Goal: Task Accomplishment & Management: Complete application form

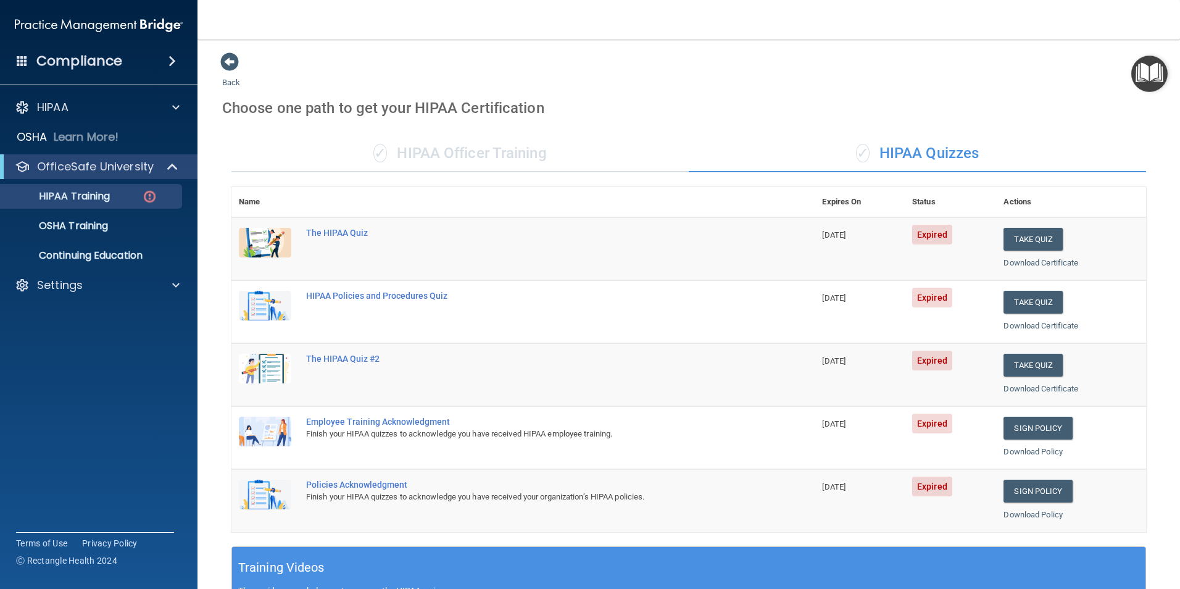
scroll to position [341, 0]
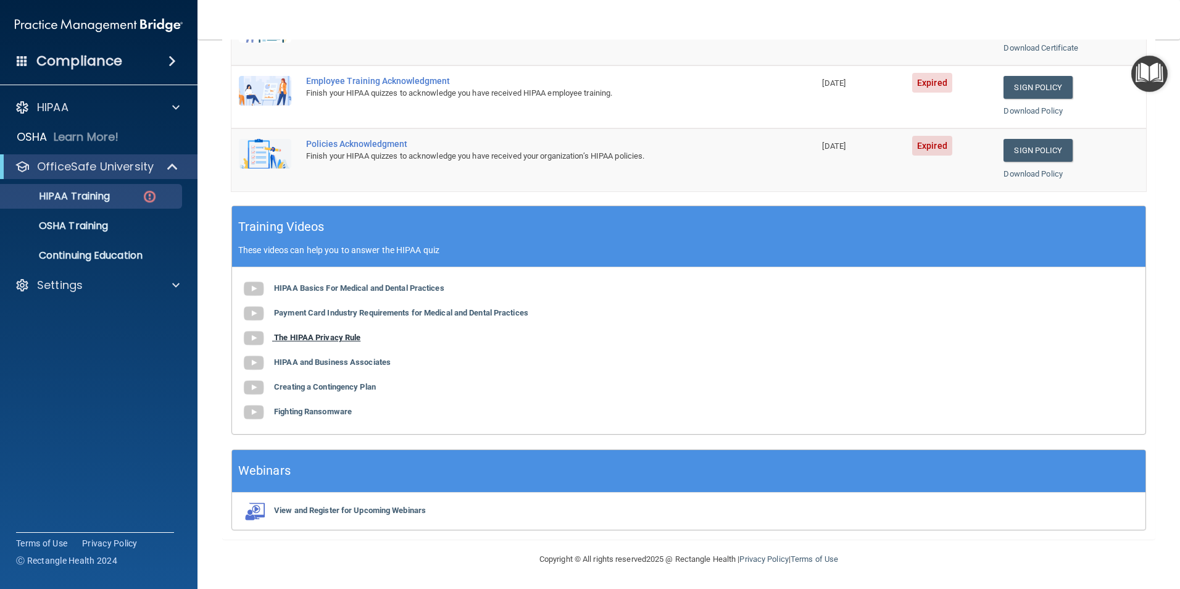
click at [250, 339] on img at bounding box center [253, 338] width 25 height 25
click at [249, 362] on img at bounding box center [253, 363] width 25 height 25
click at [252, 386] on img at bounding box center [253, 387] width 25 height 25
click at [251, 412] on img at bounding box center [253, 412] width 25 height 25
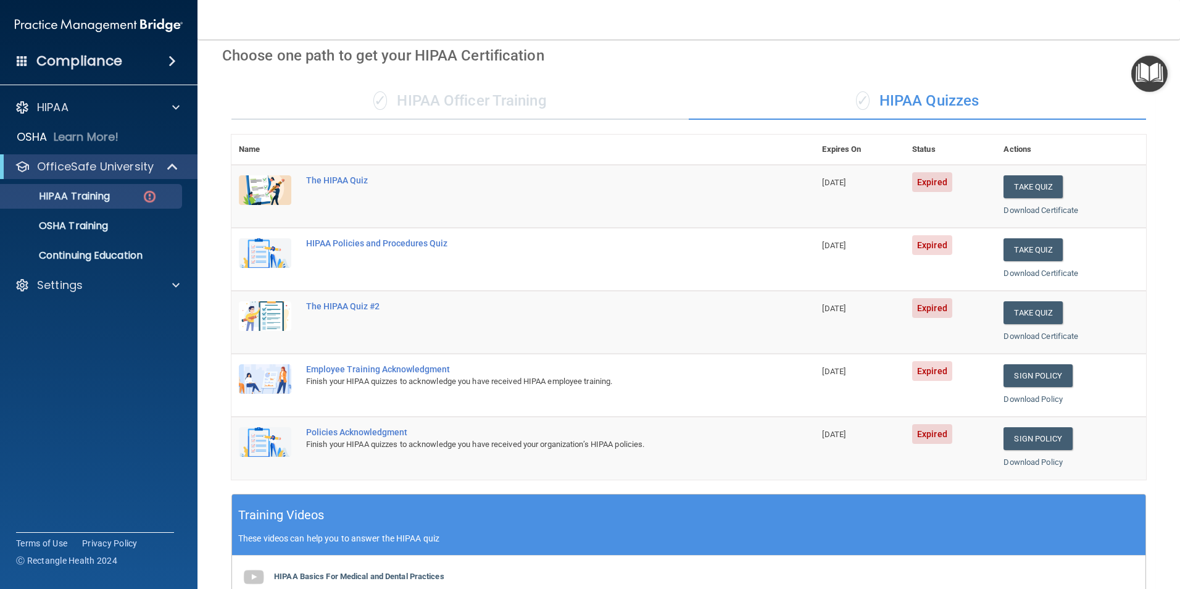
scroll to position [0, 0]
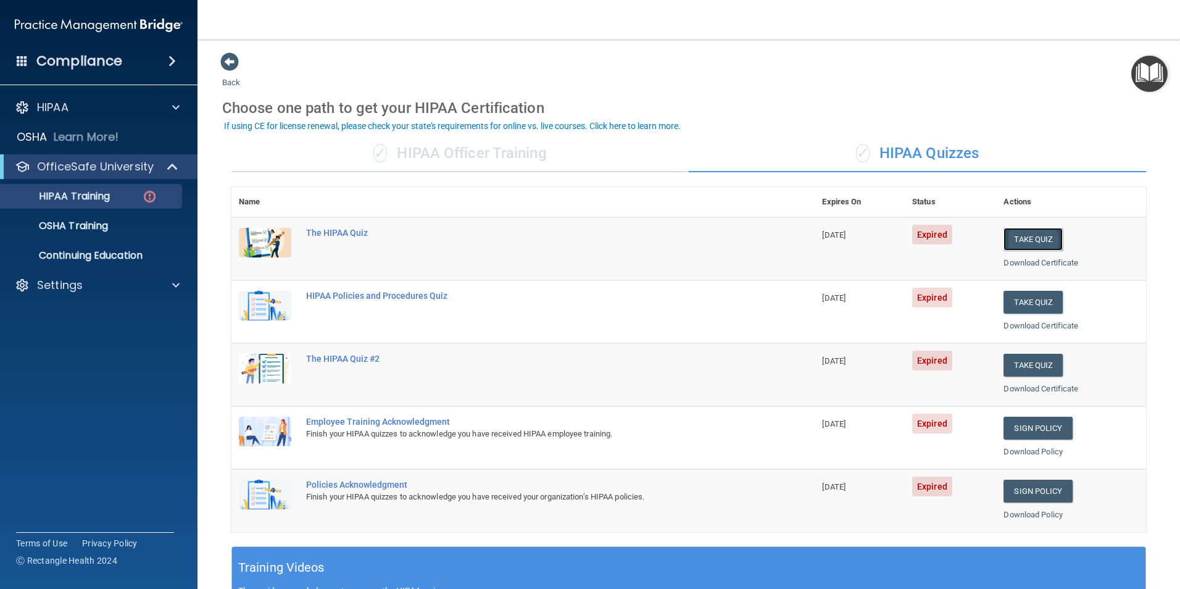
click at [1036, 240] on button "Take Quiz" at bounding box center [1033, 239] width 59 height 23
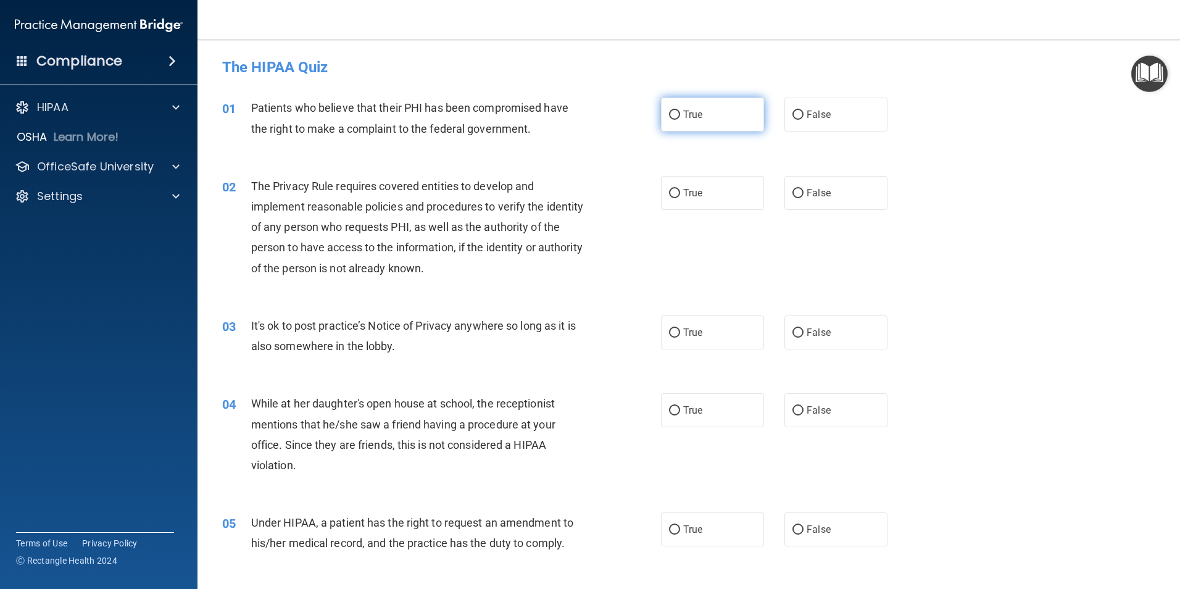
click at [669, 112] on input "True" at bounding box center [674, 114] width 11 height 9
radio input "true"
click at [669, 196] on input "True" at bounding box center [674, 193] width 11 height 9
radio input "true"
click at [673, 330] on input "True" at bounding box center [674, 332] width 11 height 9
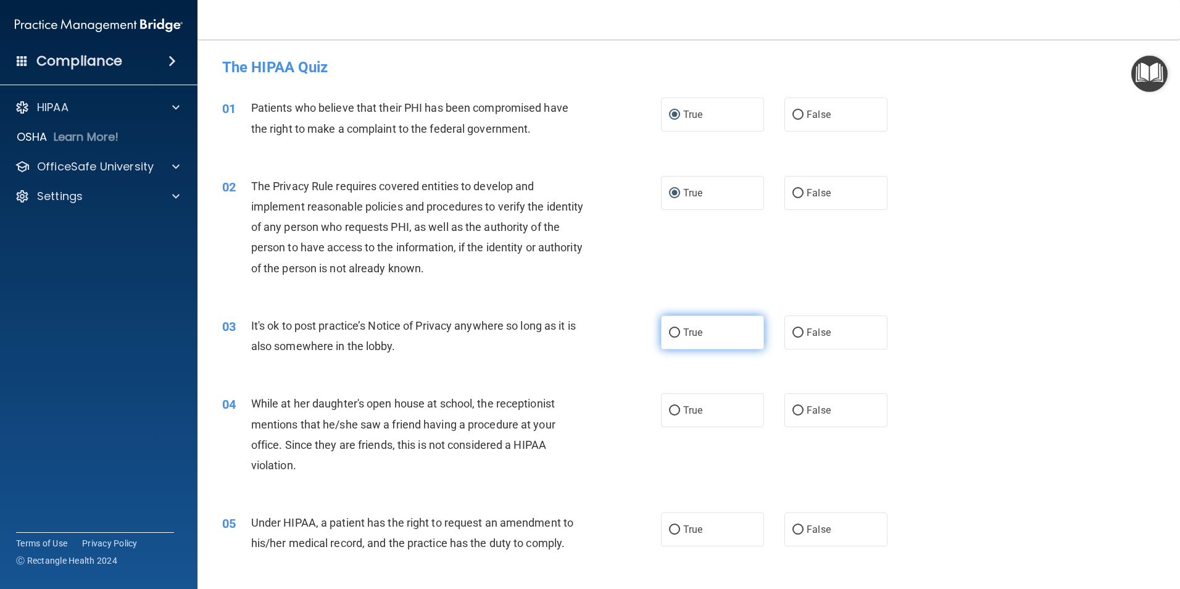
radio input "true"
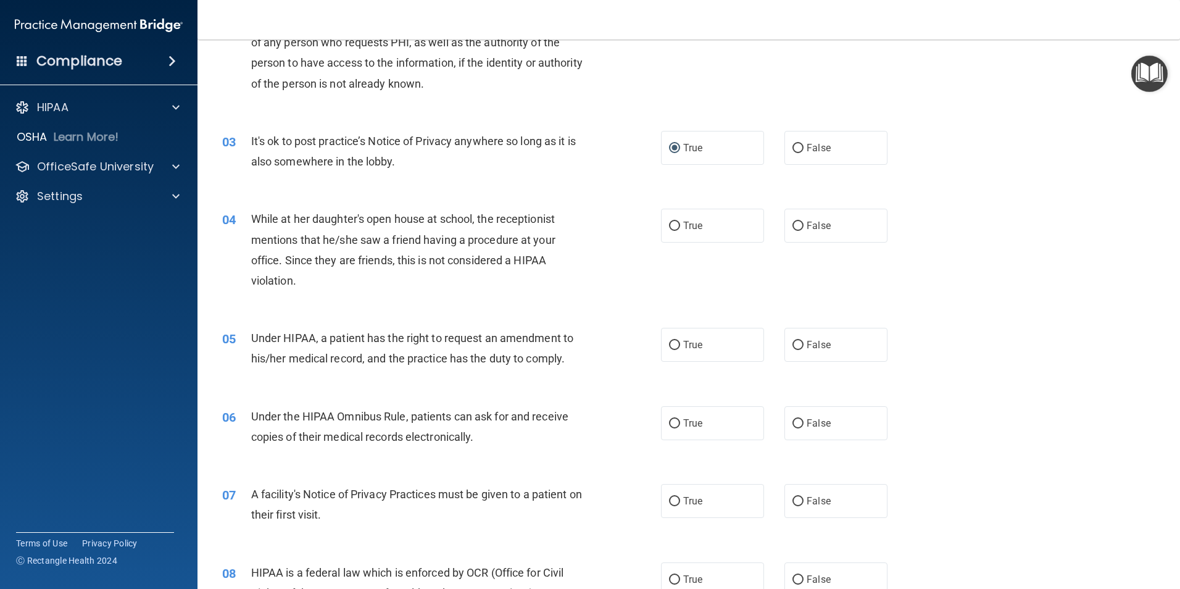
scroll to position [185, 0]
click at [795, 223] on input "False" at bounding box center [798, 225] width 11 height 9
radio input "true"
click at [669, 344] on input "True" at bounding box center [674, 344] width 11 height 9
radio input "true"
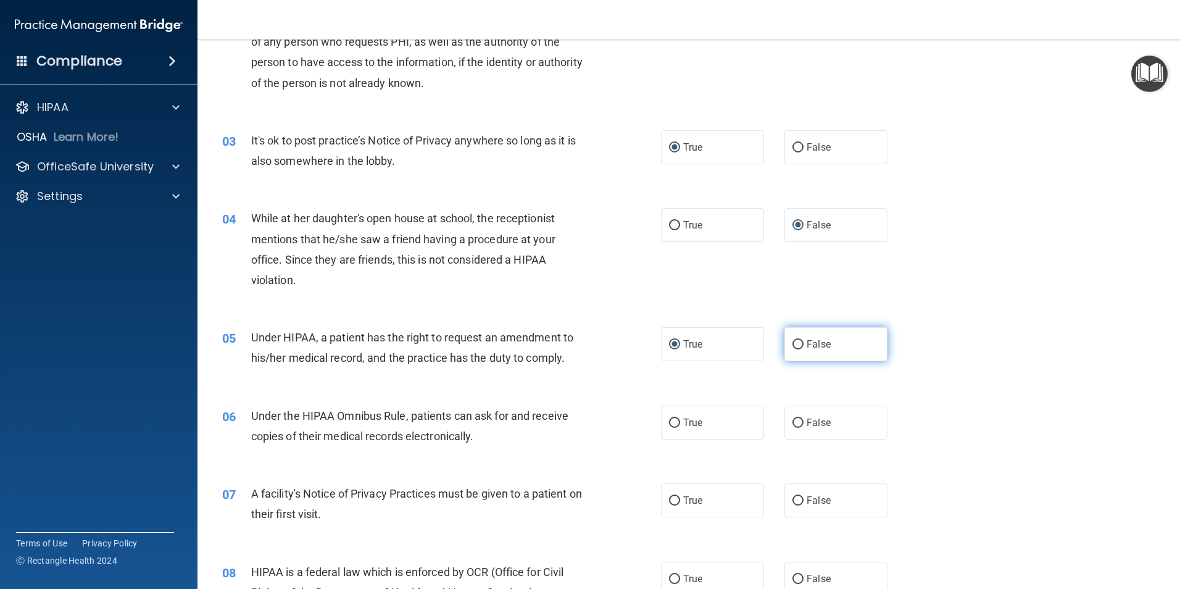
click at [794, 343] on input "False" at bounding box center [798, 344] width 11 height 9
radio input "true"
radio input "false"
click at [669, 421] on input "True" at bounding box center [674, 423] width 11 height 9
radio input "true"
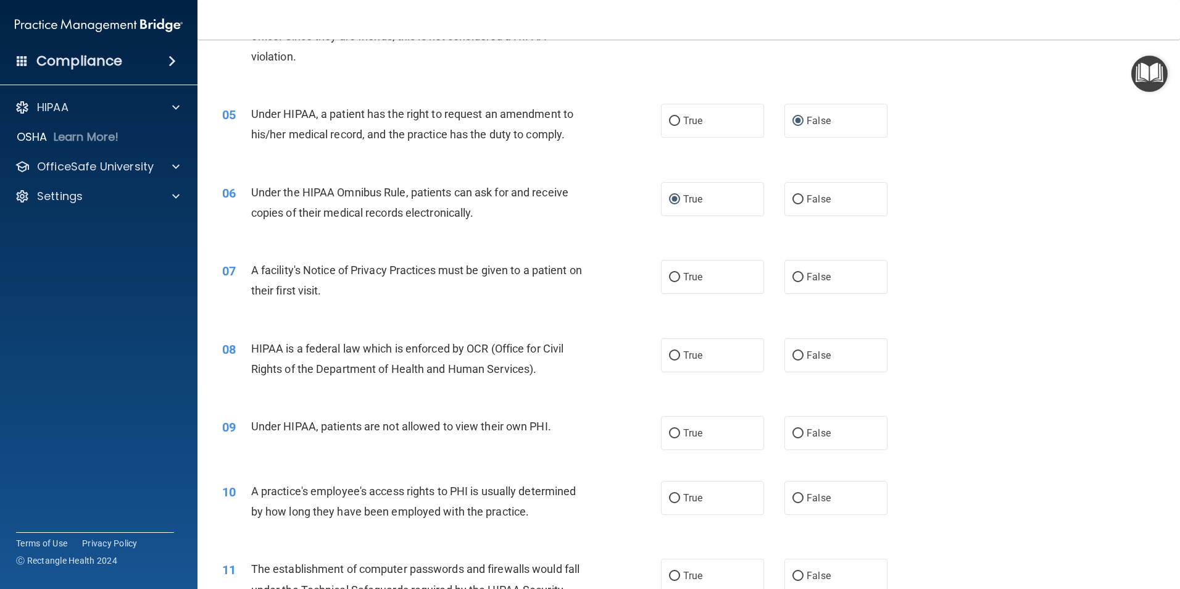
scroll to position [481, 0]
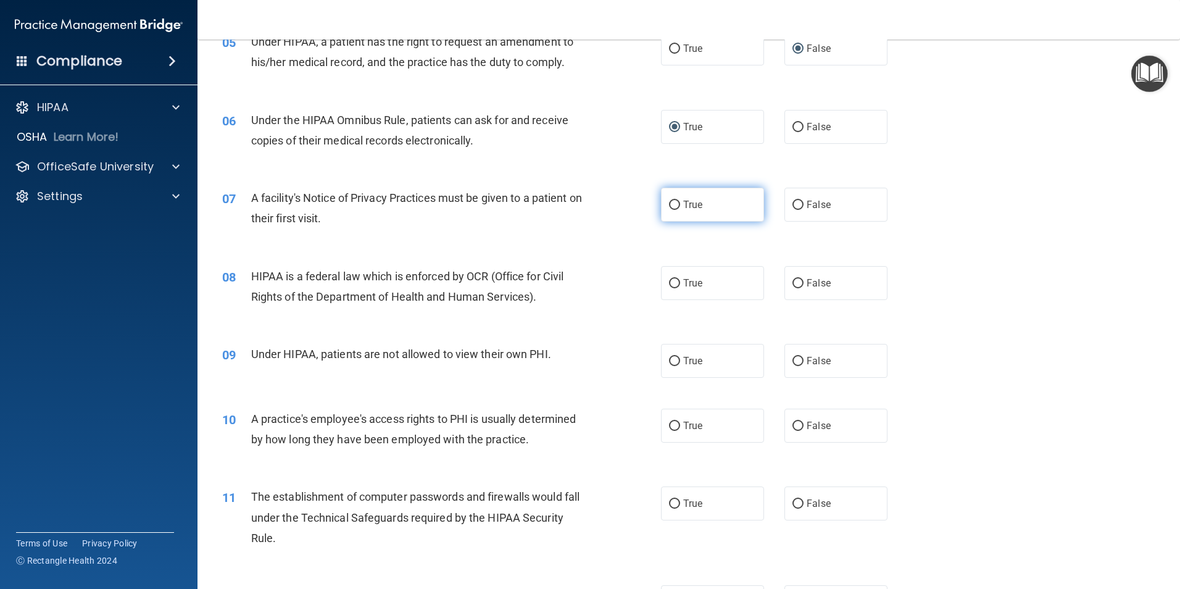
click at [673, 207] on input "True" at bounding box center [674, 205] width 11 height 9
radio input "true"
click at [669, 281] on input "True" at bounding box center [674, 283] width 11 height 9
radio input "true"
click at [793, 361] on input "False" at bounding box center [798, 361] width 11 height 9
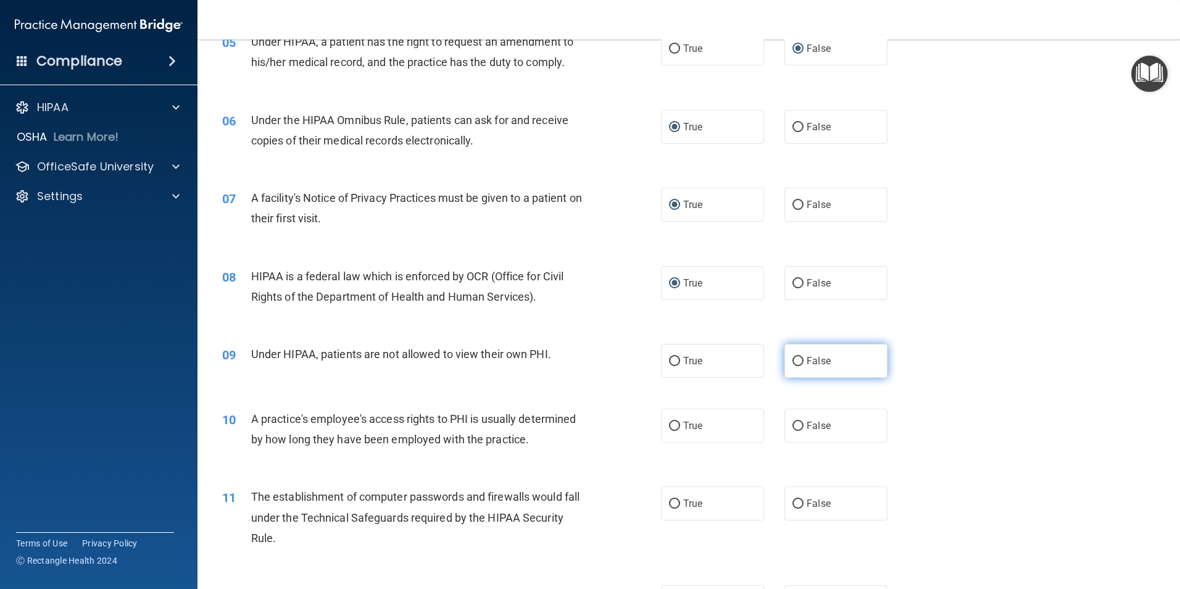
radio input "true"
click at [793, 423] on input "False" at bounding box center [798, 426] width 11 height 9
radio input "true"
click at [669, 504] on input "True" at bounding box center [674, 503] width 11 height 9
radio input "true"
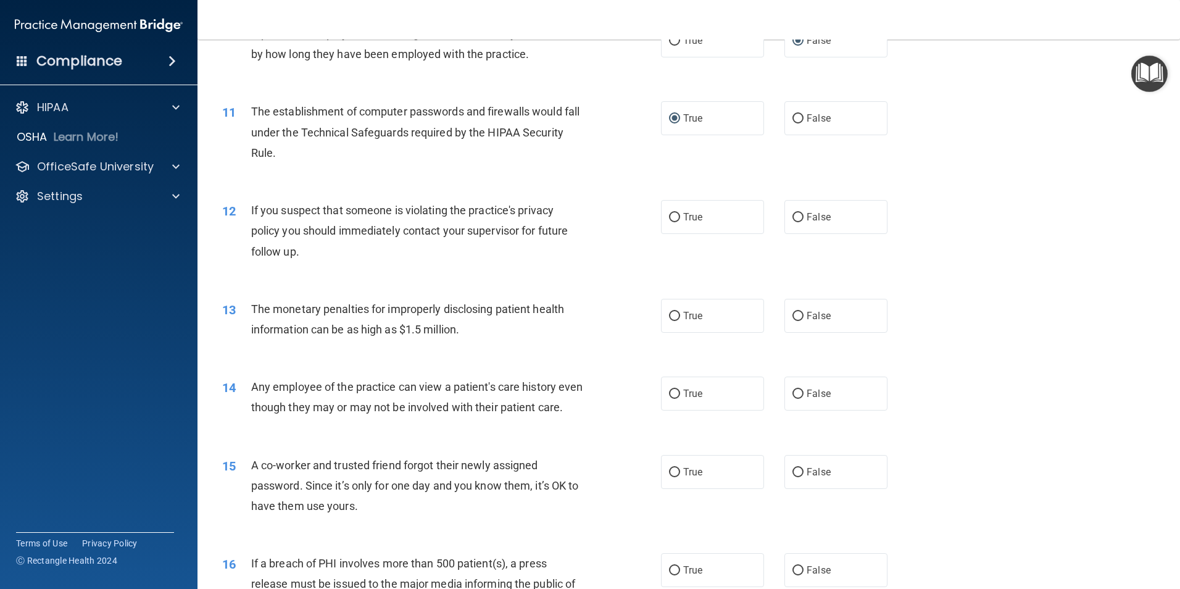
scroll to position [880, 0]
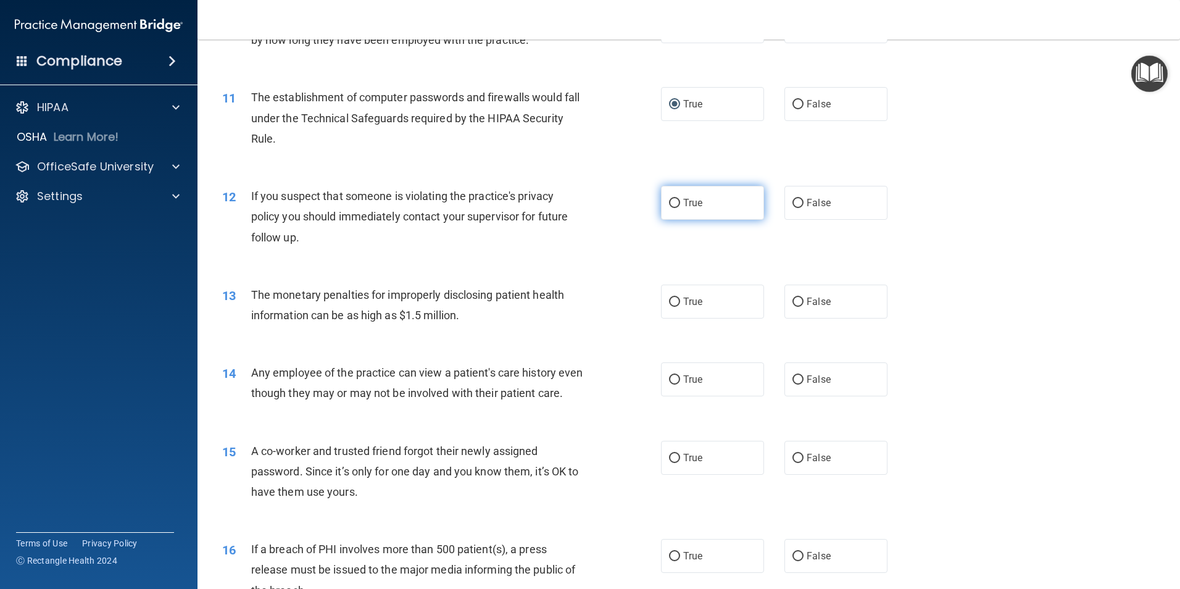
click at [674, 203] on input "True" at bounding box center [674, 203] width 11 height 9
radio input "true"
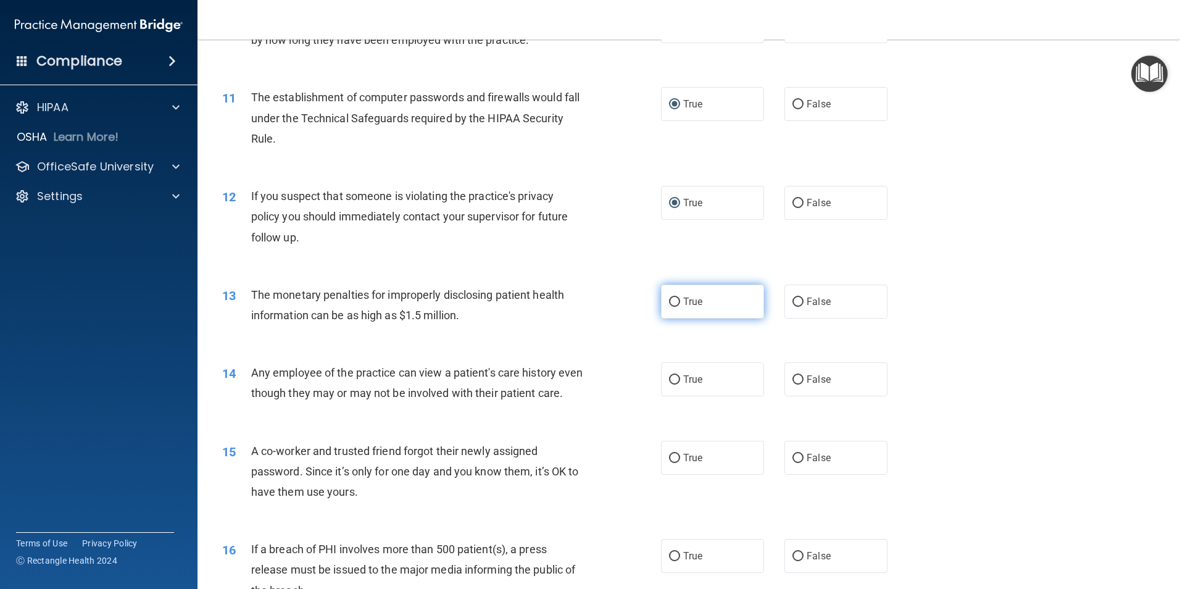
click at [672, 302] on input "True" at bounding box center [674, 302] width 11 height 9
radio input "true"
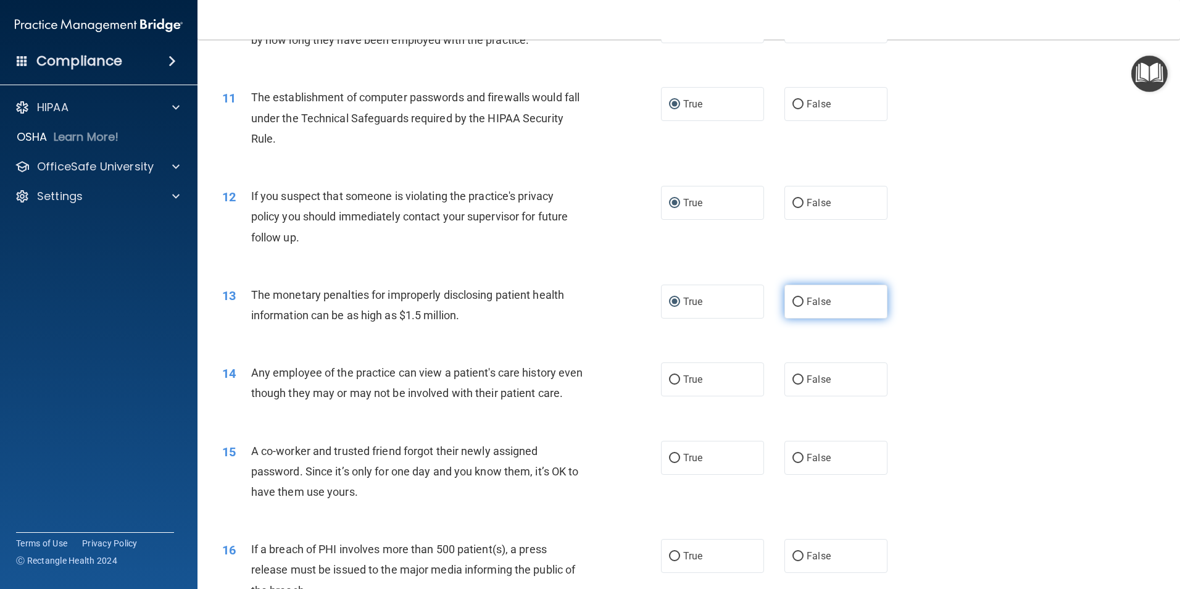
click at [794, 301] on input "False" at bounding box center [798, 302] width 11 height 9
radio input "true"
radio input "false"
click at [794, 377] on input "False" at bounding box center [798, 379] width 11 height 9
radio input "true"
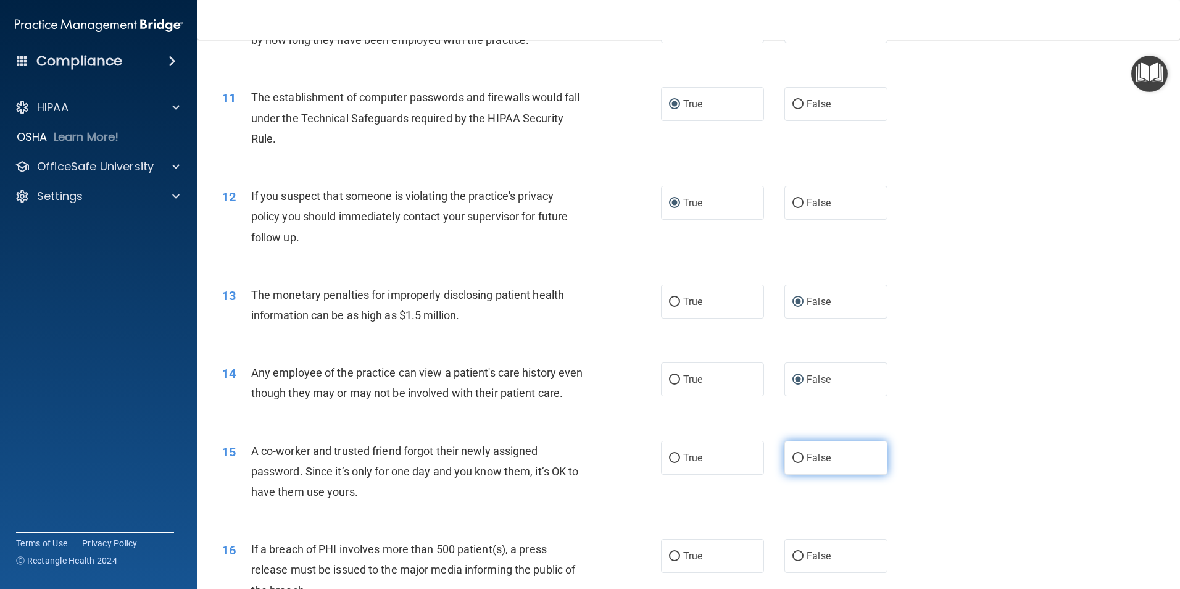
click at [793, 463] on input "False" at bounding box center [798, 458] width 11 height 9
radio input "true"
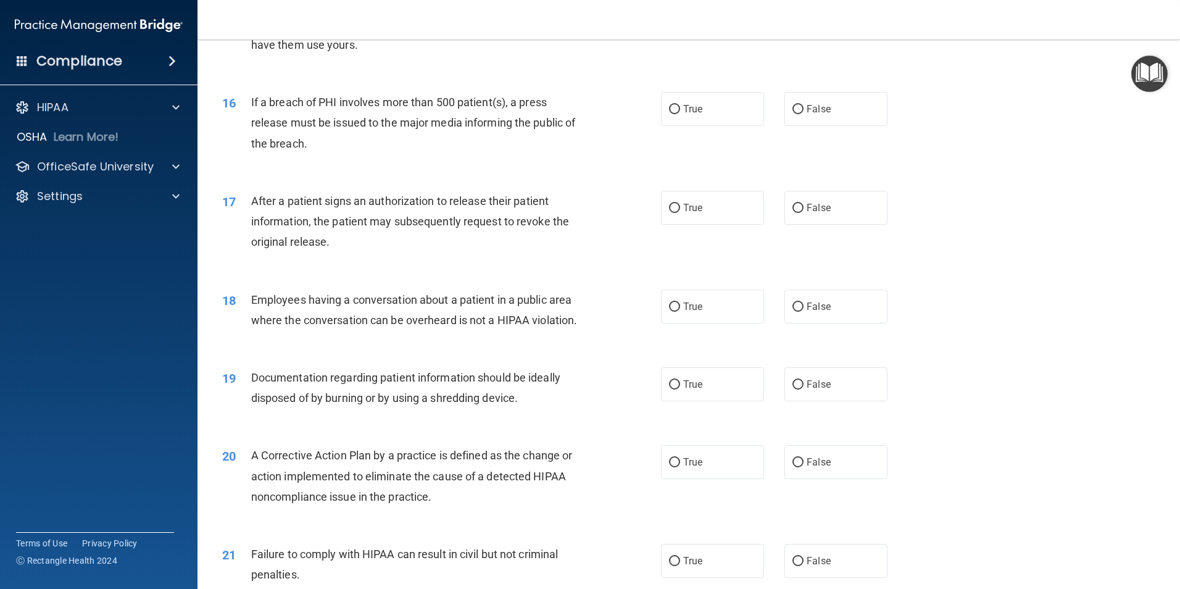
scroll to position [1331, 0]
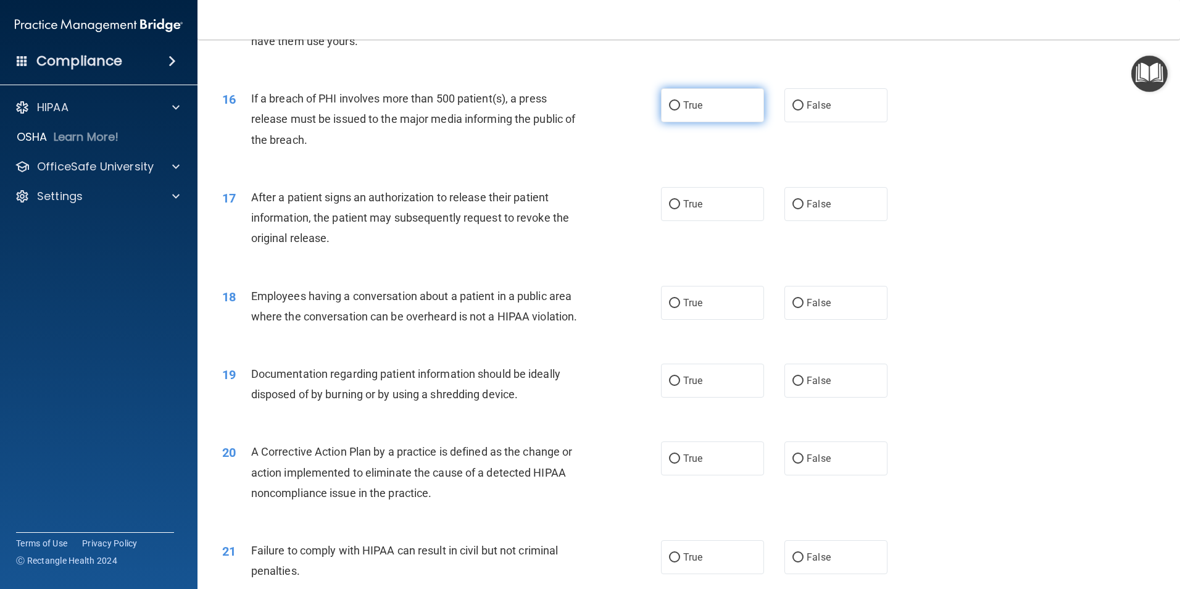
click at [669, 110] on input "True" at bounding box center [674, 105] width 11 height 9
radio input "true"
click at [675, 209] on input "True" at bounding box center [674, 204] width 11 height 9
radio input "true"
click at [670, 308] on input "True" at bounding box center [674, 303] width 11 height 9
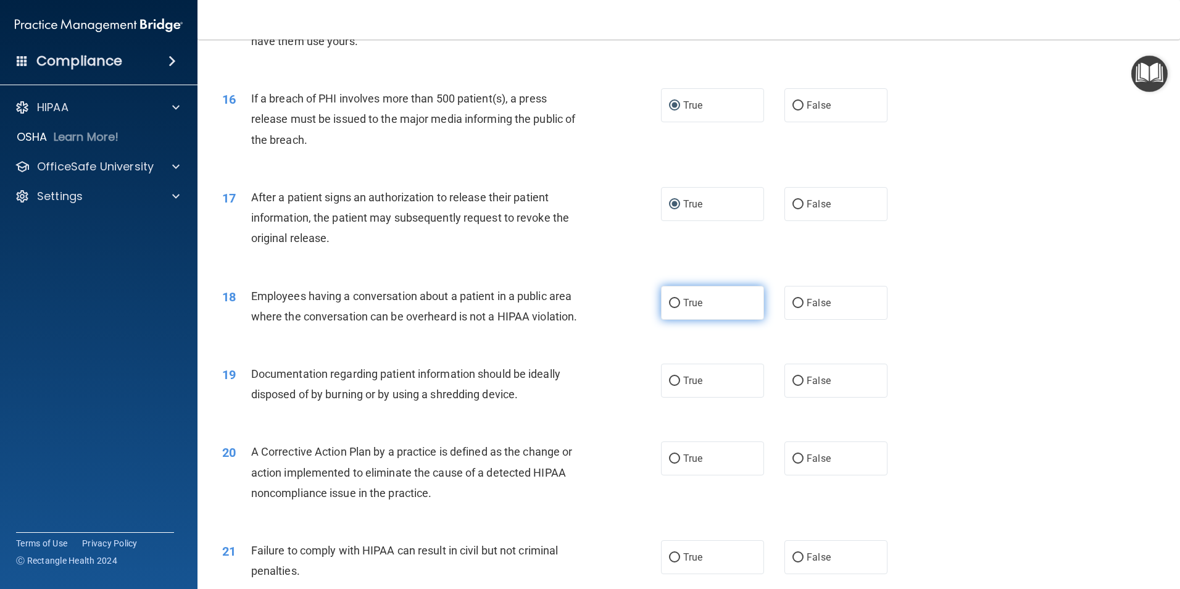
radio input "true"
click at [794, 308] on input "False" at bounding box center [798, 303] width 11 height 9
radio input "true"
radio input "false"
click at [672, 386] on input "True" at bounding box center [674, 381] width 11 height 9
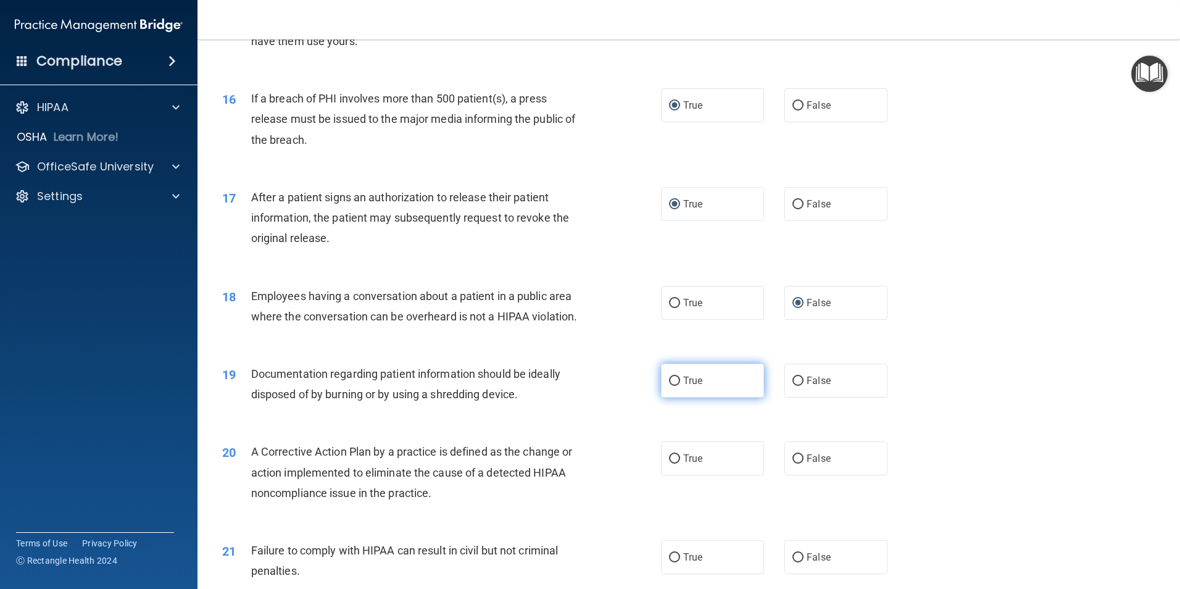
radio input "true"
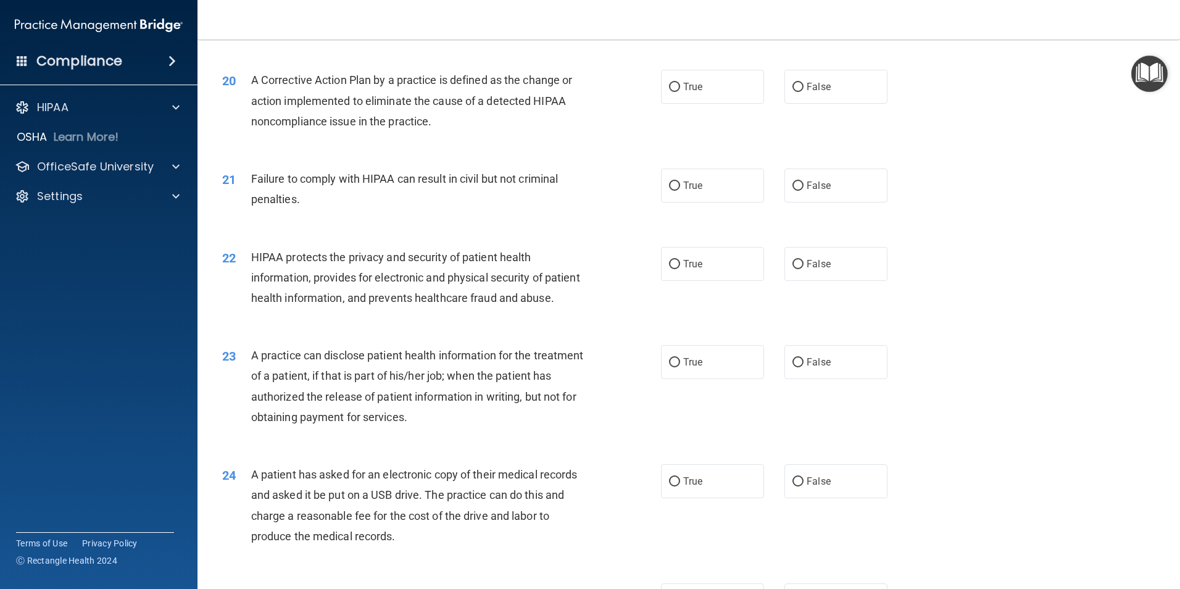
scroll to position [1727, 0]
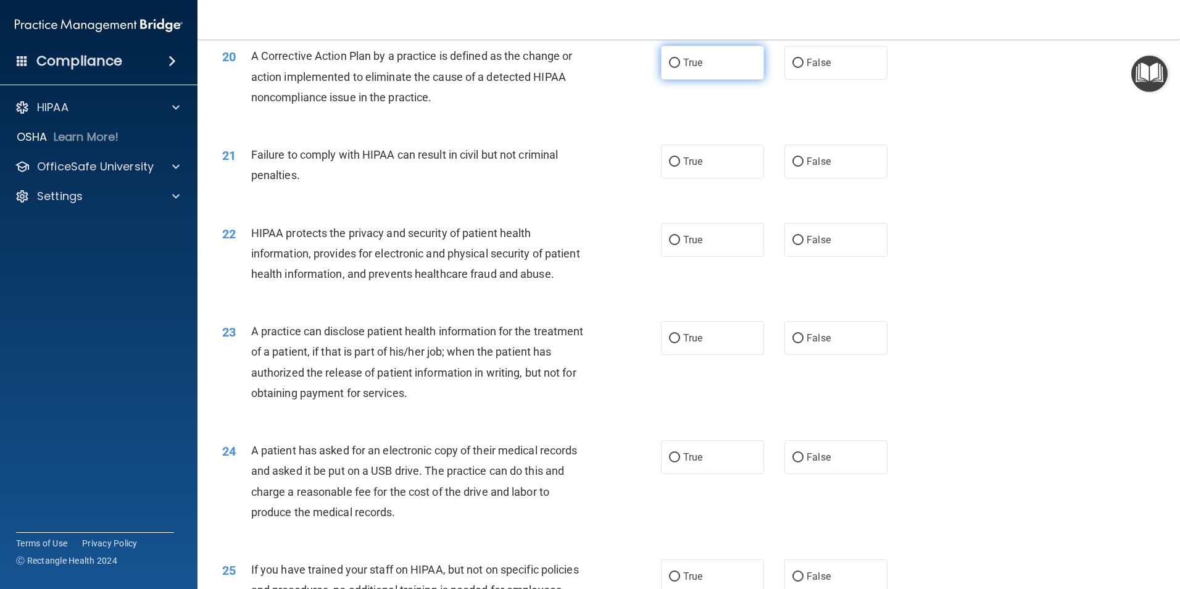
click at [670, 68] on input "True" at bounding box center [674, 63] width 11 height 9
radio input "true"
click at [670, 167] on input "True" at bounding box center [674, 161] width 11 height 9
radio input "true"
click at [669, 245] on input "True" at bounding box center [674, 240] width 11 height 9
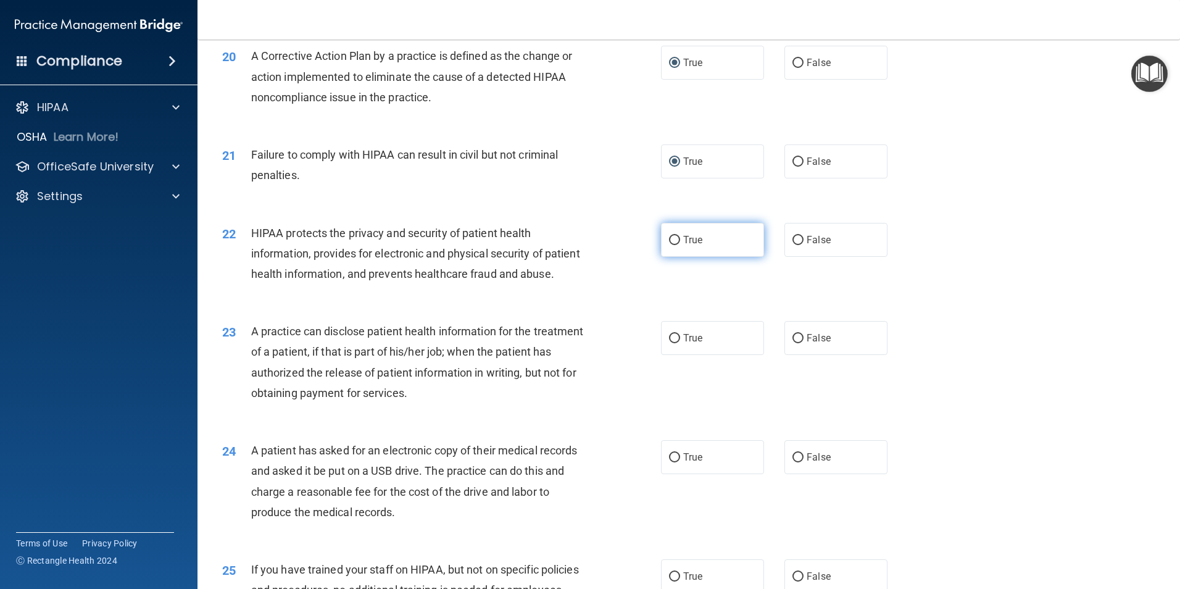
radio input "true"
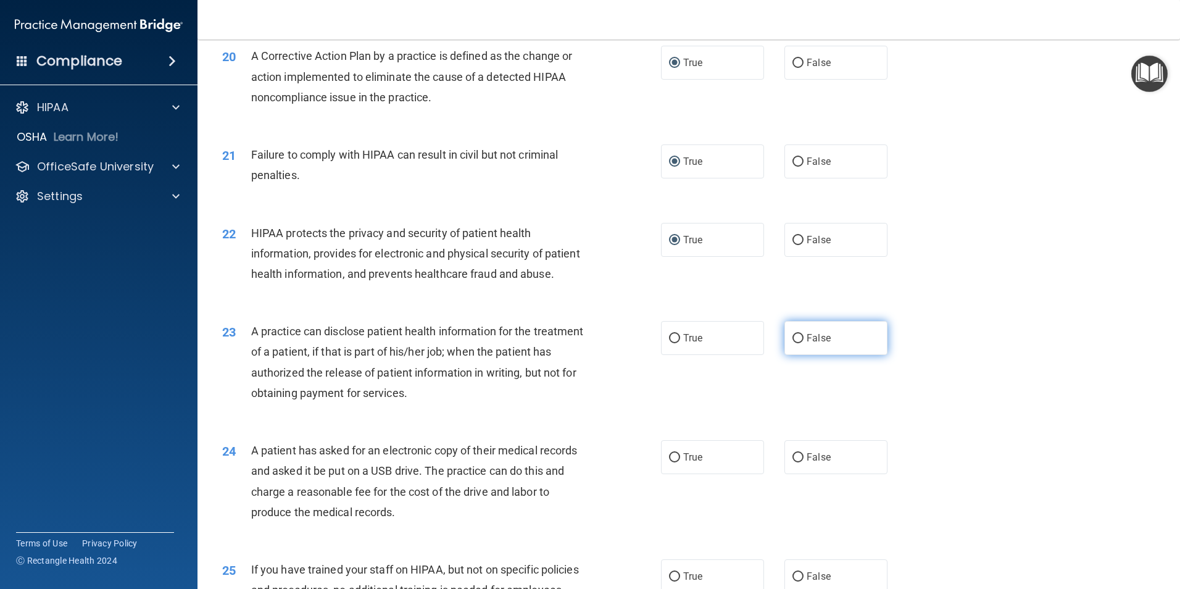
click at [793, 343] on input "False" at bounding box center [798, 338] width 11 height 9
radio input "true"
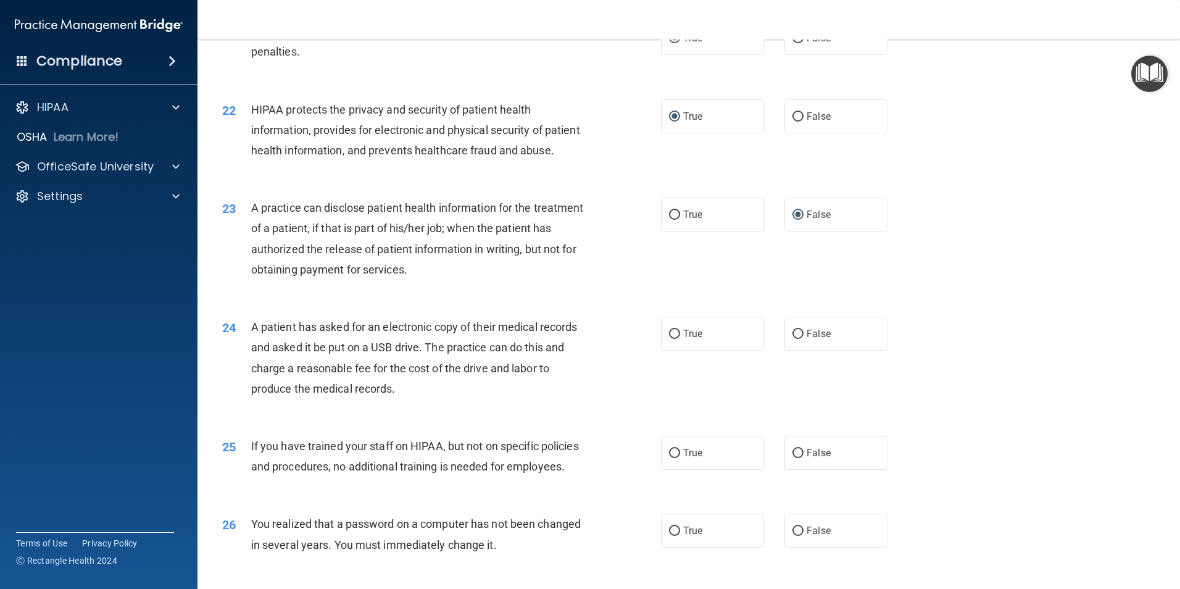
scroll to position [2035, 0]
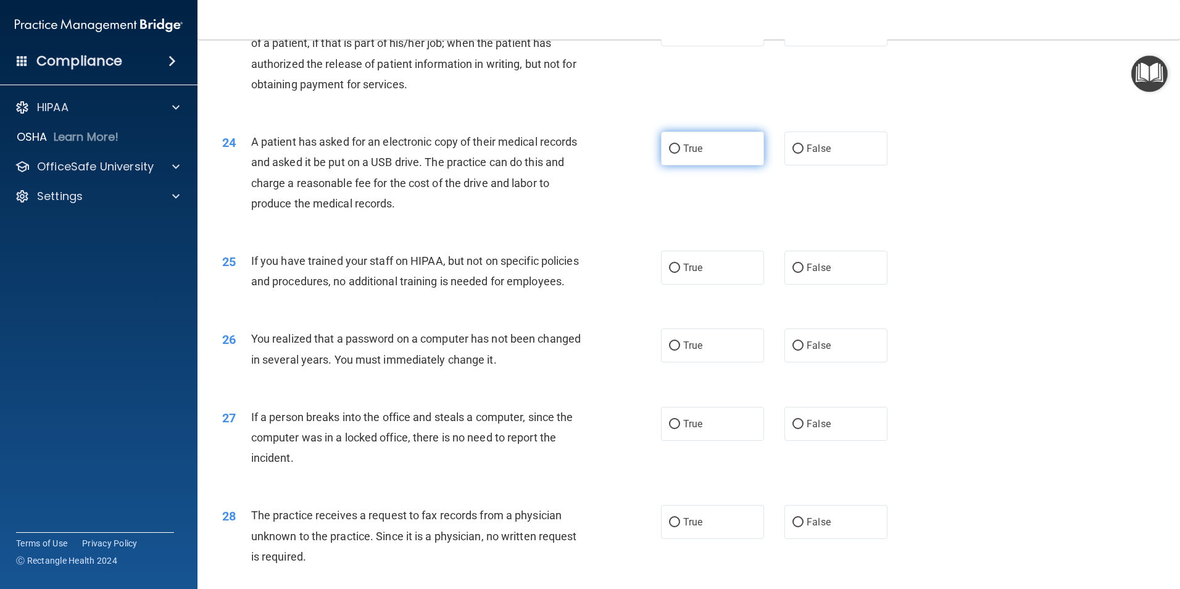
click at [671, 154] on input "True" at bounding box center [674, 148] width 11 height 9
radio input "true"
click at [793, 273] on input "False" at bounding box center [798, 268] width 11 height 9
radio input "true"
click at [669, 351] on input "True" at bounding box center [674, 345] width 11 height 9
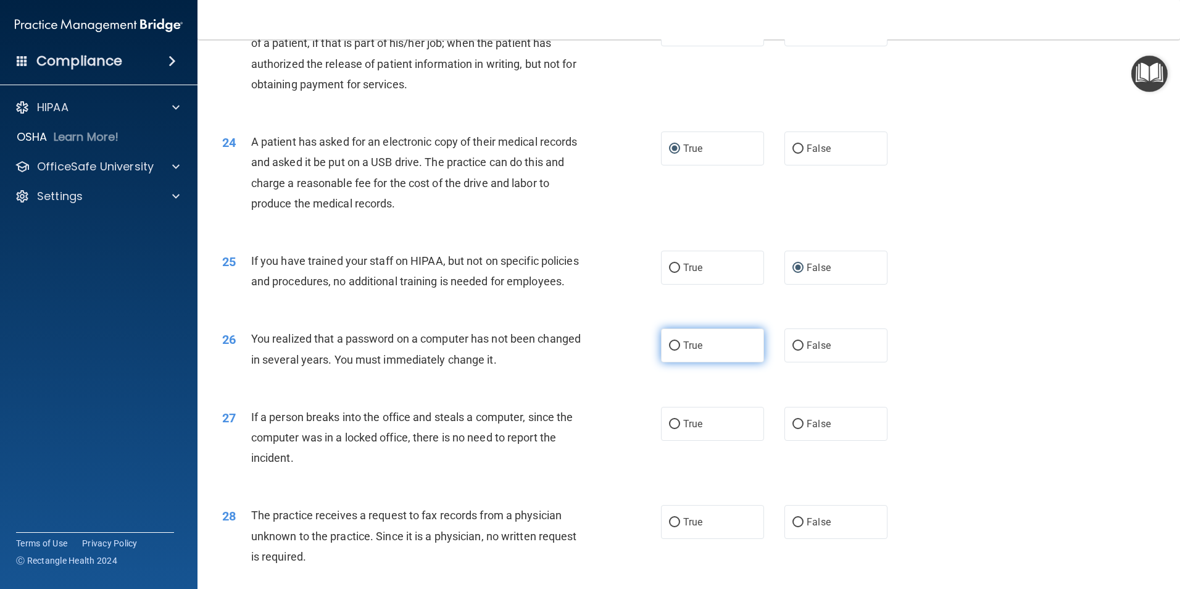
radio input "true"
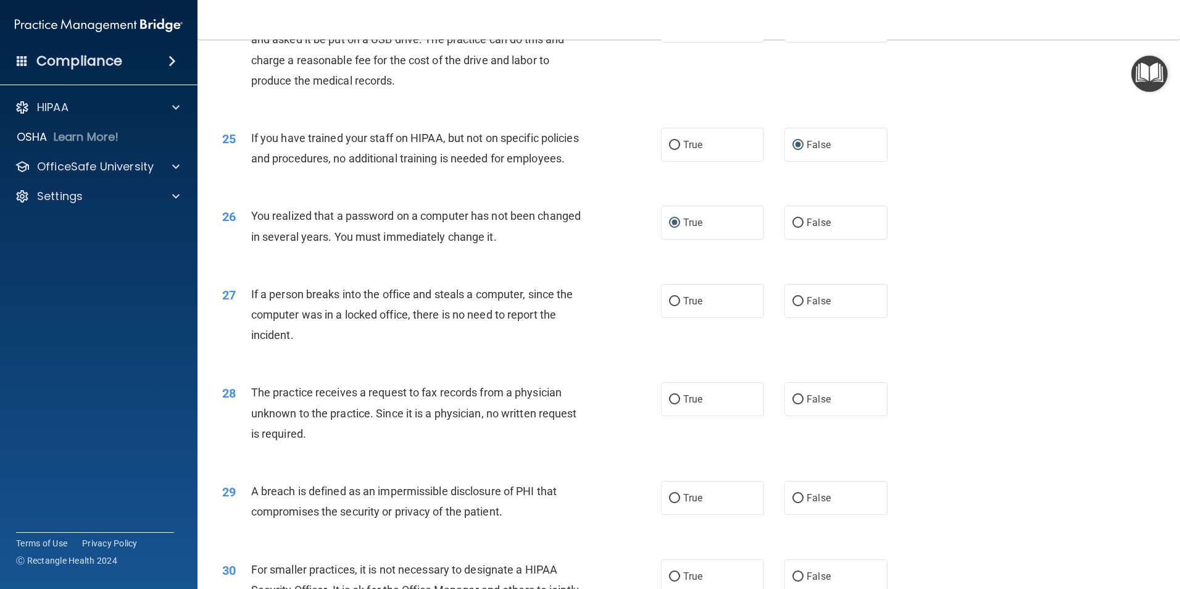
scroll to position [2159, 0]
click at [793, 306] on input "False" at bounding box center [798, 300] width 11 height 9
radio input "true"
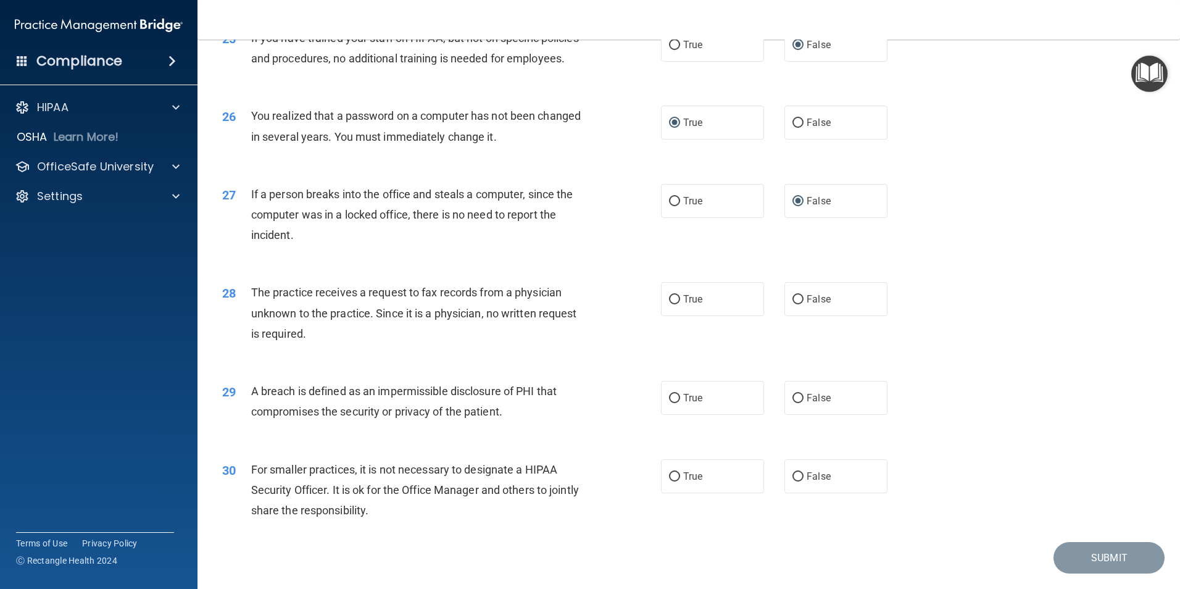
scroll to position [2353, 0]
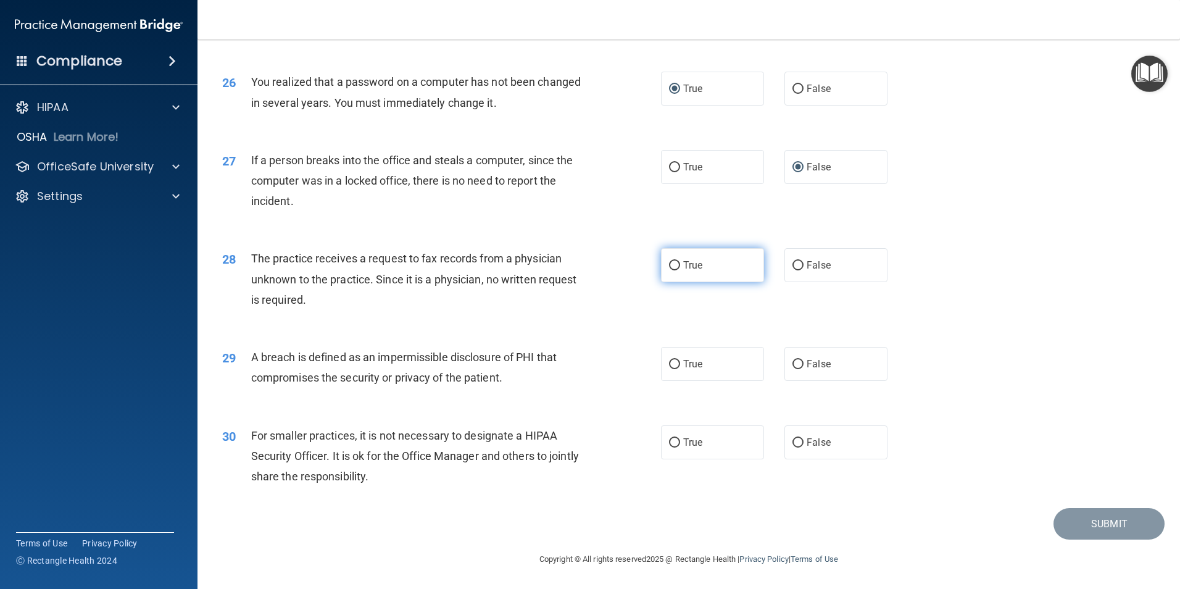
click at [670, 266] on input "True" at bounding box center [674, 265] width 11 height 9
radio input "true"
click at [669, 366] on input "True" at bounding box center [674, 364] width 11 height 9
radio input "true"
click at [793, 441] on input "False" at bounding box center [798, 442] width 11 height 9
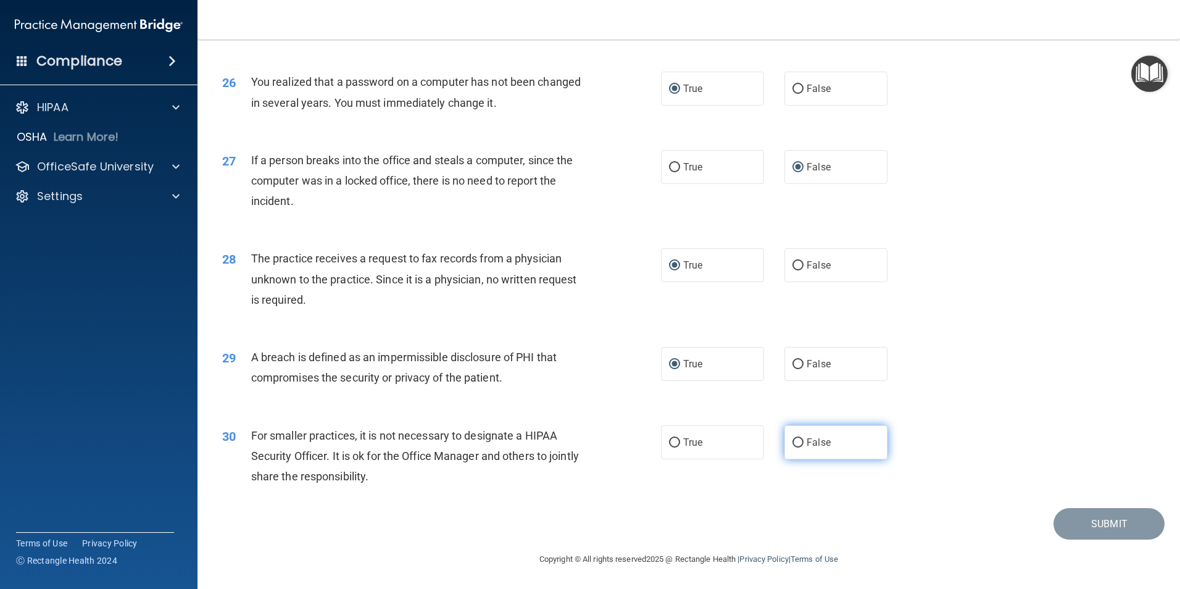
radio input "true"
click at [1112, 529] on button "Submit" at bounding box center [1109, 523] width 111 height 31
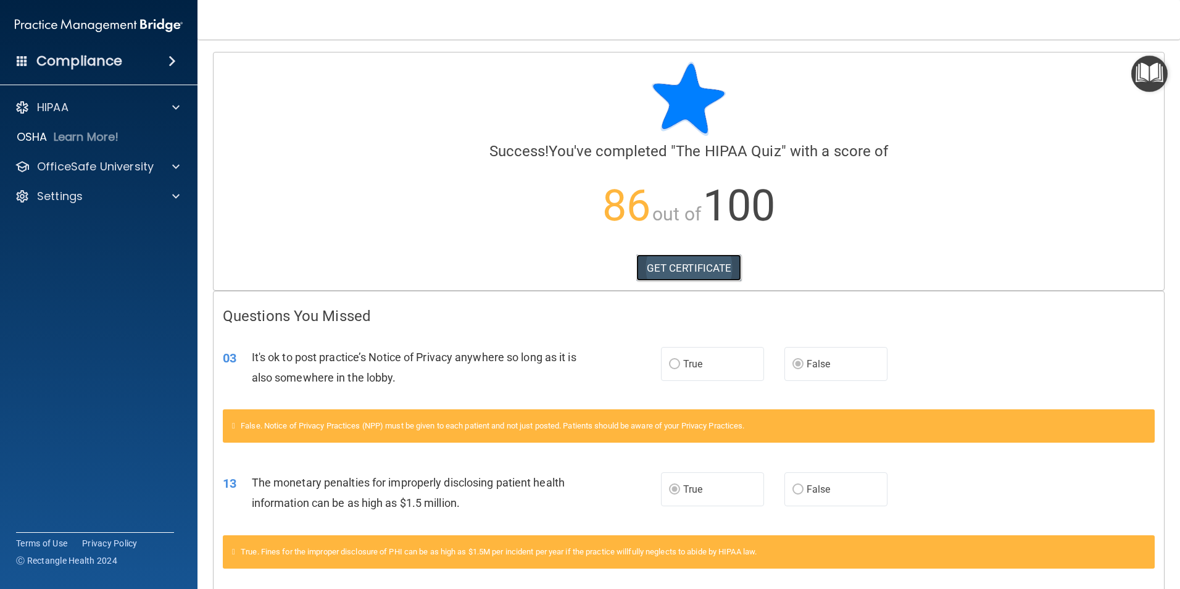
click at [670, 269] on link "GET CERTIFICATE" at bounding box center [689, 267] width 106 height 27
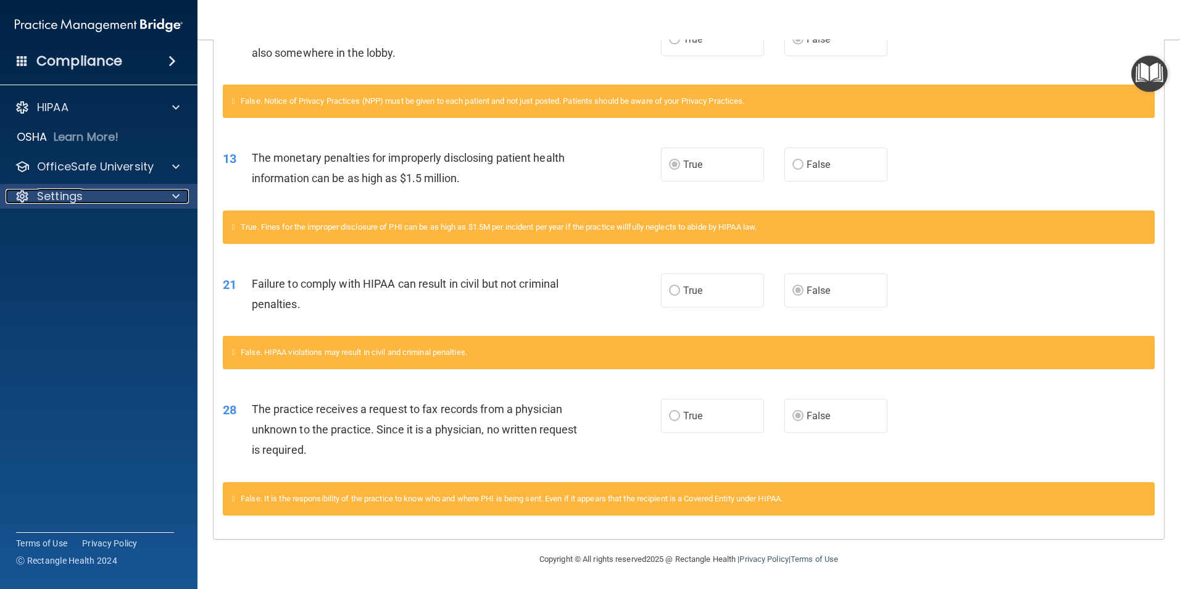
click at [52, 194] on p "Settings" at bounding box center [60, 196] width 46 height 15
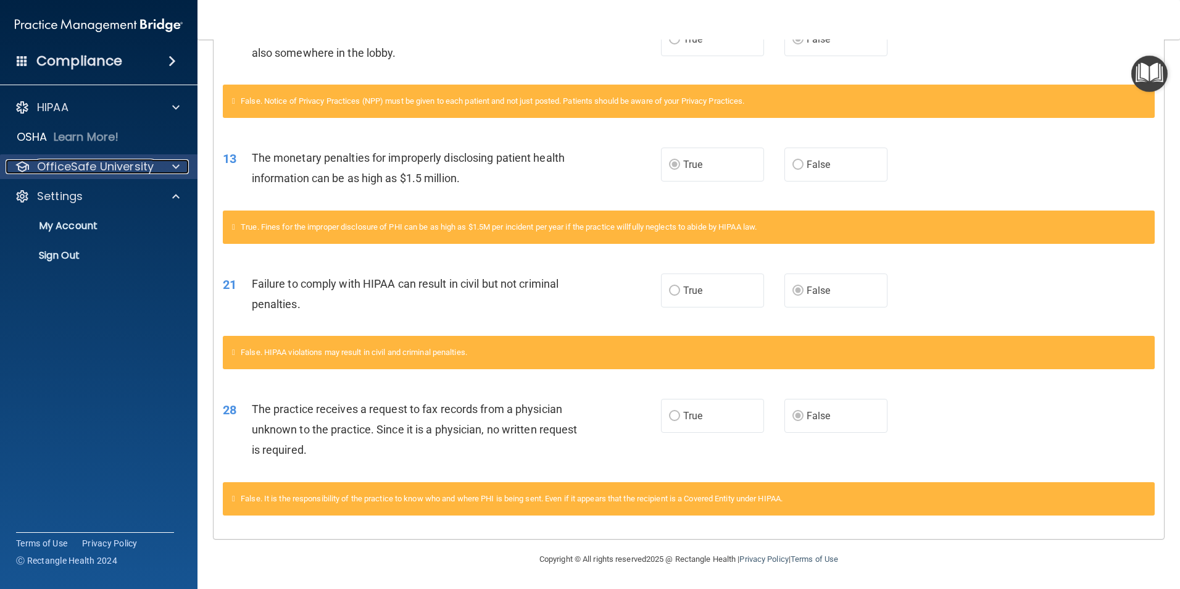
click at [174, 164] on span at bounding box center [175, 166] width 7 height 15
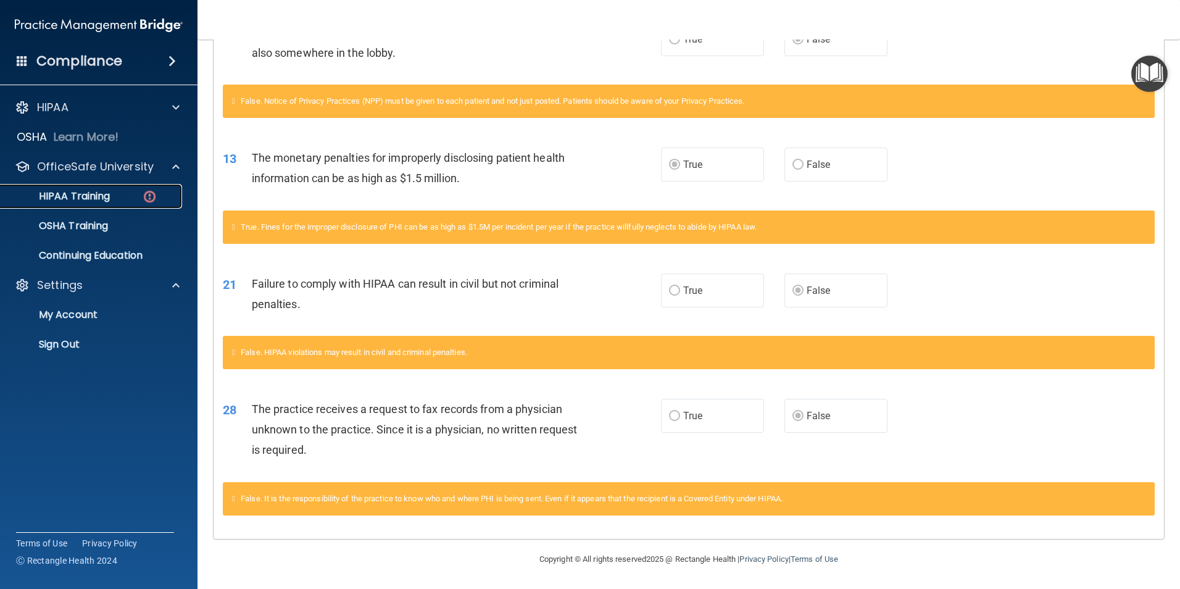
click at [95, 194] on p "HIPAA Training" at bounding box center [59, 196] width 102 height 12
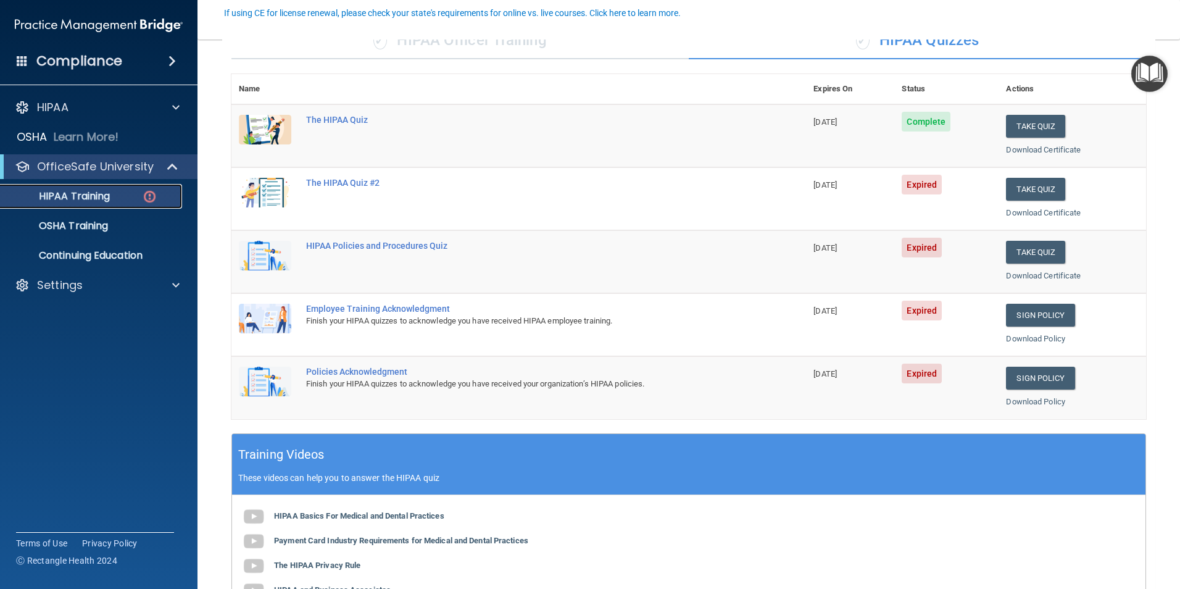
scroll to position [34, 0]
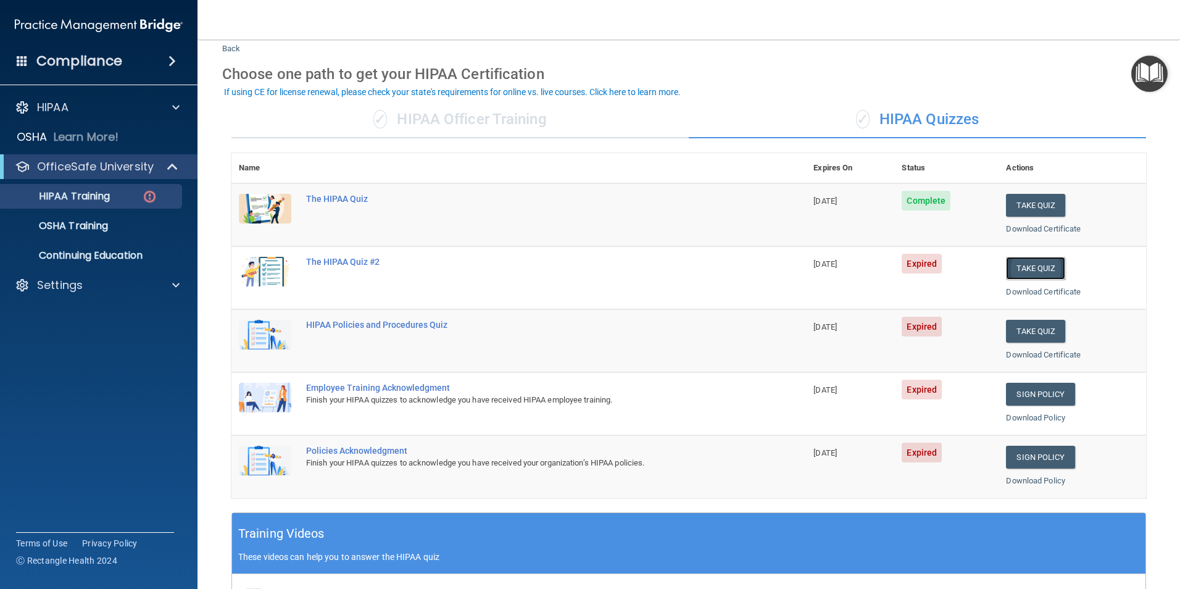
click at [1017, 262] on button "Take Quiz" at bounding box center [1035, 268] width 59 height 23
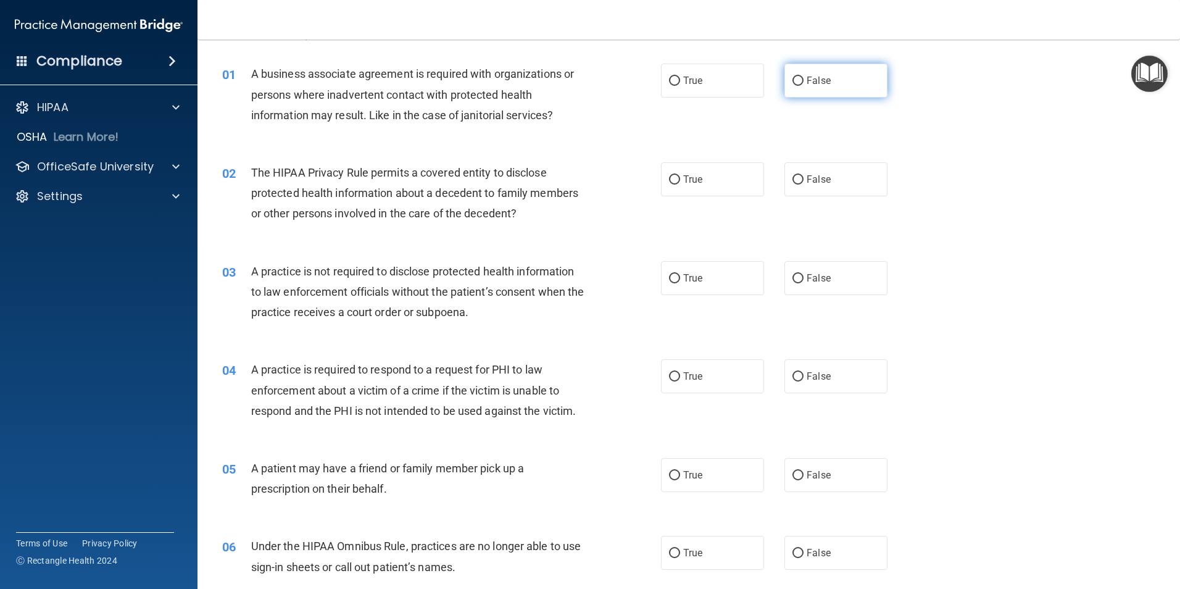
click at [793, 81] on input "False" at bounding box center [798, 81] width 11 height 9
radio input "true"
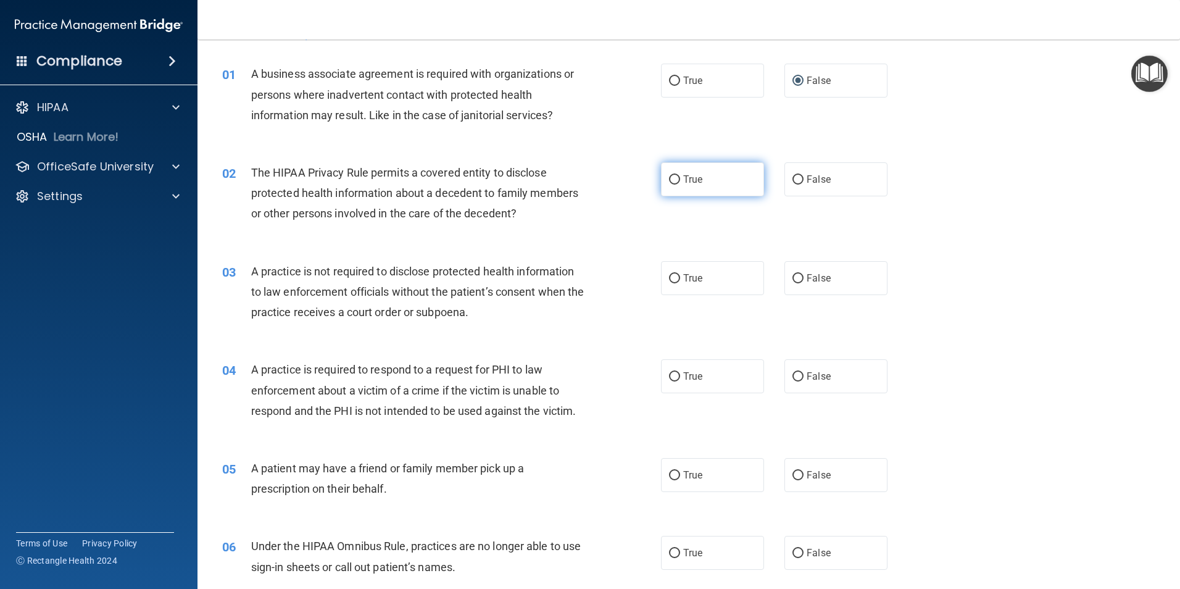
click at [670, 179] on input "True" at bounding box center [674, 179] width 11 height 9
radio input "true"
click at [793, 281] on input "False" at bounding box center [798, 278] width 11 height 9
radio input "true"
click at [672, 373] on input "True" at bounding box center [674, 376] width 11 height 9
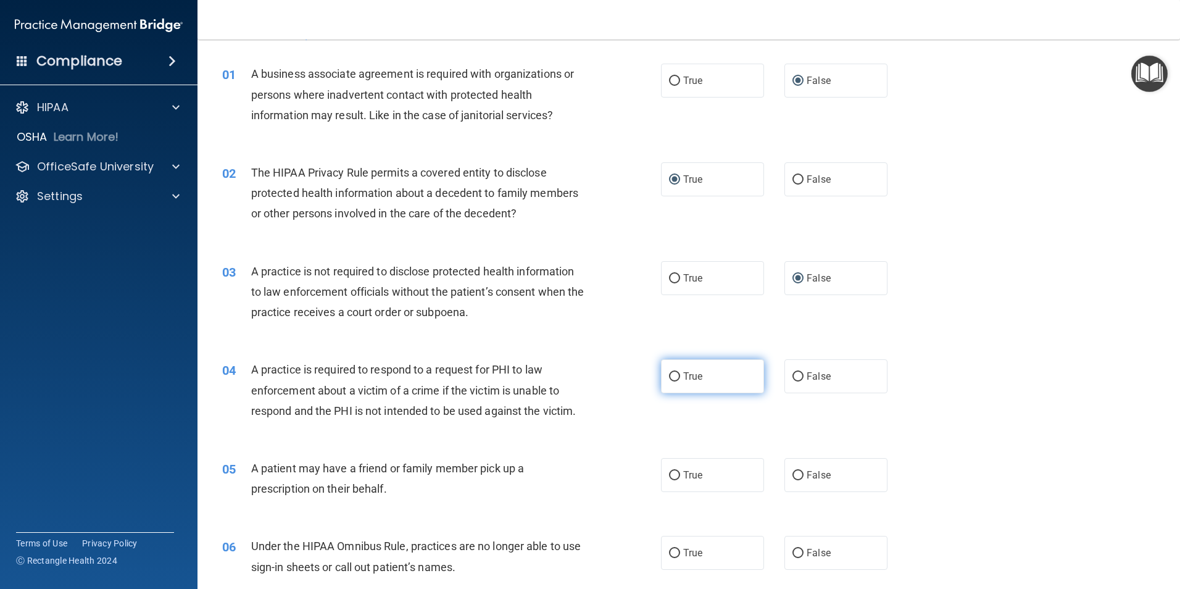
radio input "true"
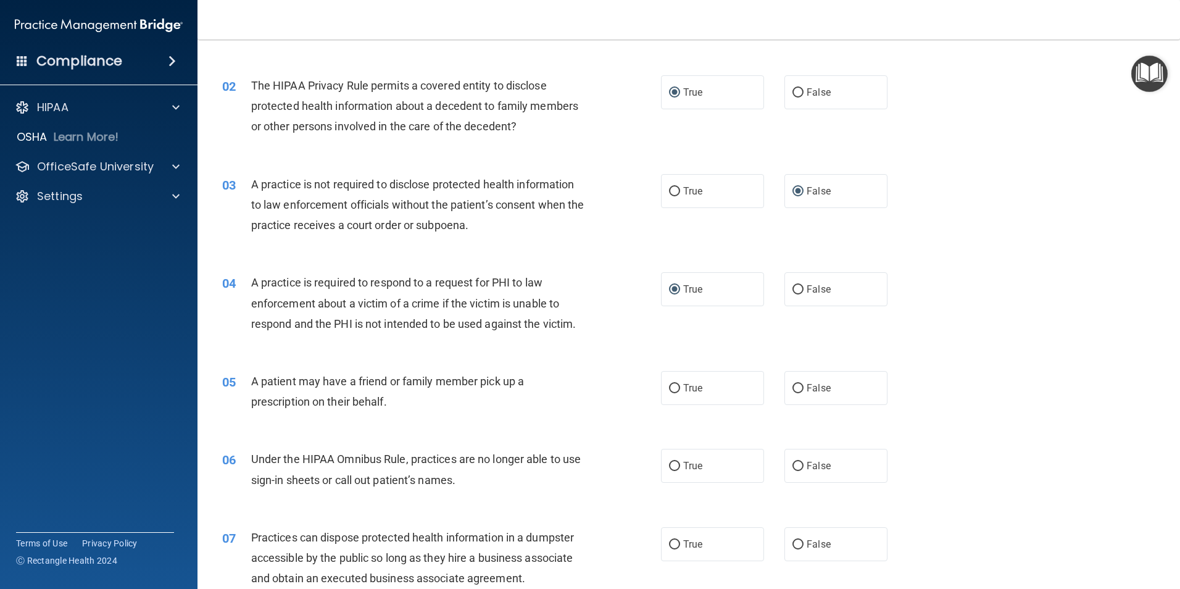
scroll to position [219, 0]
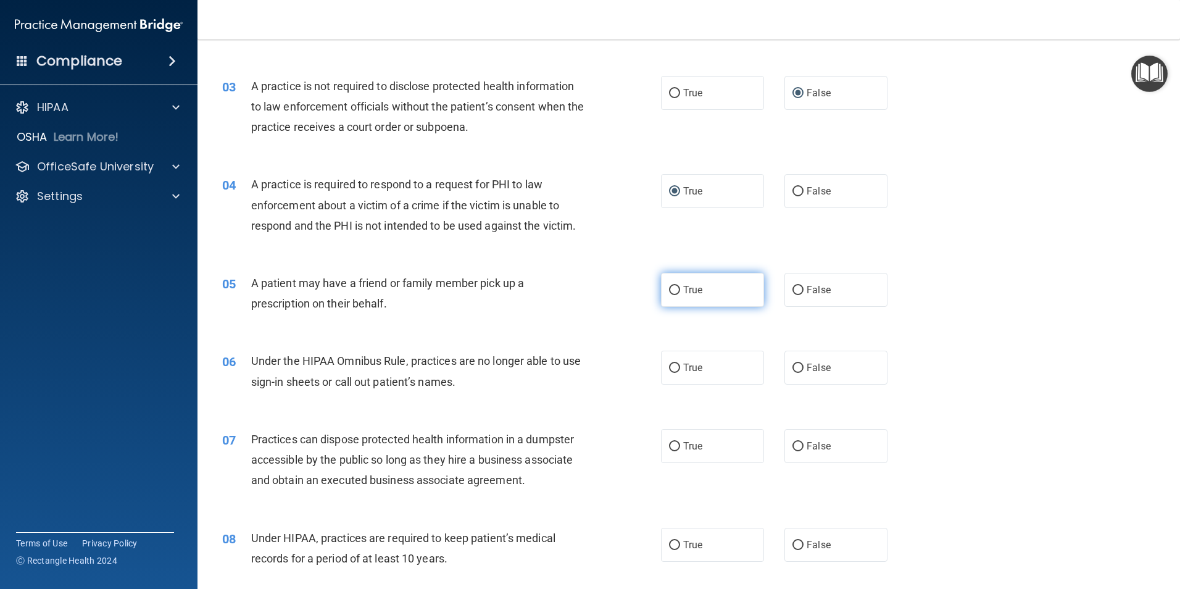
click at [669, 288] on input "True" at bounding box center [674, 290] width 11 height 9
radio input "true"
click at [672, 369] on input "True" at bounding box center [674, 368] width 11 height 9
radio input "true"
click at [793, 445] on input "False" at bounding box center [798, 446] width 11 height 9
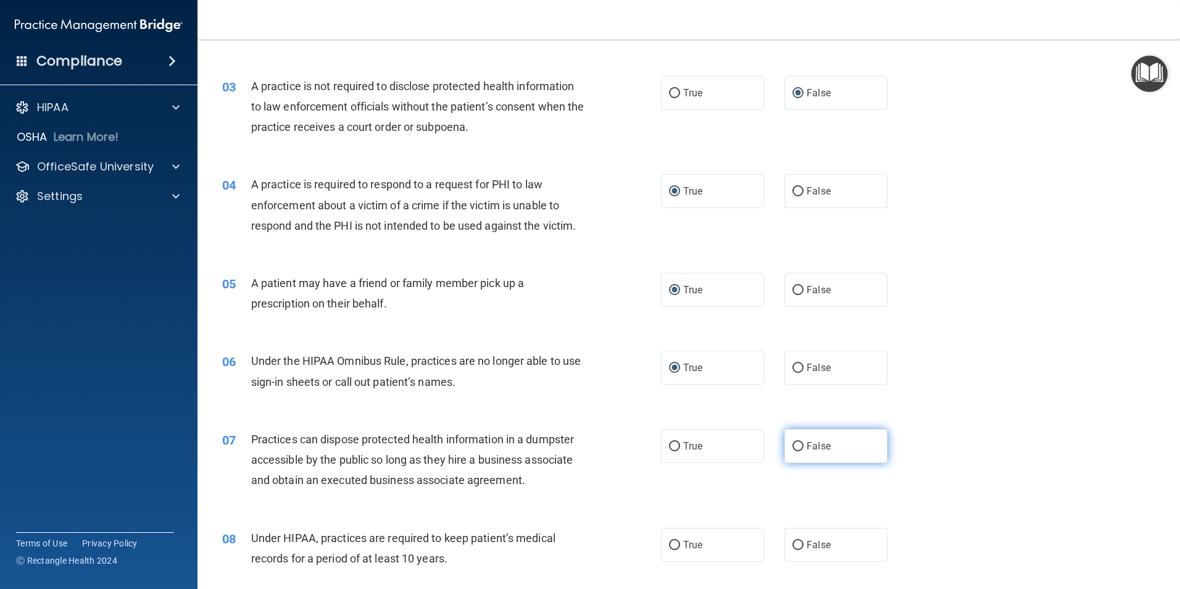
radio input "true"
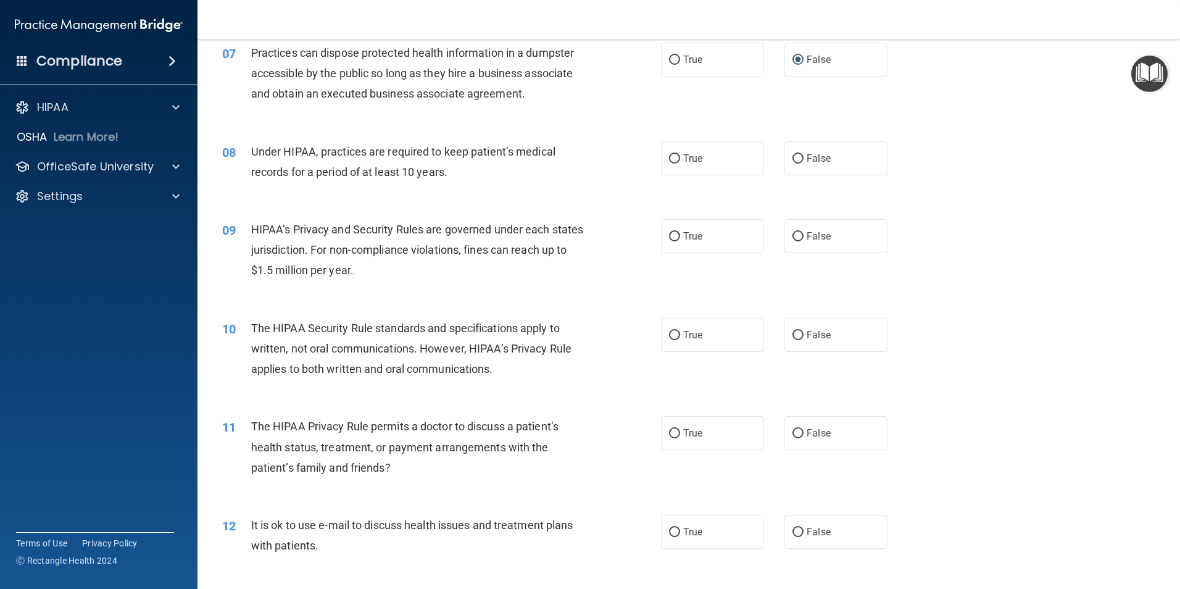
scroll to position [639, 0]
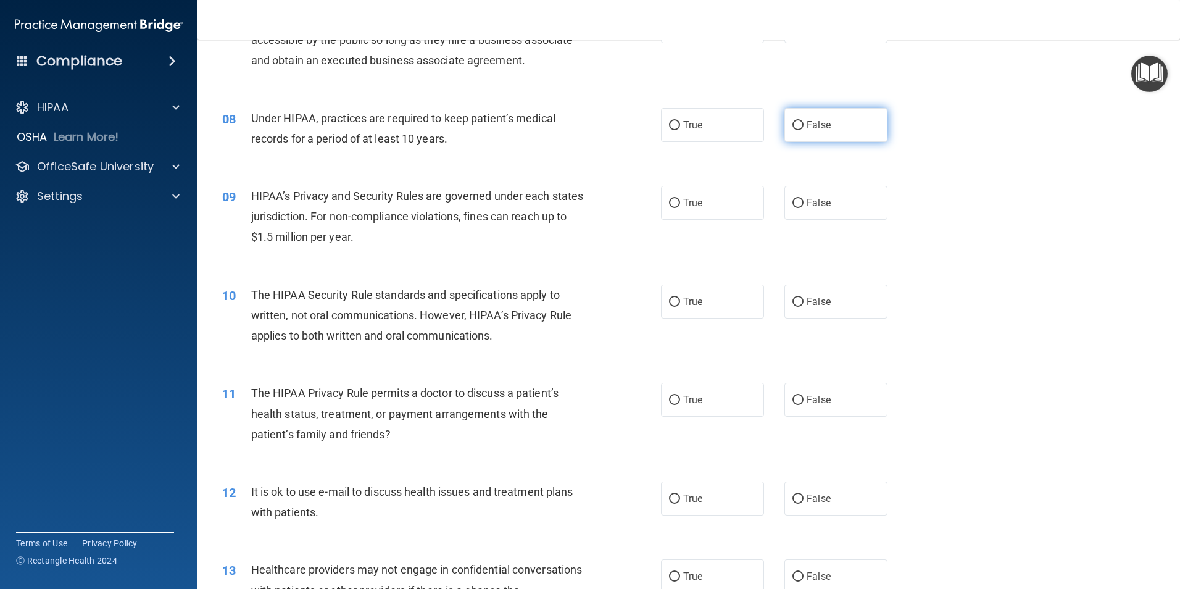
click at [796, 125] on input "False" at bounding box center [798, 125] width 11 height 9
radio input "true"
click at [793, 204] on input "False" at bounding box center [798, 203] width 11 height 9
radio input "true"
click at [793, 306] on input "False" at bounding box center [798, 302] width 11 height 9
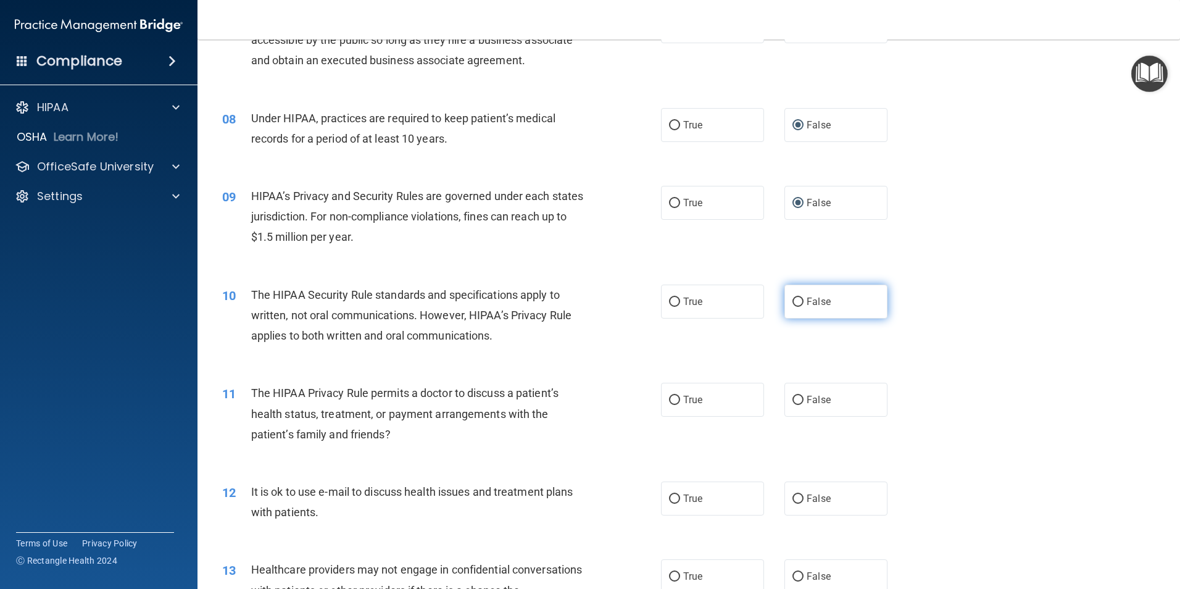
radio input "true"
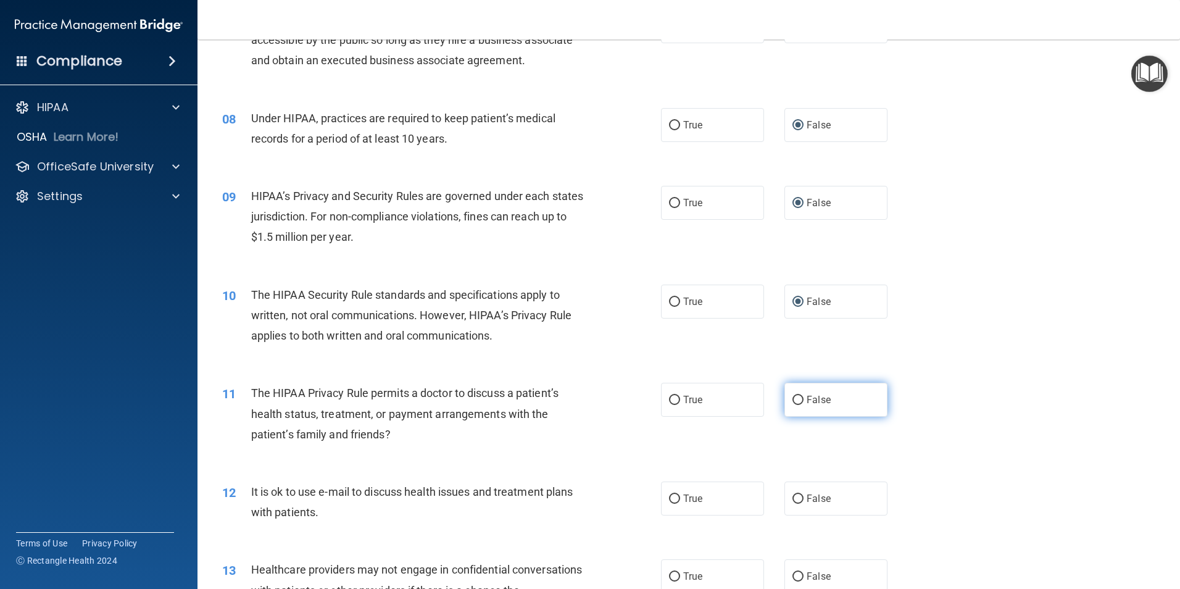
click at [793, 397] on input "False" at bounding box center [798, 400] width 11 height 9
radio input "true"
click at [673, 496] on input "True" at bounding box center [674, 498] width 11 height 9
radio input "true"
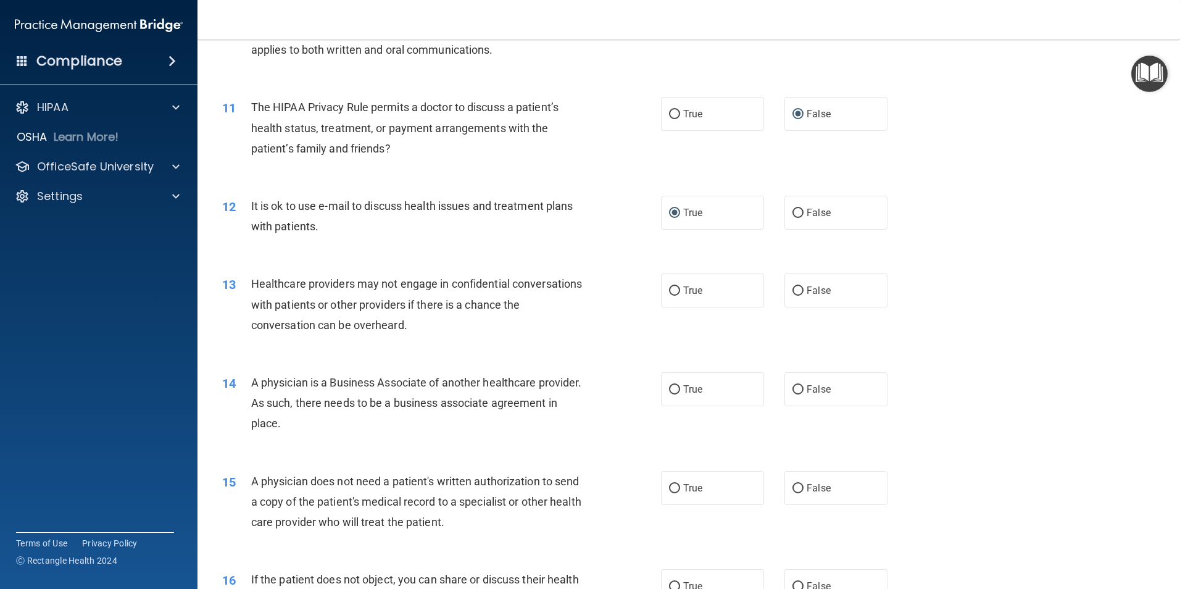
scroll to position [951, 0]
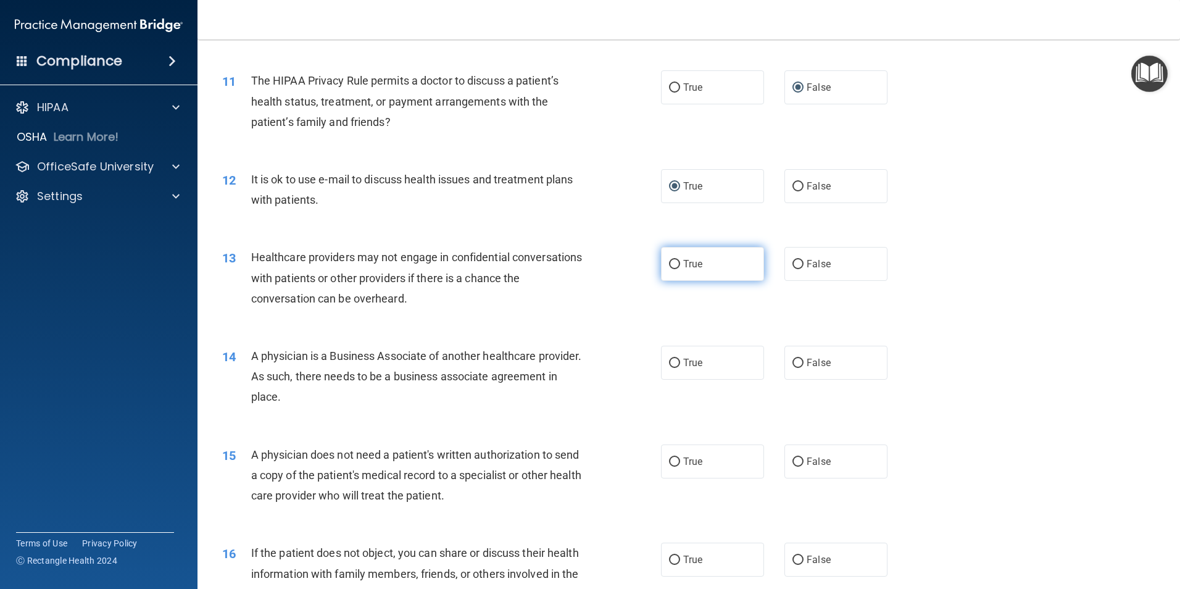
click at [669, 263] on input "True" at bounding box center [674, 264] width 11 height 9
radio input "true"
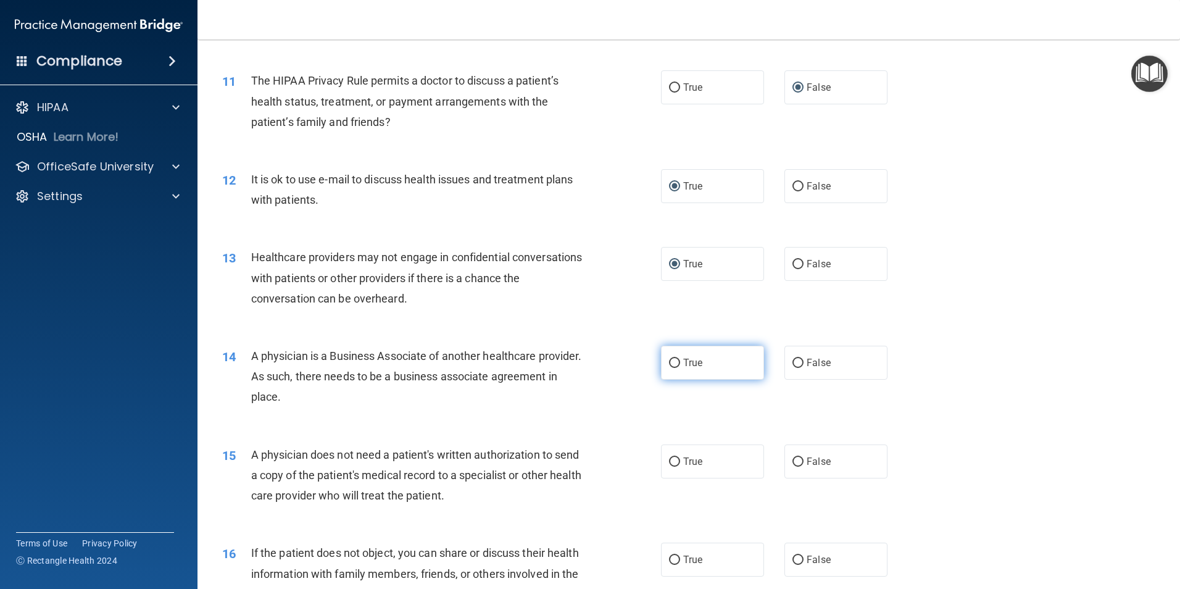
click at [665, 358] on label "True" at bounding box center [712, 363] width 103 height 34
click at [669, 359] on input "True" at bounding box center [674, 363] width 11 height 9
radio input "true"
click at [670, 460] on input "True" at bounding box center [674, 461] width 11 height 9
radio input "true"
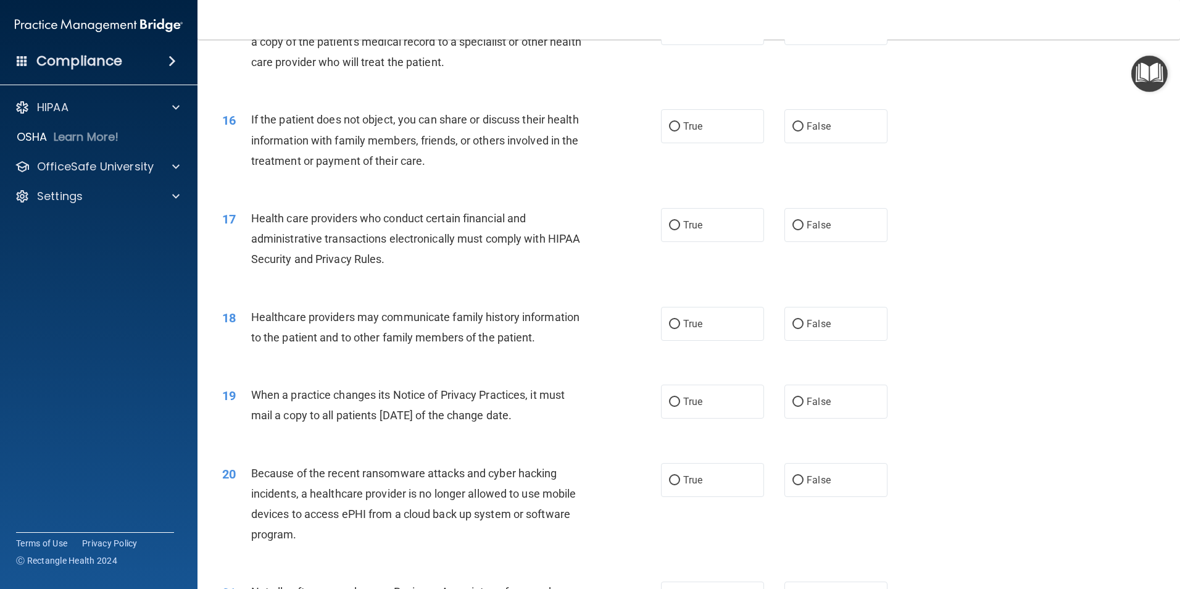
scroll to position [1388, 0]
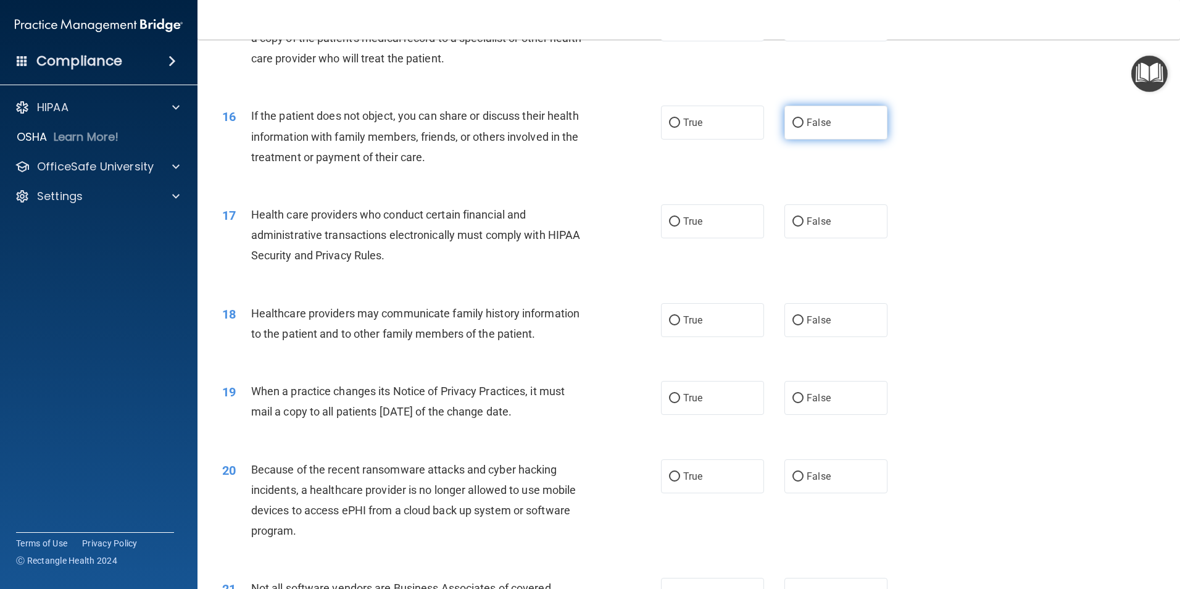
click at [798, 122] on input "False" at bounding box center [798, 123] width 11 height 9
radio input "true"
click at [670, 220] on input "True" at bounding box center [674, 221] width 11 height 9
radio input "true"
click at [793, 317] on input "False" at bounding box center [798, 320] width 11 height 9
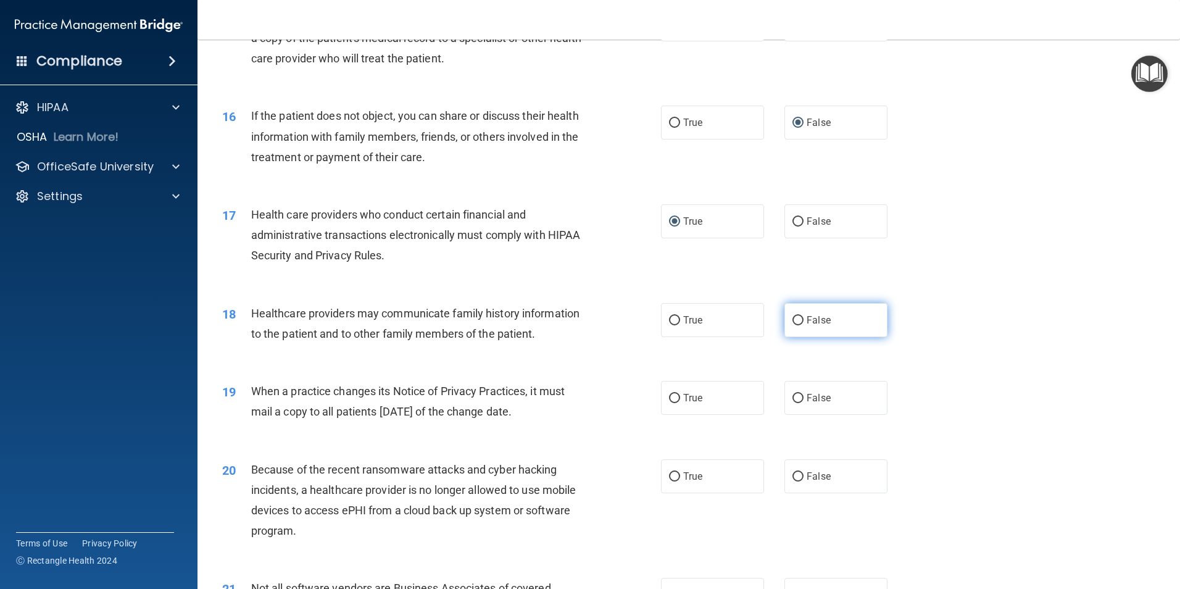
radio input "true"
click at [672, 399] on input "True" at bounding box center [674, 398] width 11 height 9
radio input "true"
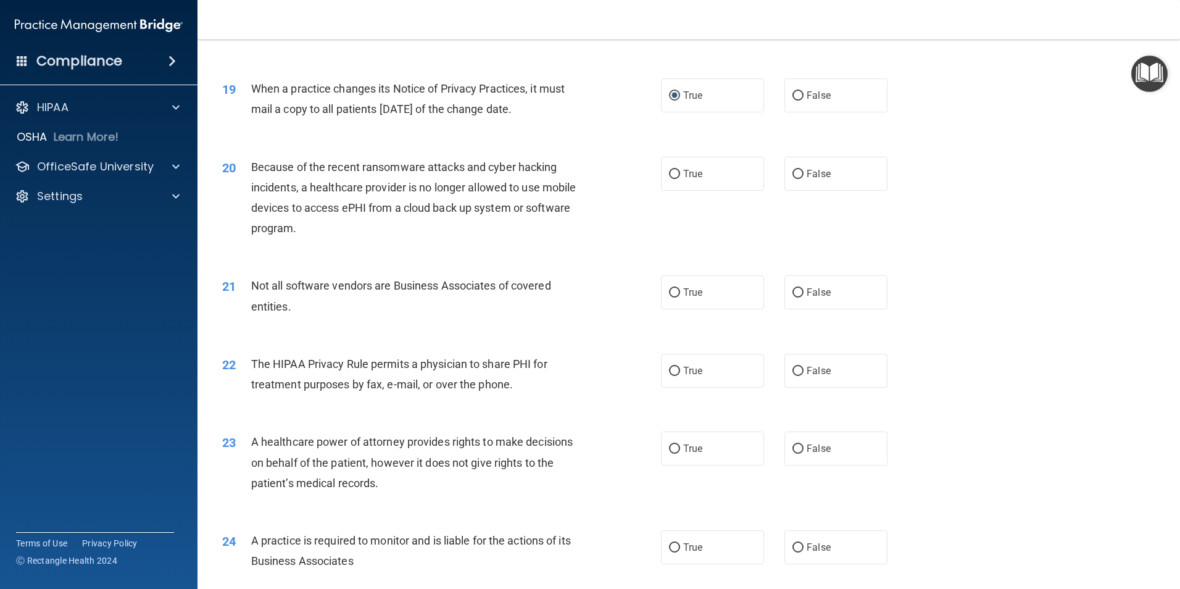
scroll to position [1694, 0]
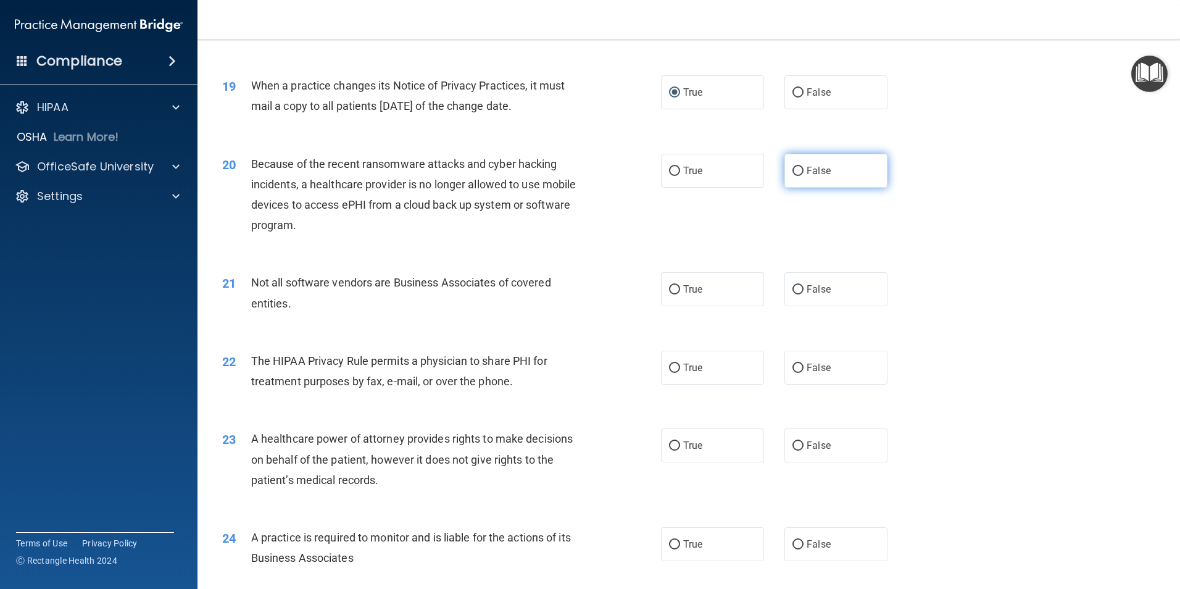
click at [793, 173] on input "False" at bounding box center [798, 171] width 11 height 9
radio input "true"
click at [669, 291] on input "True" at bounding box center [674, 289] width 11 height 9
radio input "true"
click at [673, 371] on input "True" at bounding box center [674, 368] width 11 height 9
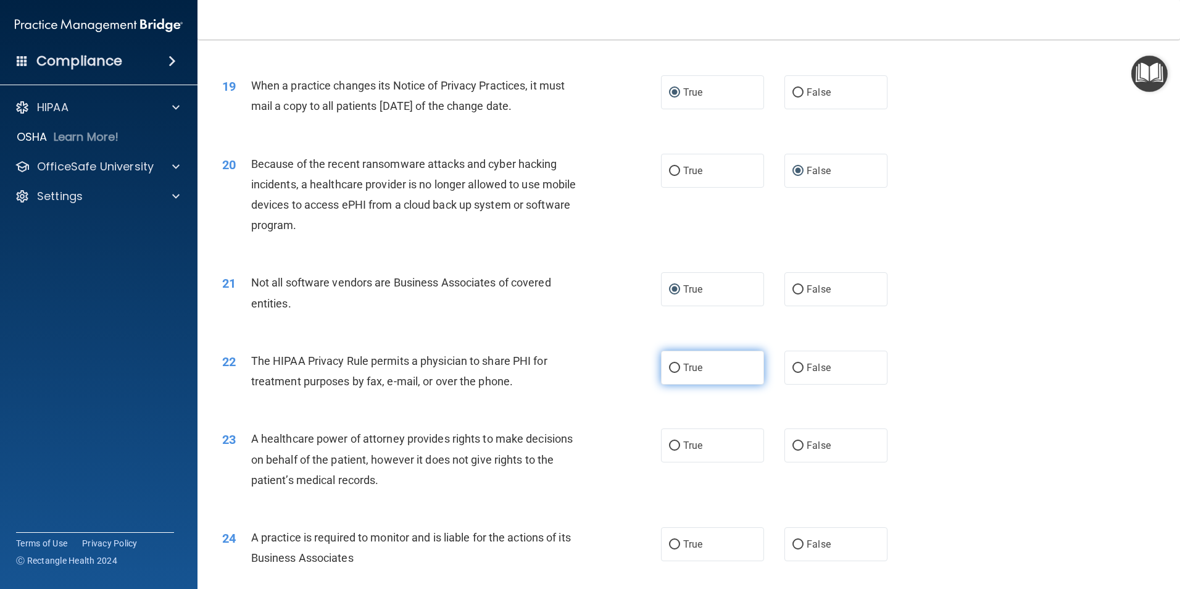
radio input "true"
click at [669, 443] on input "True" at bounding box center [674, 445] width 11 height 9
radio input "true"
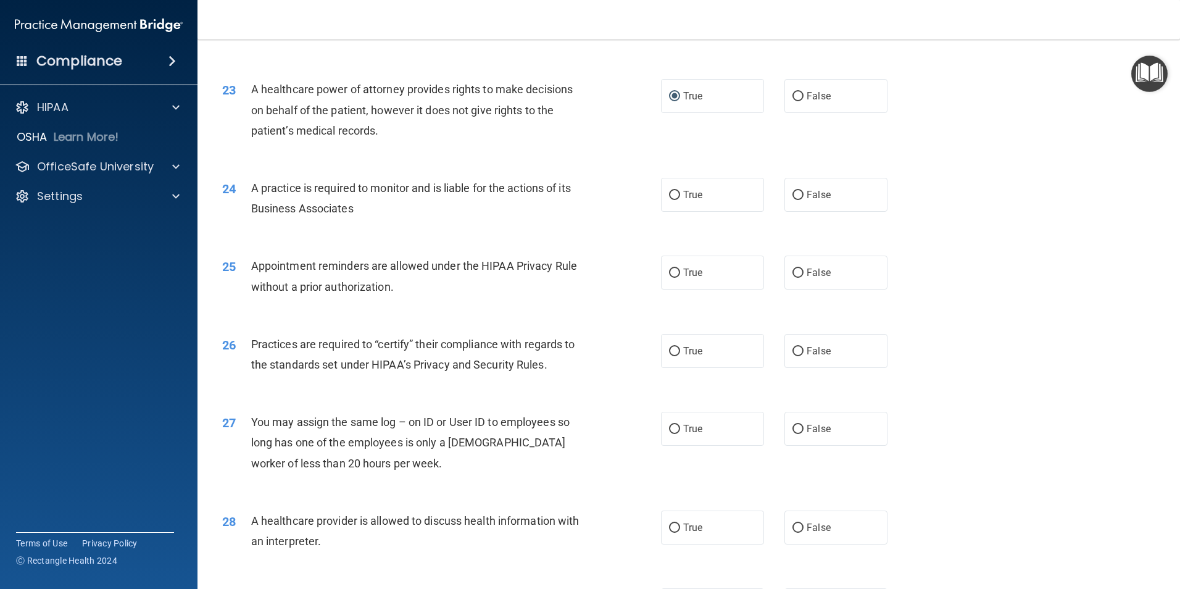
scroll to position [2073, 0]
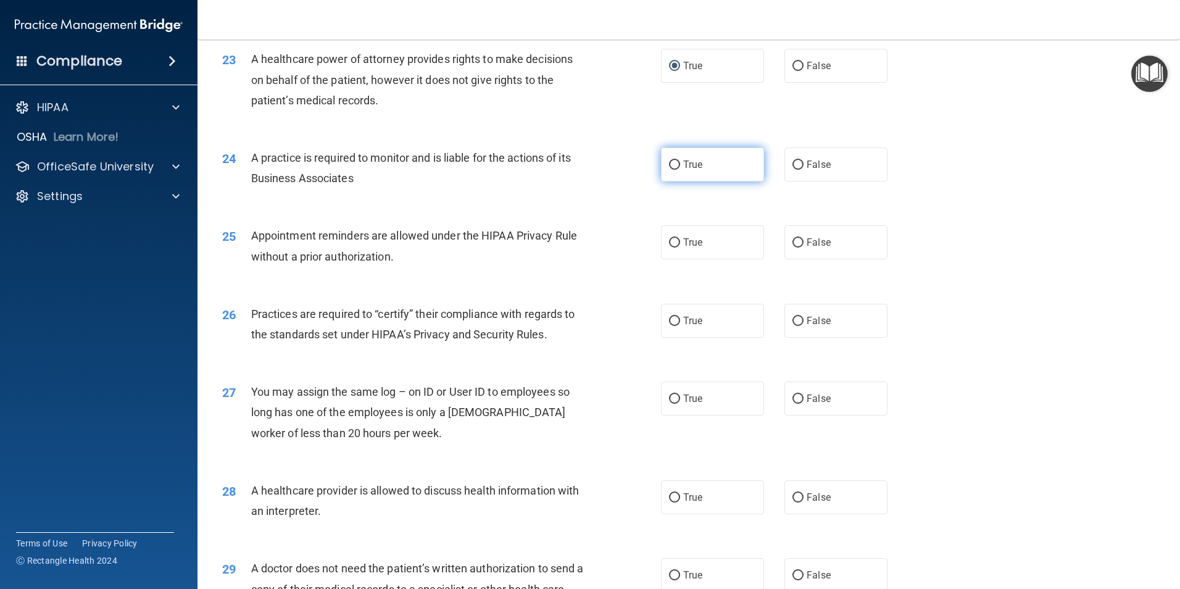
click at [678, 178] on label "True" at bounding box center [712, 165] width 103 height 34
click at [678, 170] on input "True" at bounding box center [674, 164] width 11 height 9
radio input "true"
click at [669, 246] on input "True" at bounding box center [674, 242] width 11 height 9
radio input "true"
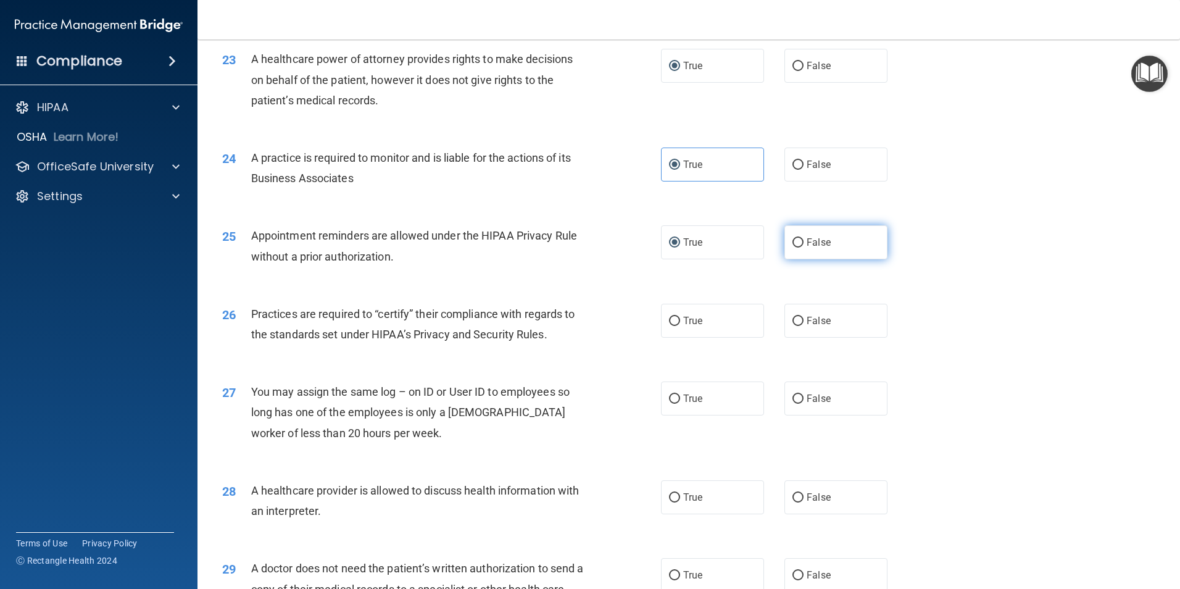
click at [795, 242] on input "False" at bounding box center [798, 242] width 11 height 9
radio input "true"
radio input "false"
click at [669, 322] on input "True" at bounding box center [674, 321] width 11 height 9
radio input "true"
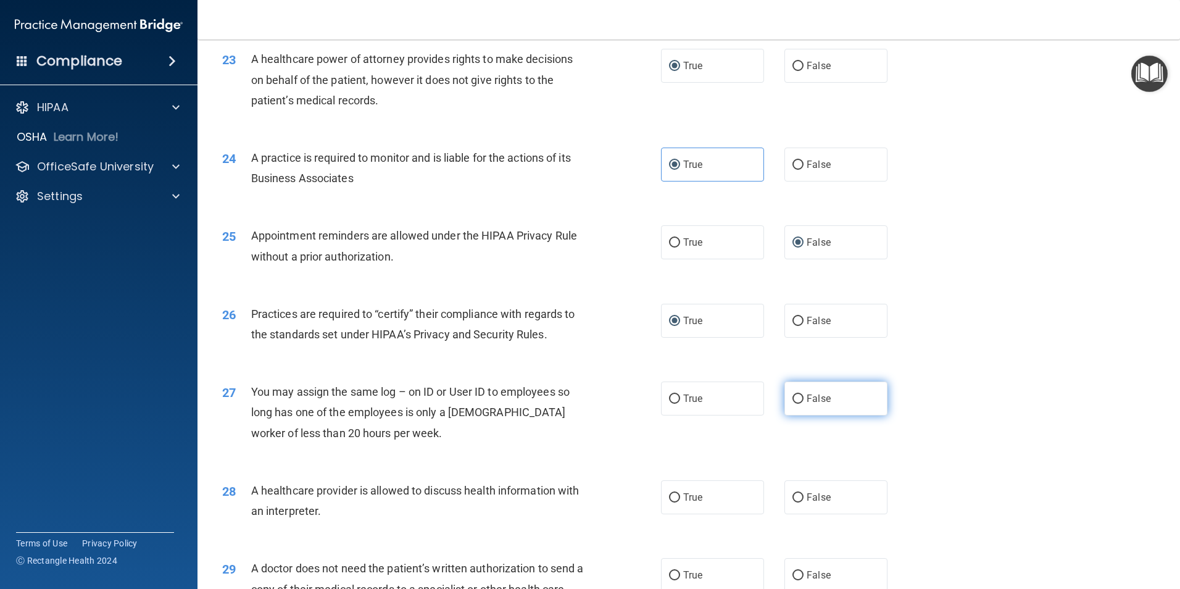
click at [793, 396] on input "False" at bounding box center [798, 398] width 11 height 9
radio input "true"
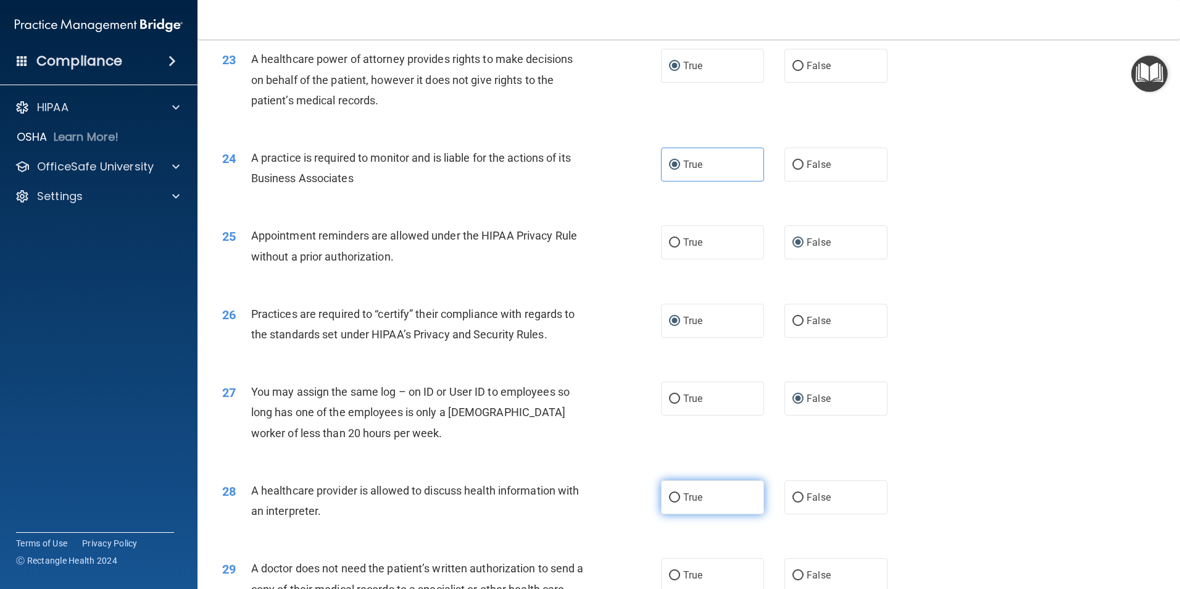
click at [670, 498] on input "True" at bounding box center [674, 497] width 11 height 9
radio input "true"
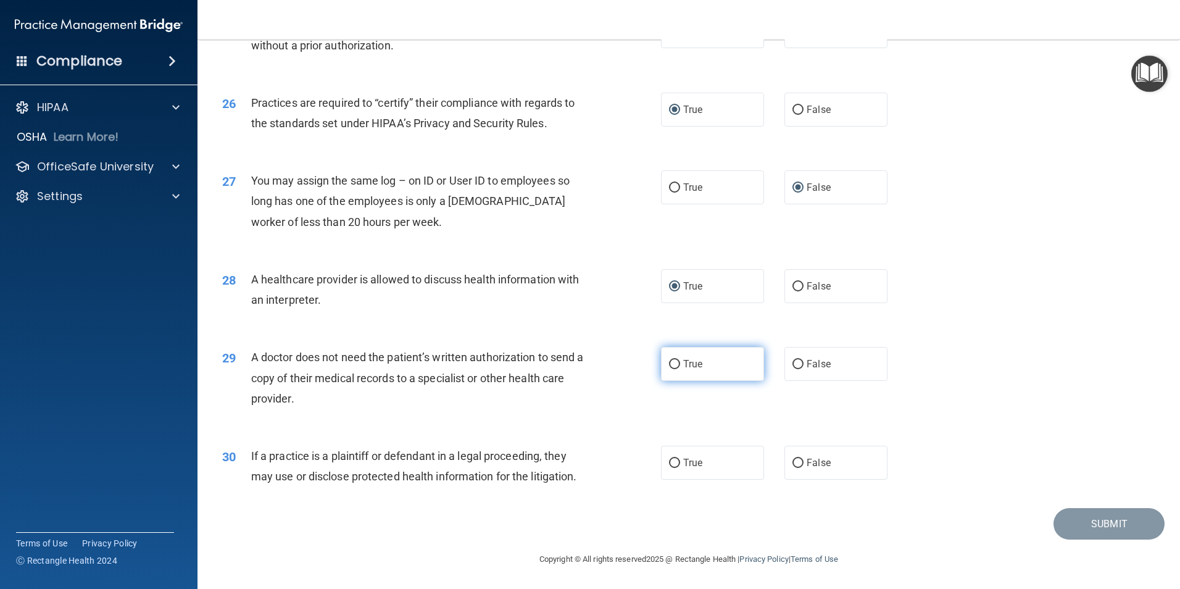
click at [672, 361] on input "True" at bounding box center [674, 364] width 11 height 9
radio input "true"
click at [793, 462] on input "False" at bounding box center [798, 463] width 11 height 9
radio input "true"
click at [1126, 523] on button "Submit" at bounding box center [1109, 523] width 111 height 31
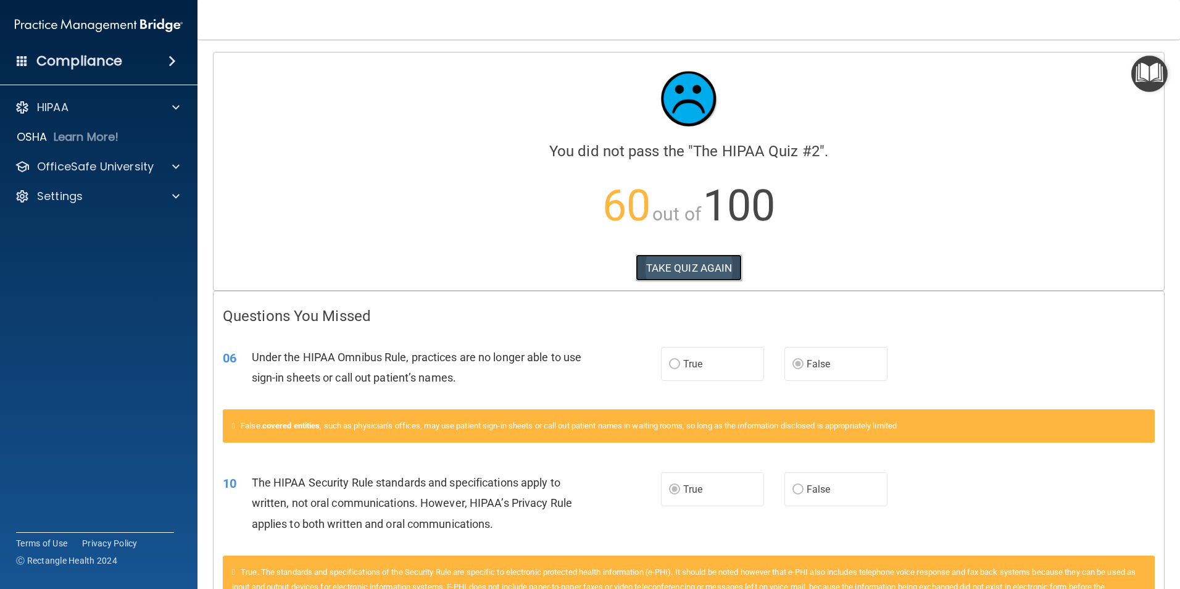
click at [678, 261] on button "TAKE QUIZ AGAIN" at bounding box center [689, 267] width 107 height 27
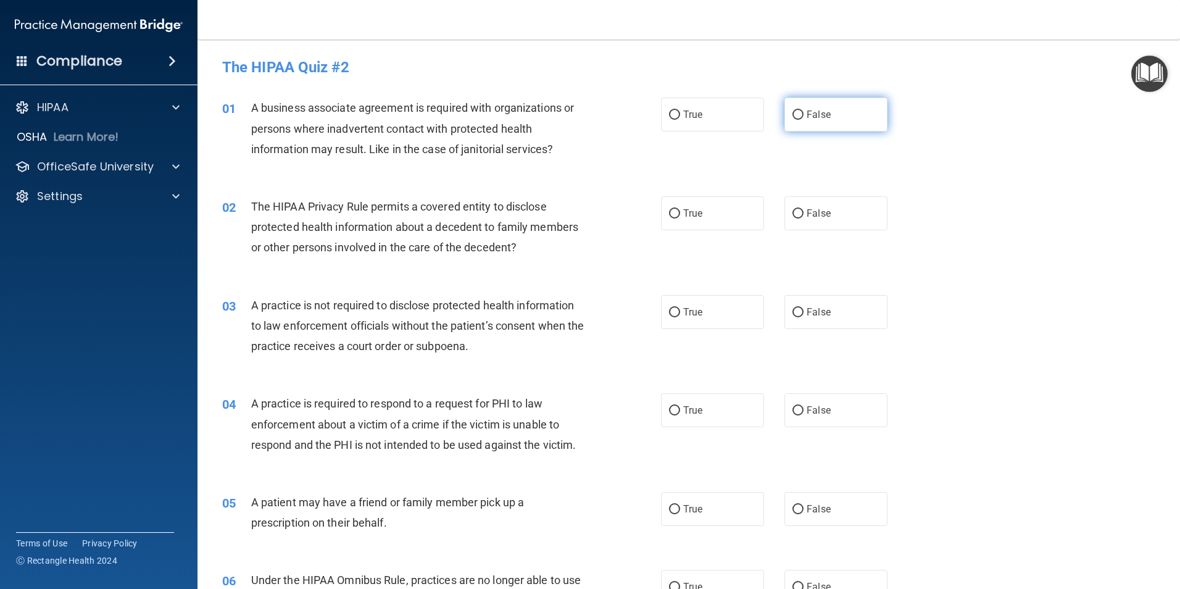
click at [794, 113] on input "False" at bounding box center [798, 114] width 11 height 9
radio input "true"
click at [669, 211] on input "True" at bounding box center [674, 213] width 11 height 9
radio input "true"
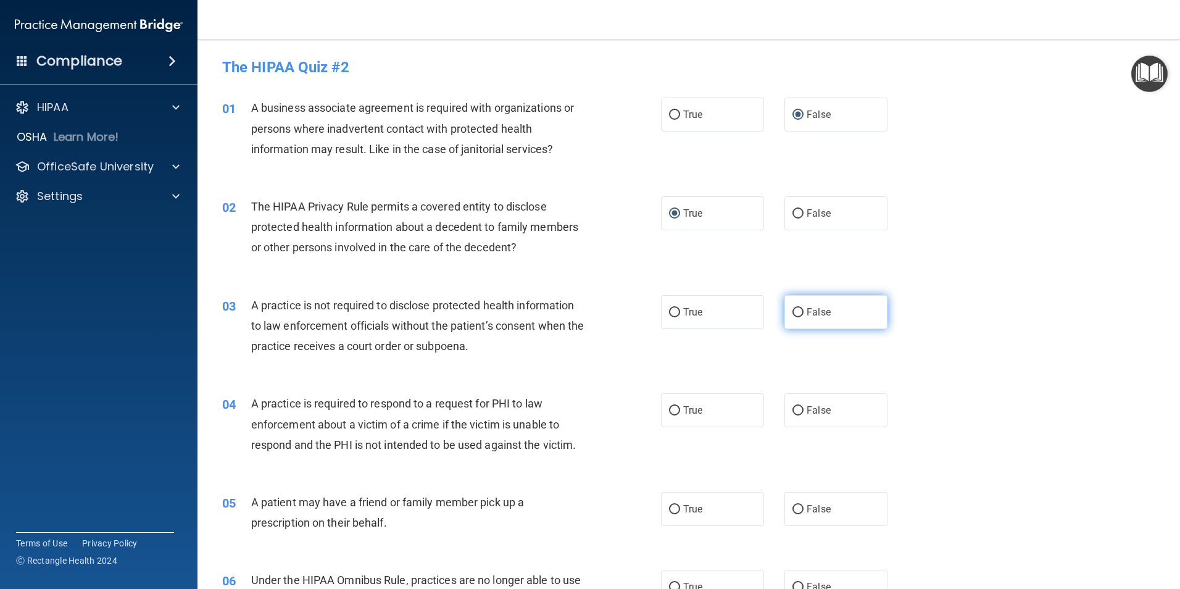
click at [793, 314] on input "False" at bounding box center [798, 312] width 11 height 9
radio input "true"
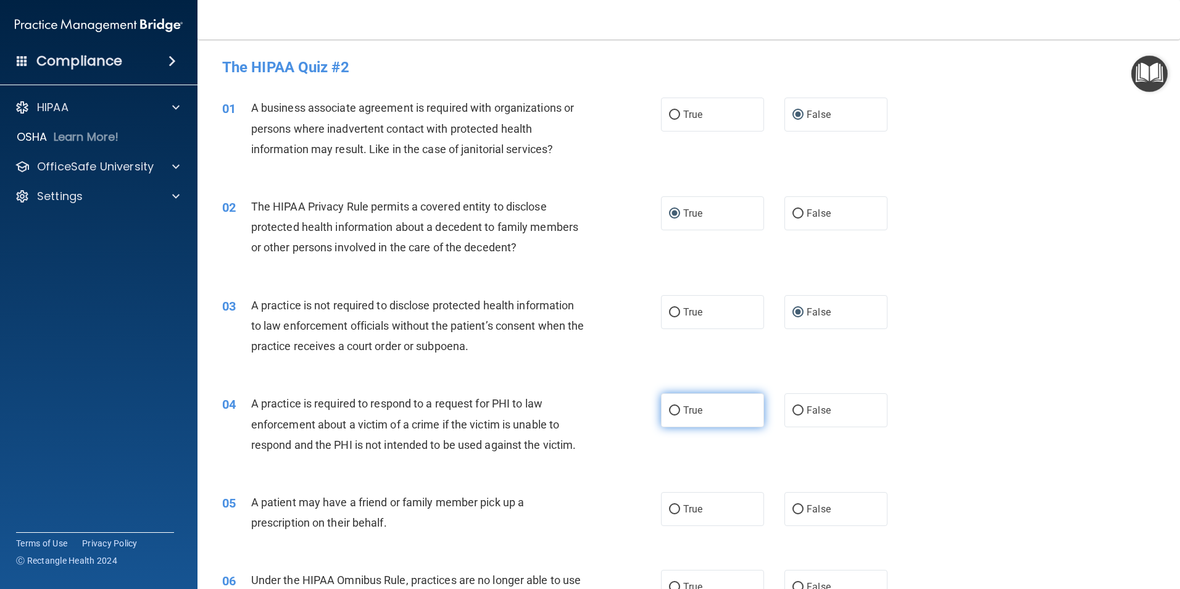
click at [671, 412] on input "True" at bounding box center [674, 410] width 11 height 9
radio input "true"
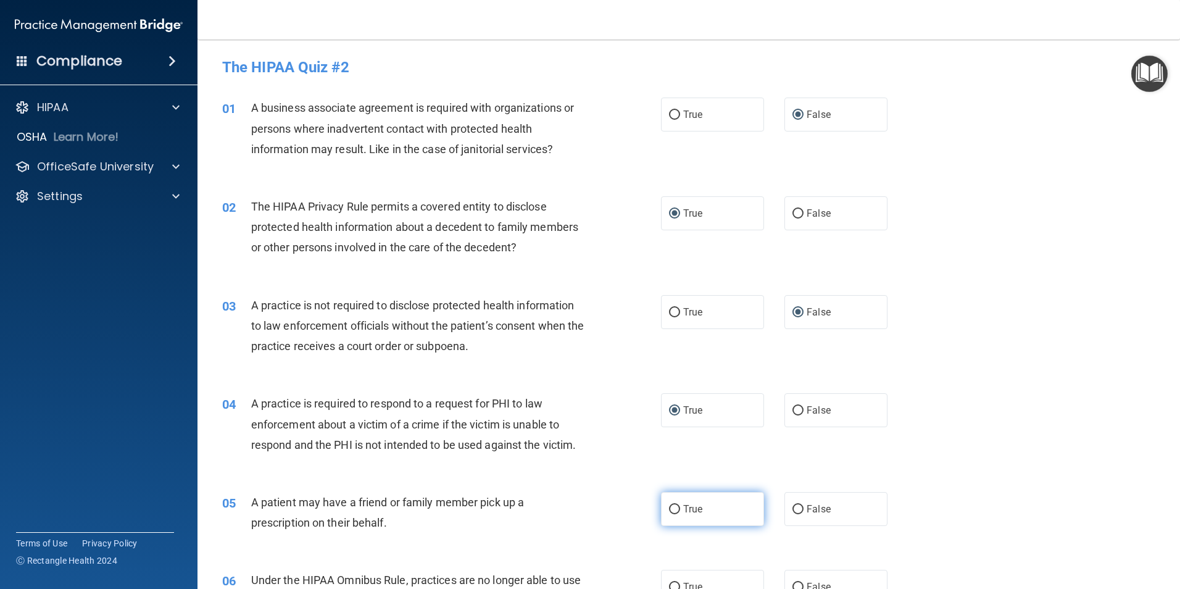
click at [669, 507] on input "True" at bounding box center [674, 509] width 11 height 9
radio input "true"
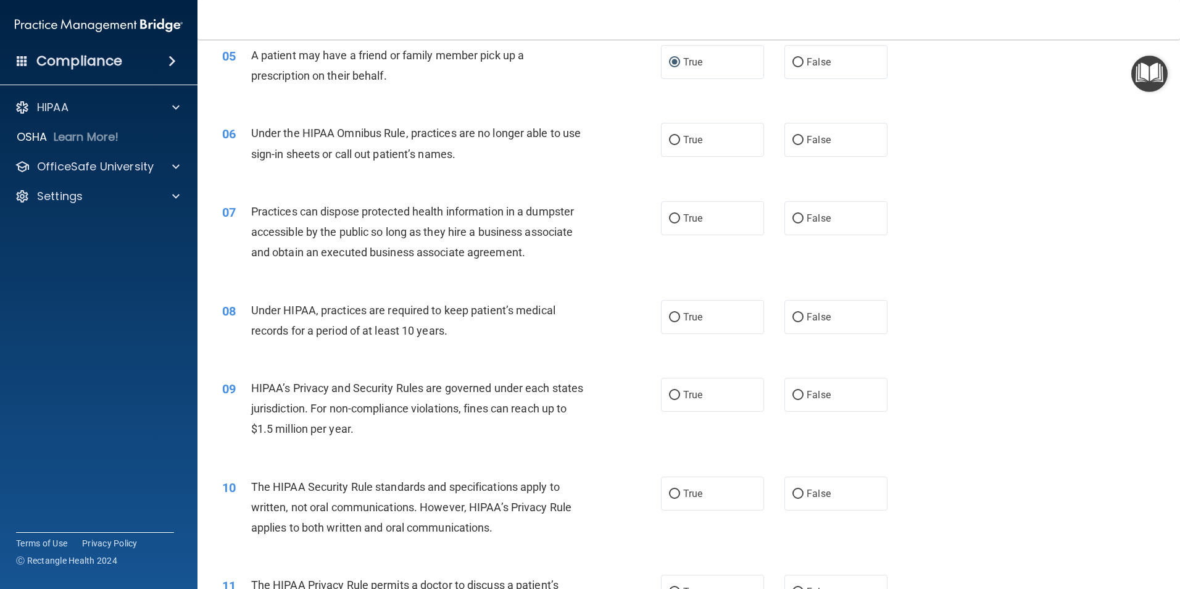
scroll to position [480, 0]
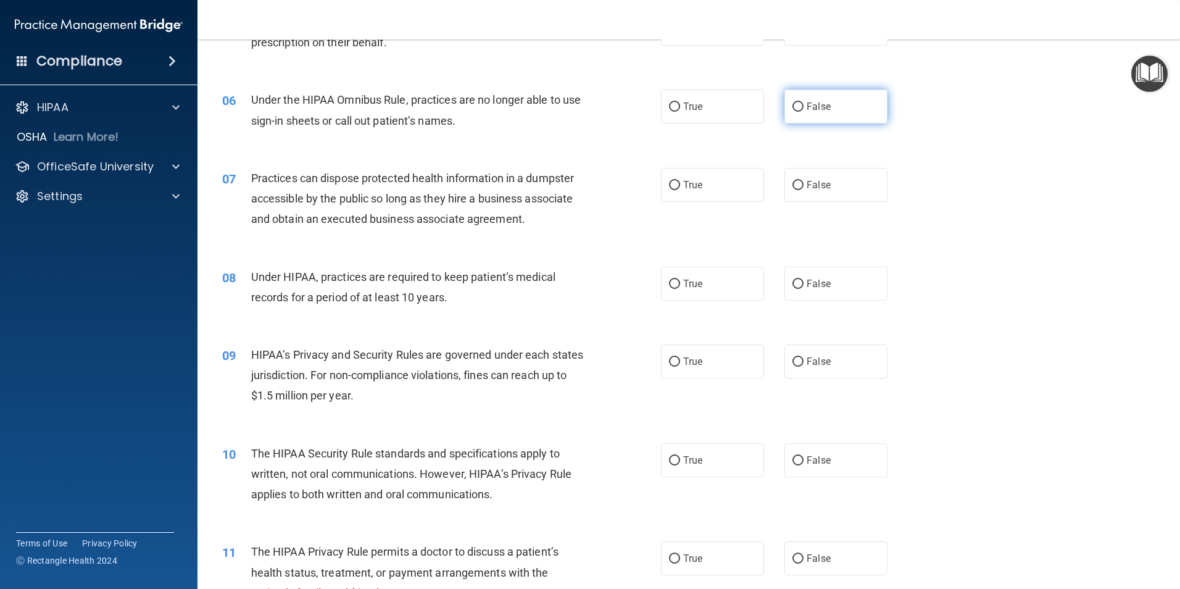
click at [793, 107] on input "False" at bounding box center [798, 106] width 11 height 9
radio input "true"
click at [793, 183] on input "False" at bounding box center [798, 185] width 11 height 9
radio input "true"
click at [793, 283] on input "False" at bounding box center [798, 284] width 11 height 9
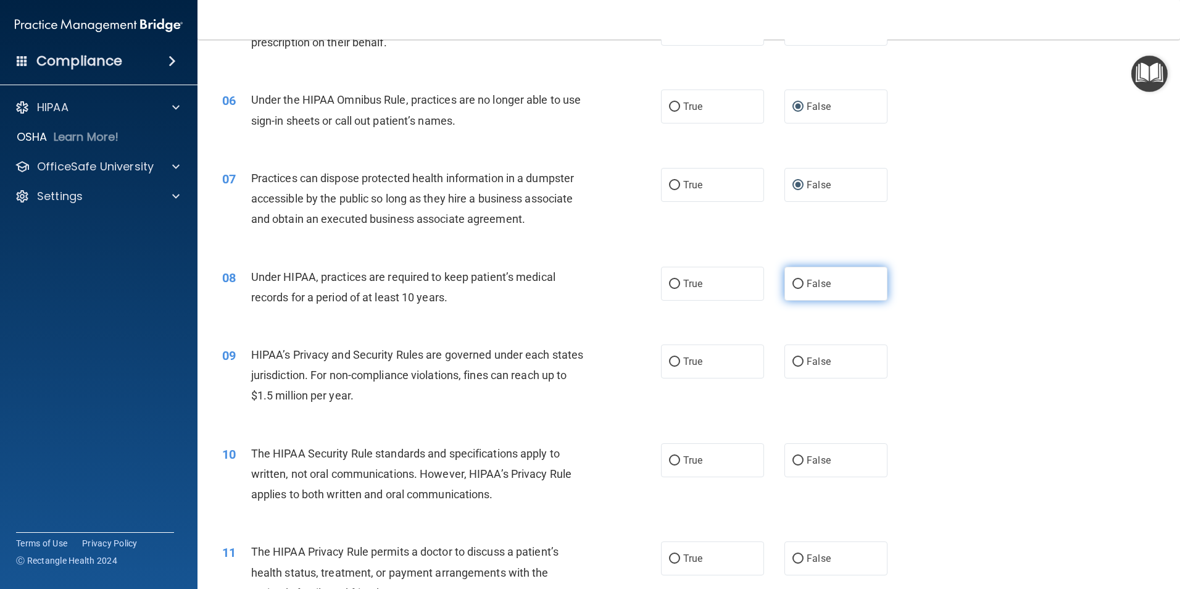
radio input "true"
click at [793, 362] on input "False" at bounding box center [798, 361] width 11 height 9
radio input "true"
click at [669, 462] on input "True" at bounding box center [674, 460] width 11 height 9
radio input "true"
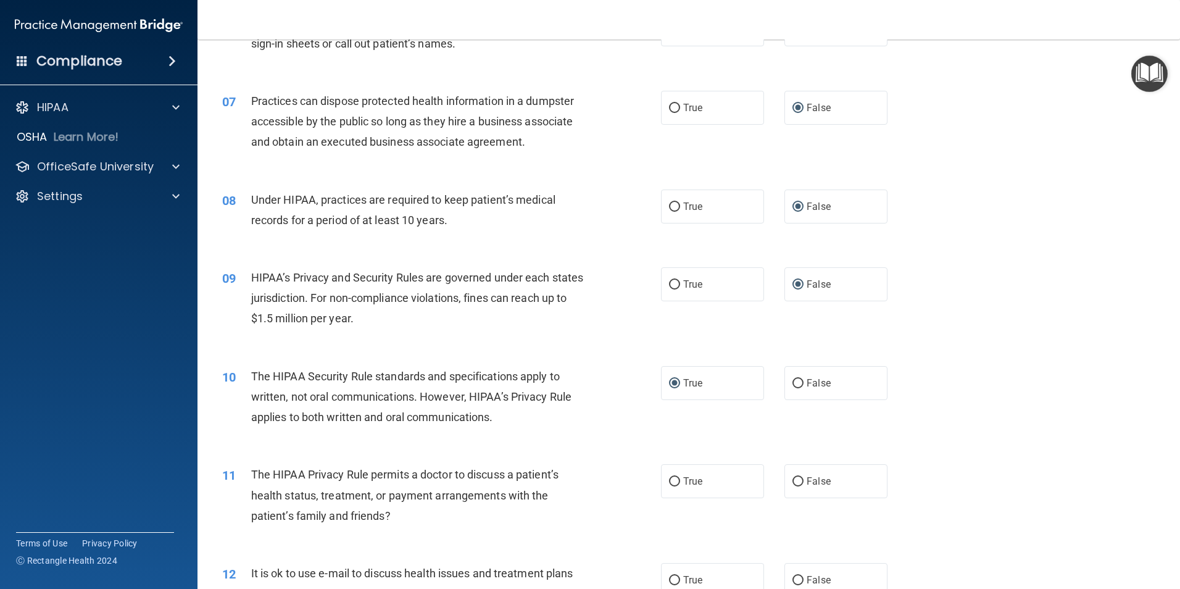
scroll to position [594, 0]
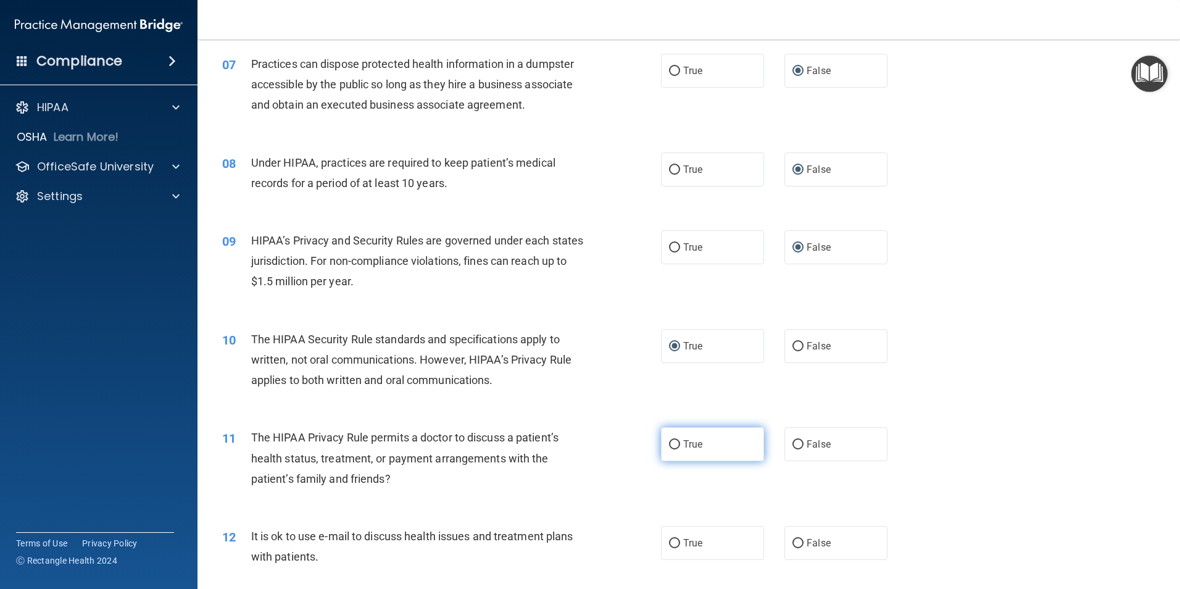
click at [669, 443] on input "True" at bounding box center [674, 444] width 11 height 9
radio input "true"
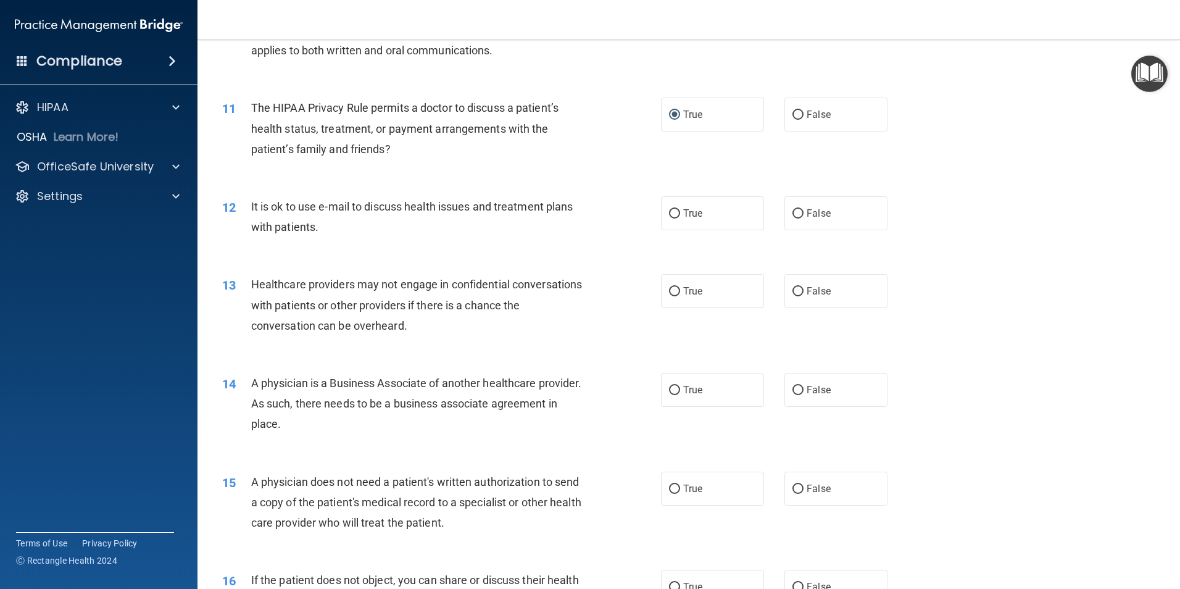
scroll to position [957, 0]
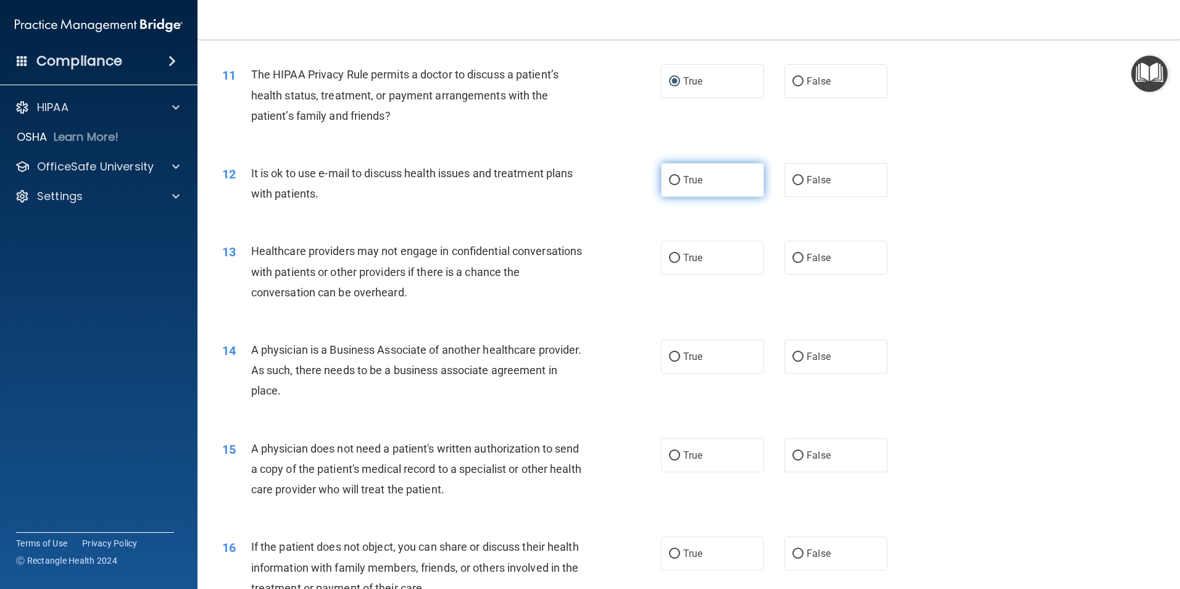
click at [669, 177] on input "True" at bounding box center [674, 180] width 11 height 9
radio input "true"
click at [793, 256] on input "False" at bounding box center [798, 258] width 11 height 9
radio input "true"
click at [793, 357] on input "False" at bounding box center [798, 356] width 11 height 9
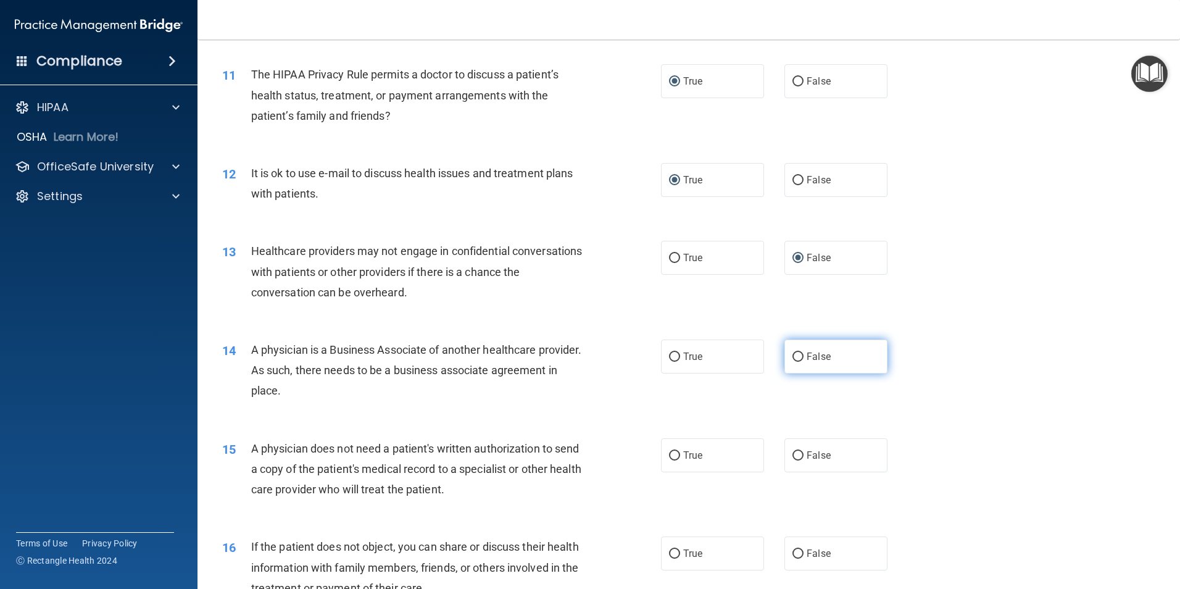
radio input "true"
click at [677, 456] on label "True" at bounding box center [712, 455] width 103 height 34
click at [677, 456] on input "True" at bounding box center [674, 455] width 11 height 9
radio input "true"
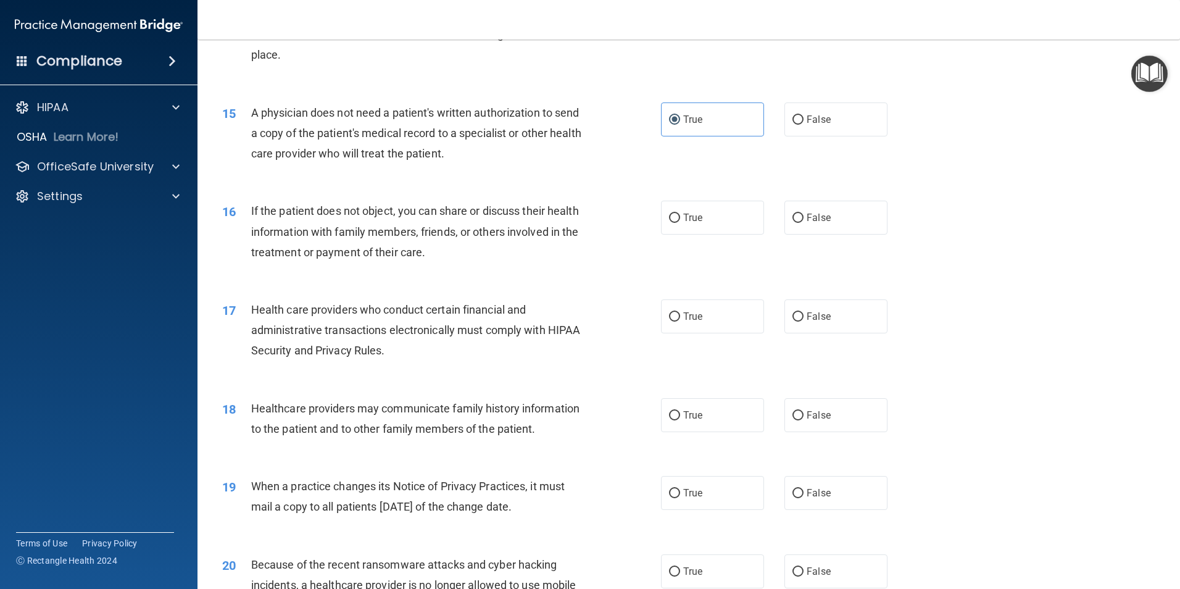
scroll to position [1297, 0]
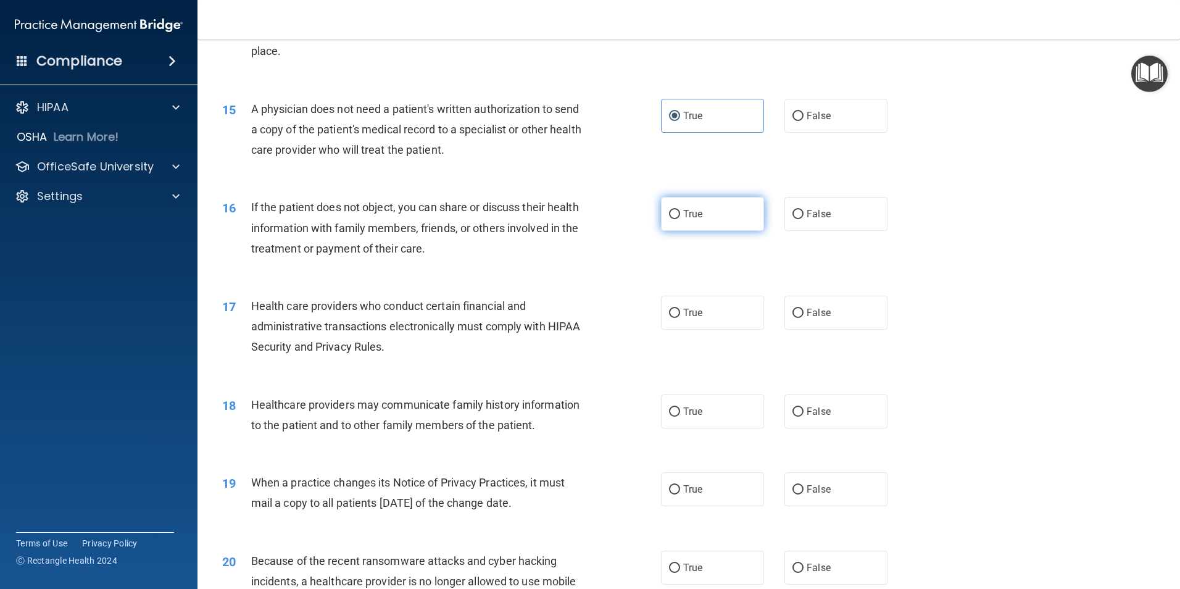
click at [670, 213] on input "True" at bounding box center [674, 214] width 11 height 9
radio input "true"
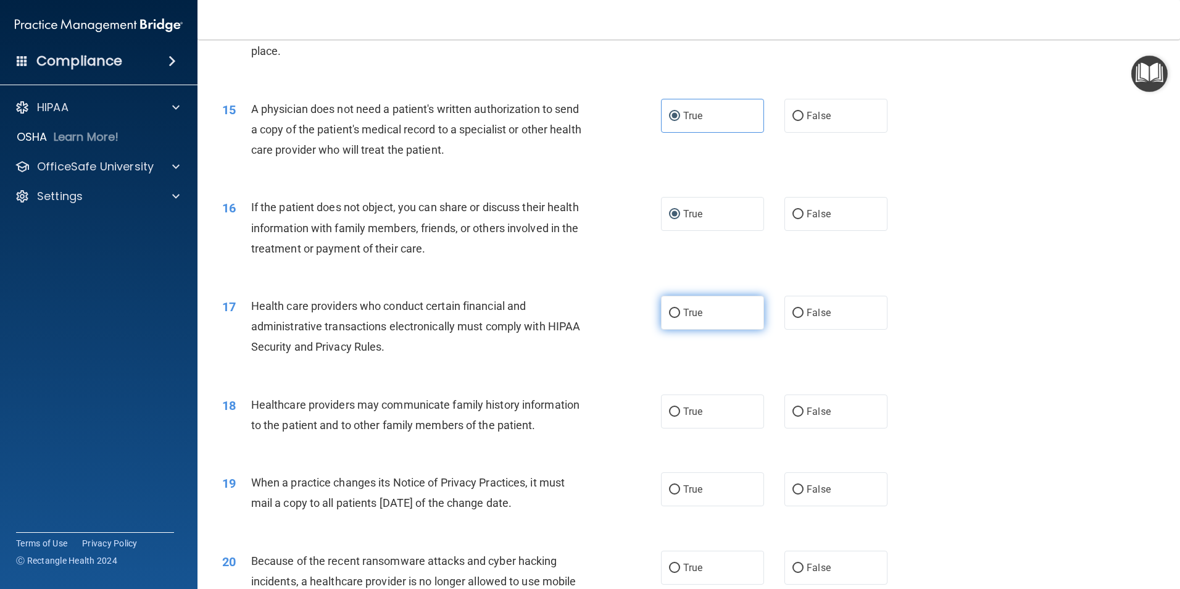
click at [669, 312] on input "True" at bounding box center [674, 313] width 11 height 9
radio input "true"
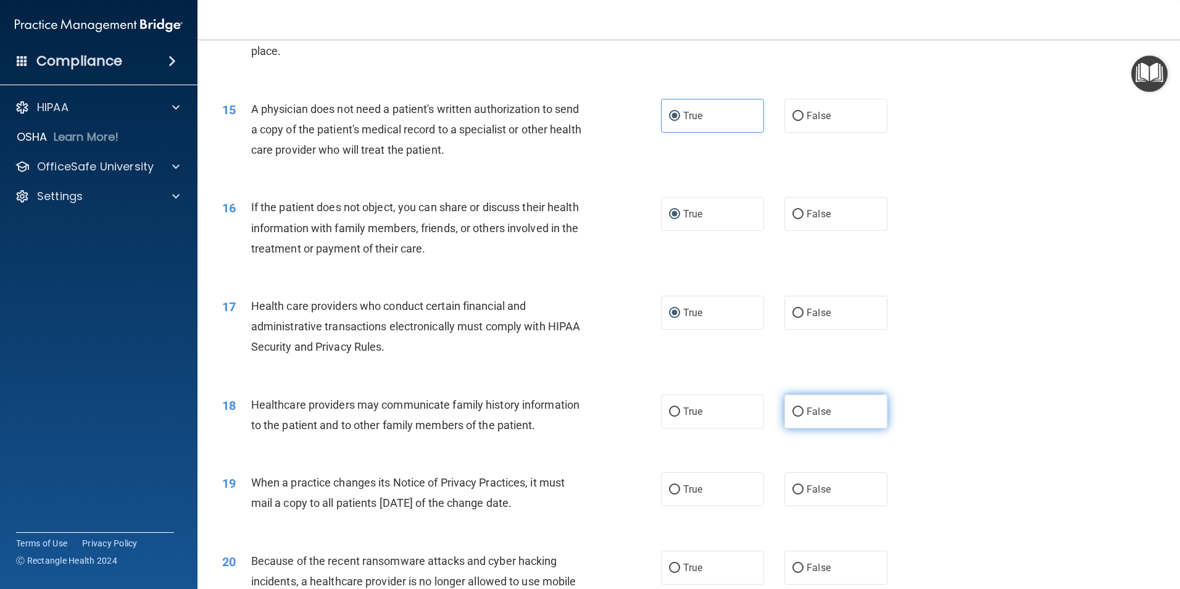
click at [793, 410] on input "False" at bounding box center [798, 411] width 11 height 9
radio input "true"
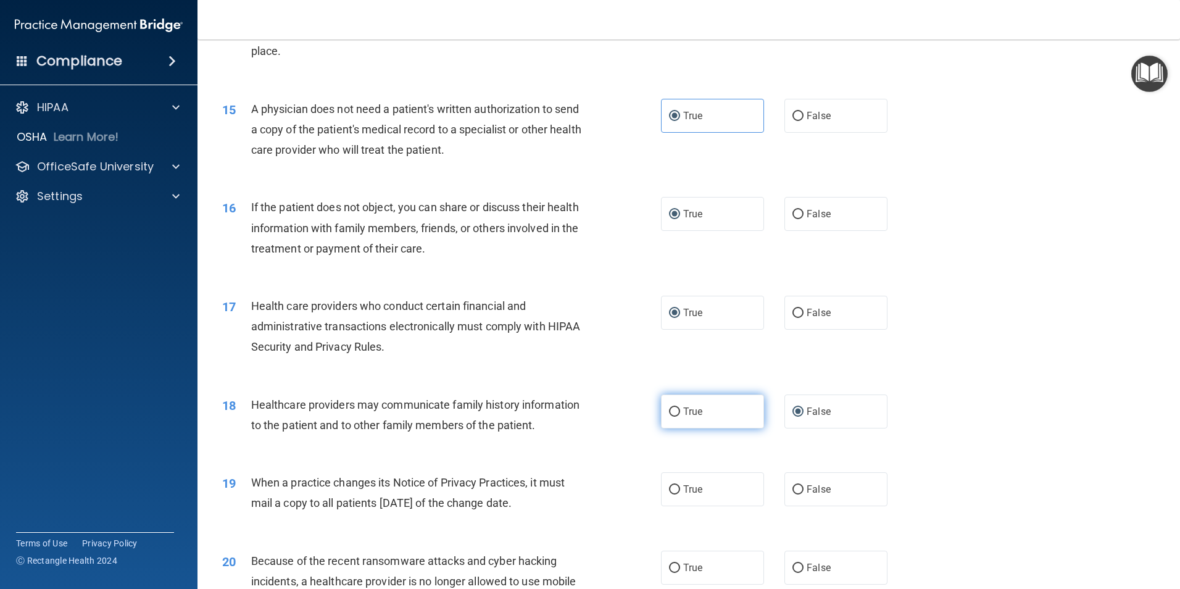
click at [669, 408] on input "True" at bounding box center [674, 411] width 11 height 9
radio input "true"
radio input "false"
click at [794, 488] on input "False" at bounding box center [798, 489] width 11 height 9
radio input "true"
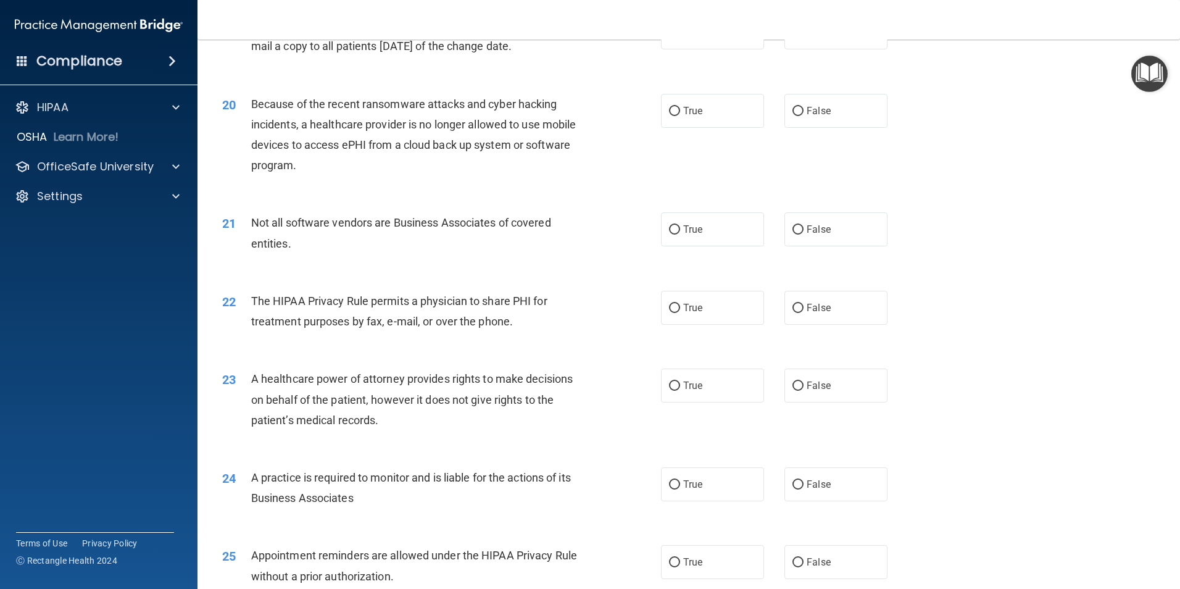
scroll to position [1784, 0]
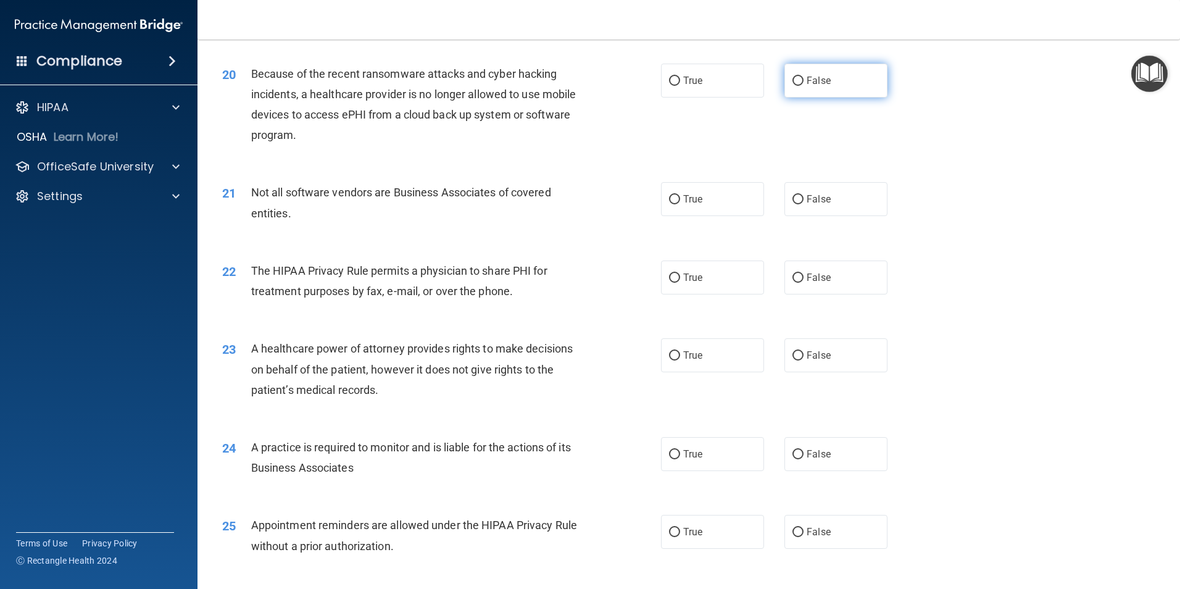
click at [795, 80] on input "False" at bounding box center [798, 81] width 11 height 9
radio input "true"
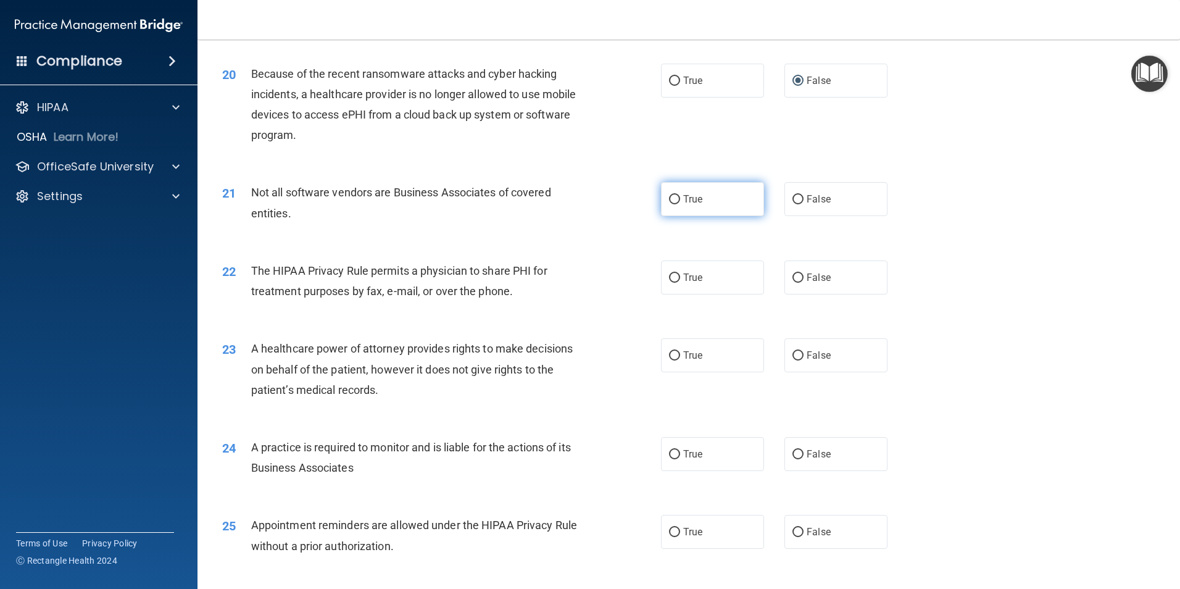
click at [672, 199] on input "True" at bounding box center [674, 199] width 11 height 9
radio input "true"
click at [674, 275] on input "True" at bounding box center [674, 277] width 11 height 9
radio input "true"
click at [793, 357] on input "False" at bounding box center [798, 355] width 11 height 9
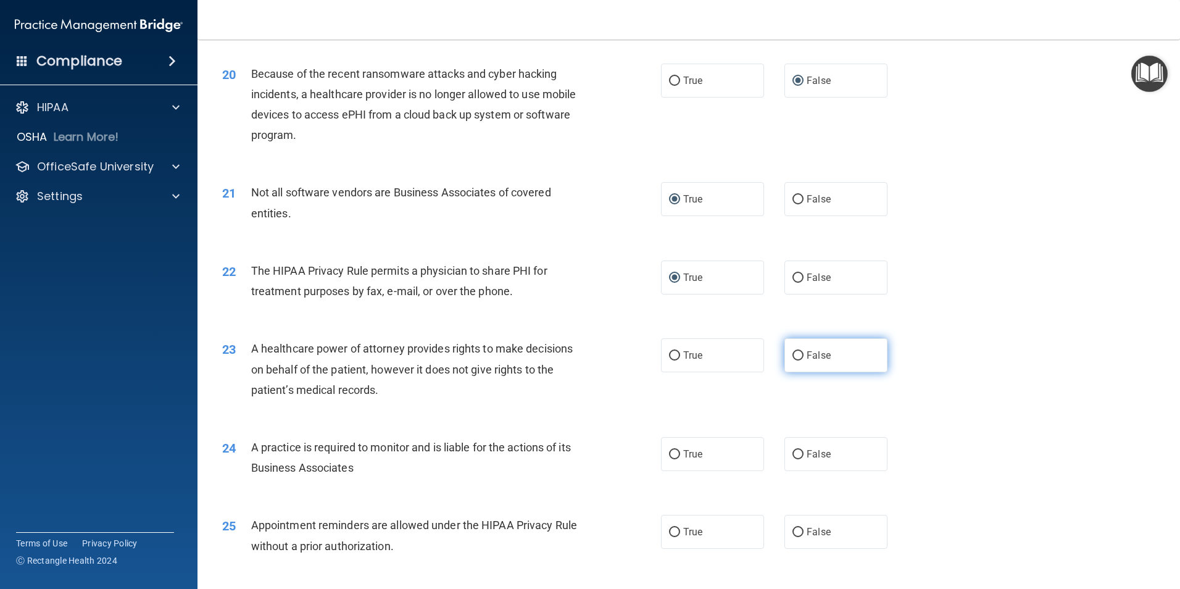
radio input "true"
click at [793, 454] on input "False" at bounding box center [798, 454] width 11 height 9
radio input "true"
click at [670, 532] on input "True" at bounding box center [674, 532] width 11 height 9
radio input "true"
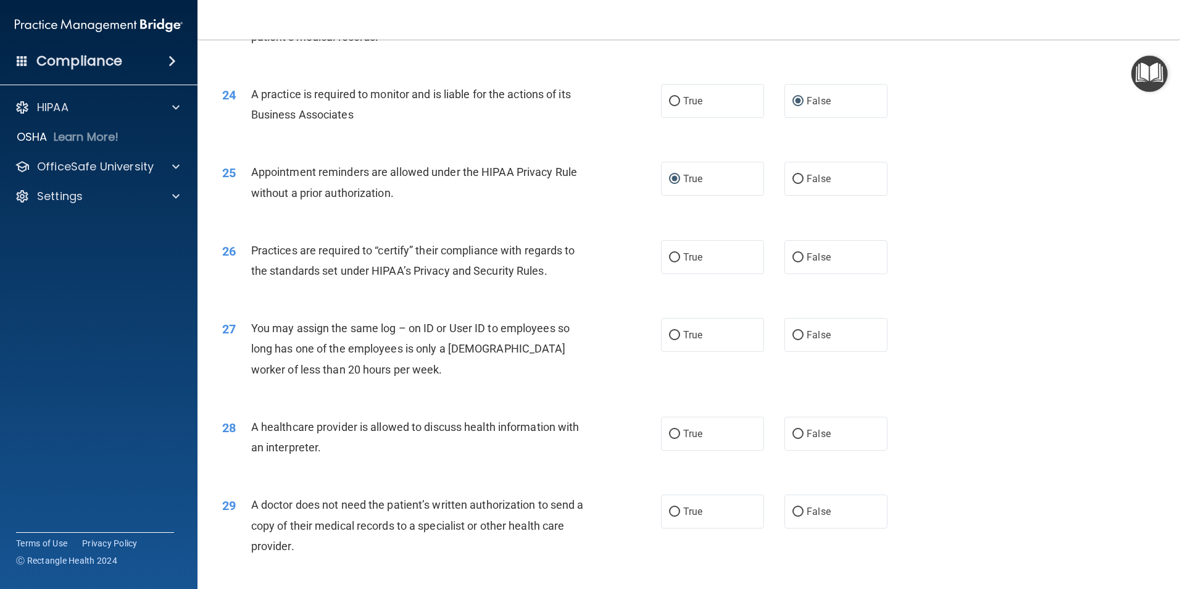
scroll to position [2167, 0]
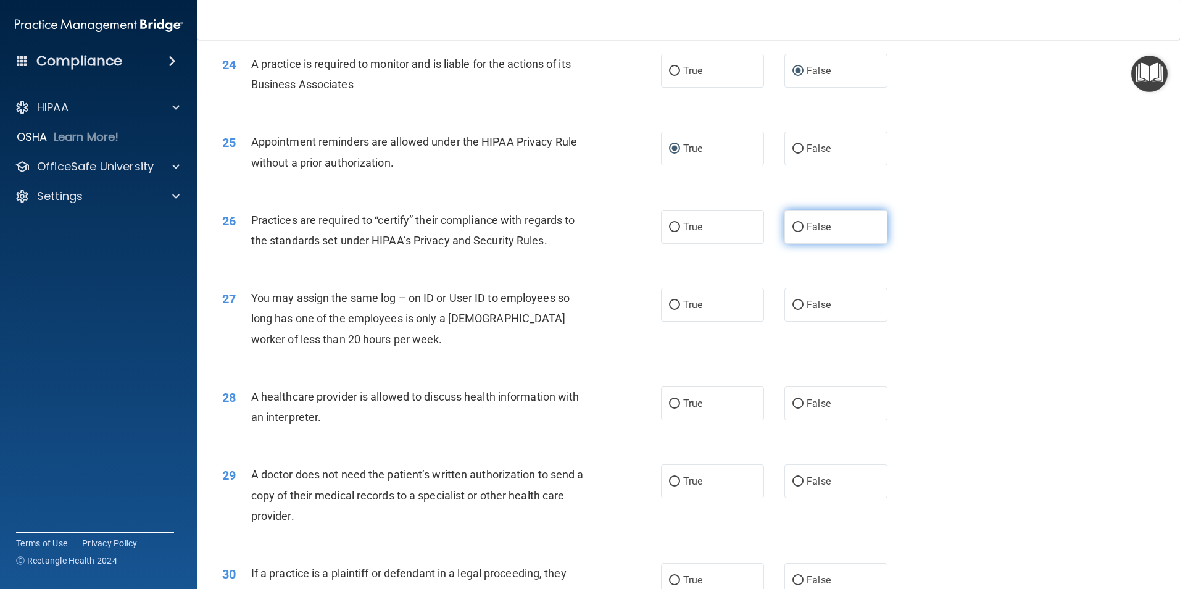
click at [793, 227] on input "False" at bounding box center [798, 227] width 11 height 9
radio input "true"
click at [793, 307] on input "False" at bounding box center [798, 305] width 11 height 9
radio input "true"
click at [671, 402] on input "True" at bounding box center [674, 403] width 11 height 9
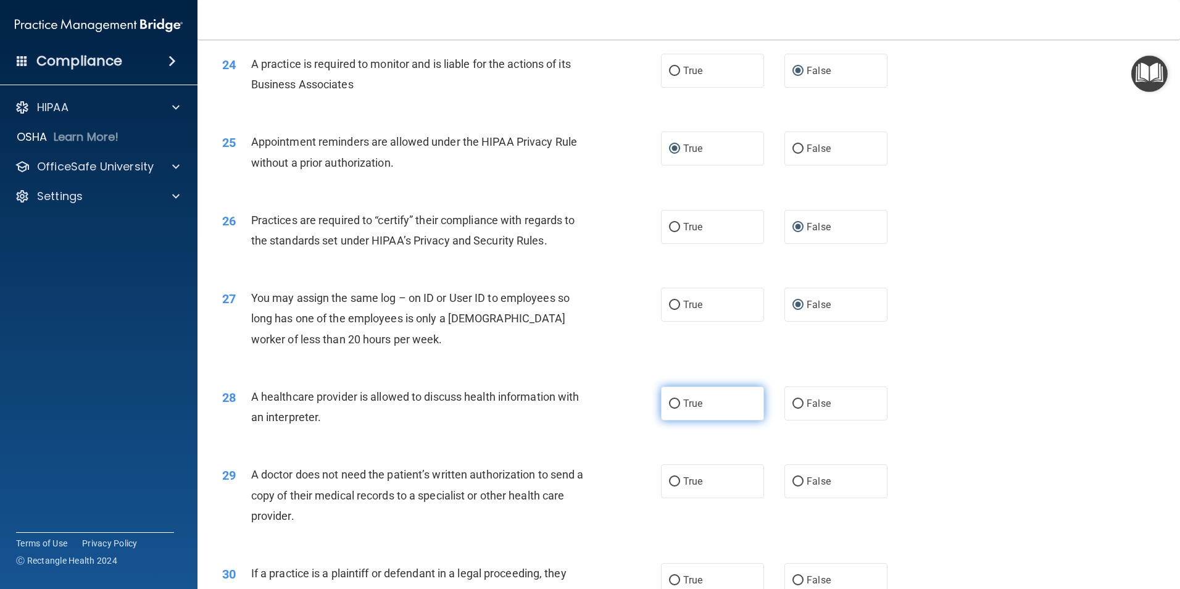
radio input "true"
click at [670, 477] on input "True" at bounding box center [674, 481] width 11 height 9
radio input "true"
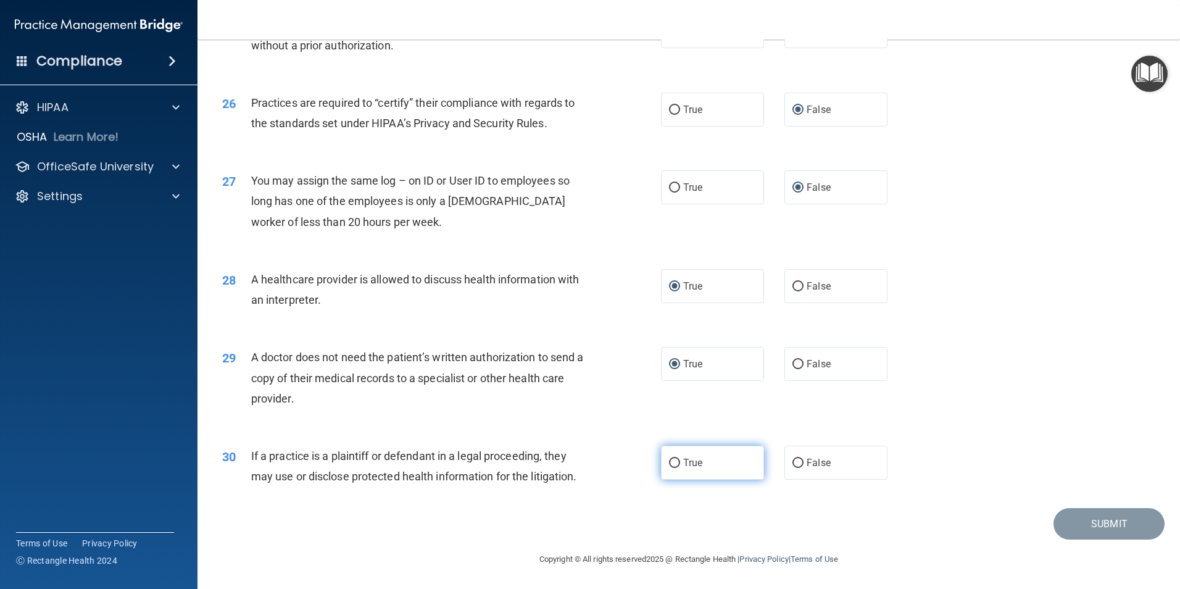
click at [669, 463] on input "True" at bounding box center [674, 463] width 11 height 9
radio input "true"
click at [1103, 528] on button "Submit" at bounding box center [1109, 523] width 111 height 31
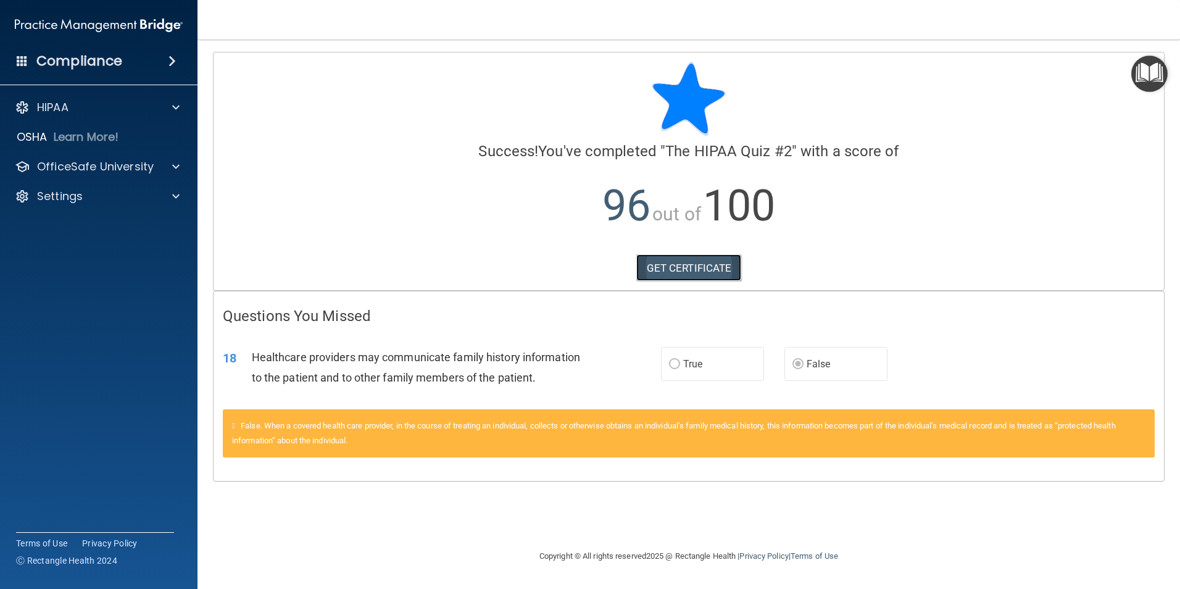
click at [700, 267] on link "GET CERTIFICATE" at bounding box center [689, 267] width 106 height 27
click at [172, 168] on div at bounding box center [174, 166] width 31 height 15
click at [95, 201] on p "HIPAA Training" at bounding box center [59, 196] width 102 height 12
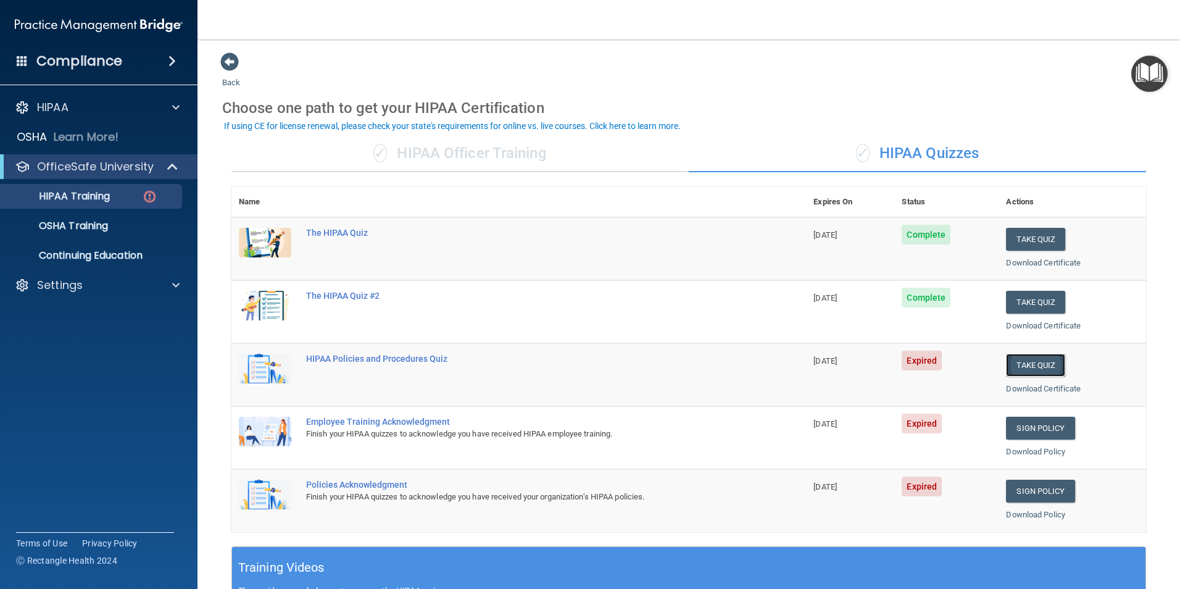
click at [1035, 364] on button "Take Quiz" at bounding box center [1035, 365] width 59 height 23
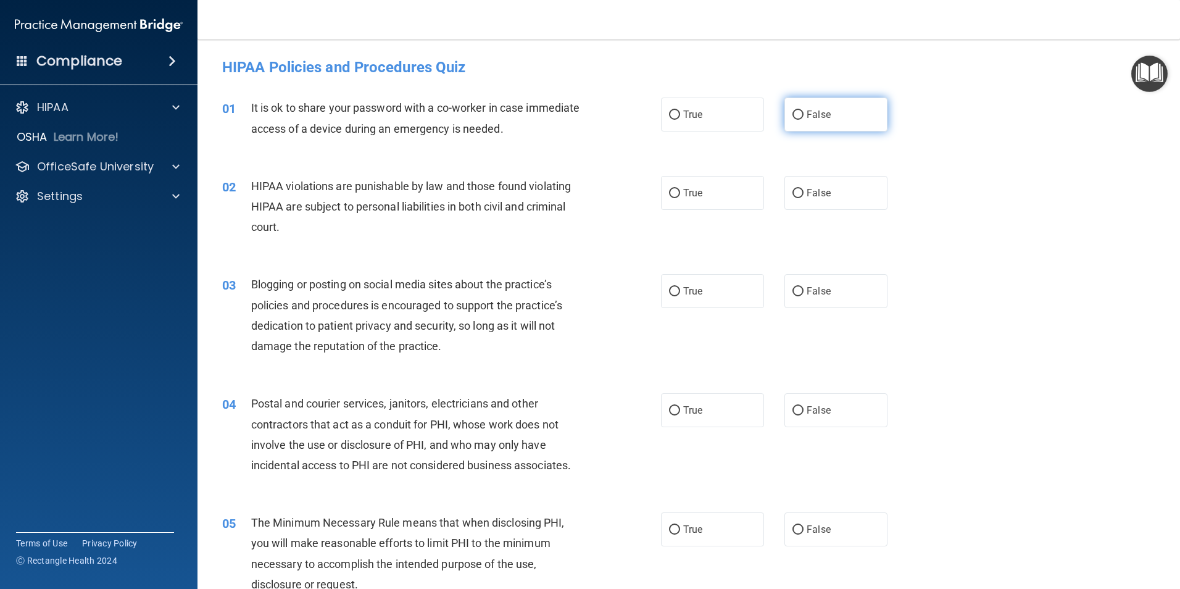
click at [793, 115] on input "False" at bounding box center [798, 114] width 11 height 9
radio input "true"
click at [669, 193] on input "True" at bounding box center [674, 193] width 11 height 9
radio input "true"
click at [793, 287] on input "False" at bounding box center [798, 291] width 11 height 9
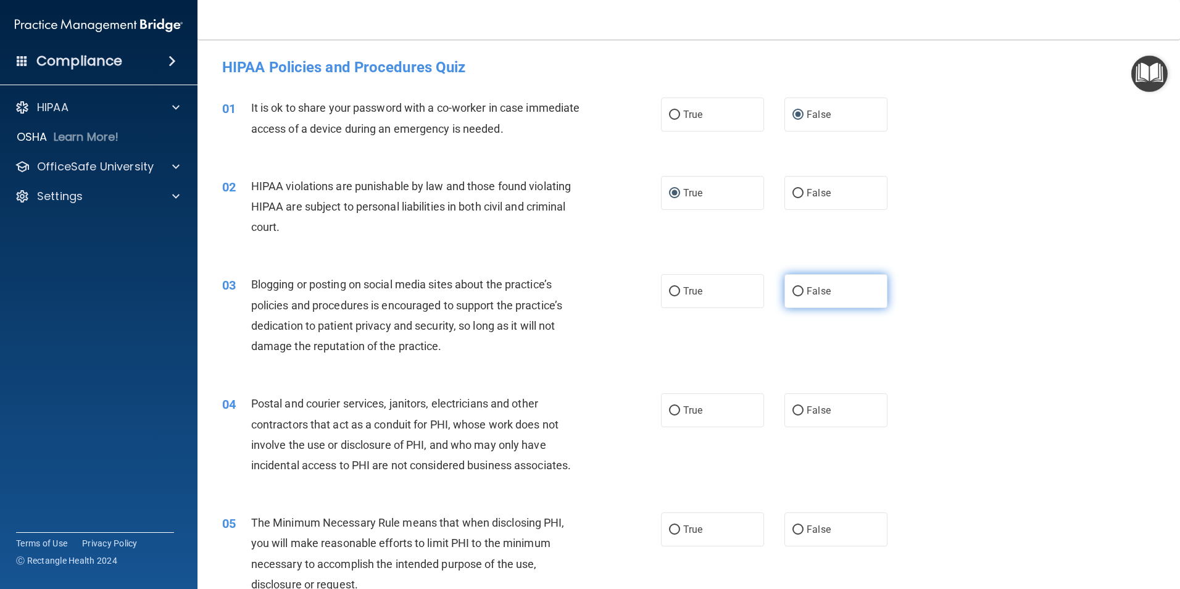
radio input "true"
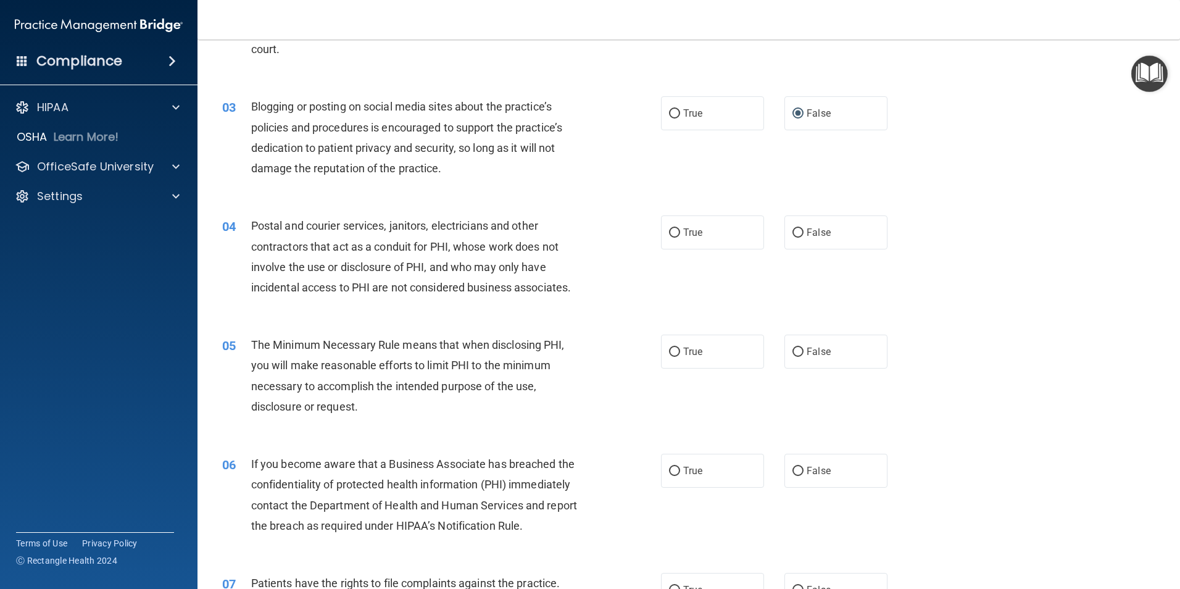
scroll to position [189, 0]
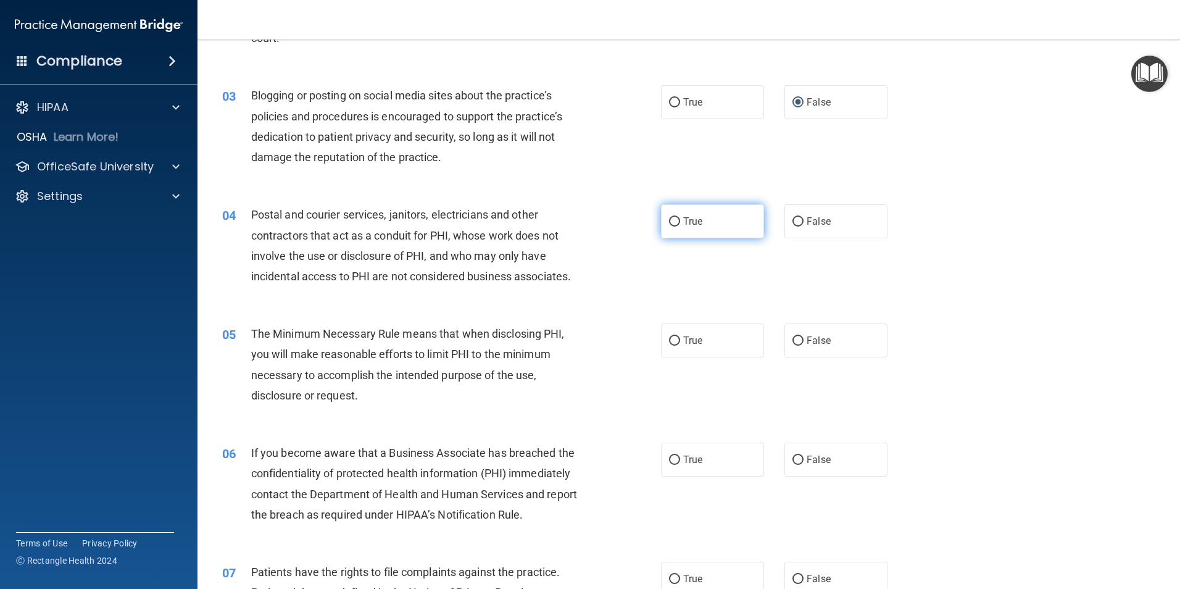
click at [669, 223] on input "True" at bounding box center [674, 221] width 11 height 9
radio input "true"
click at [669, 339] on input "True" at bounding box center [674, 340] width 11 height 9
radio input "true"
click at [669, 456] on input "True" at bounding box center [674, 460] width 11 height 9
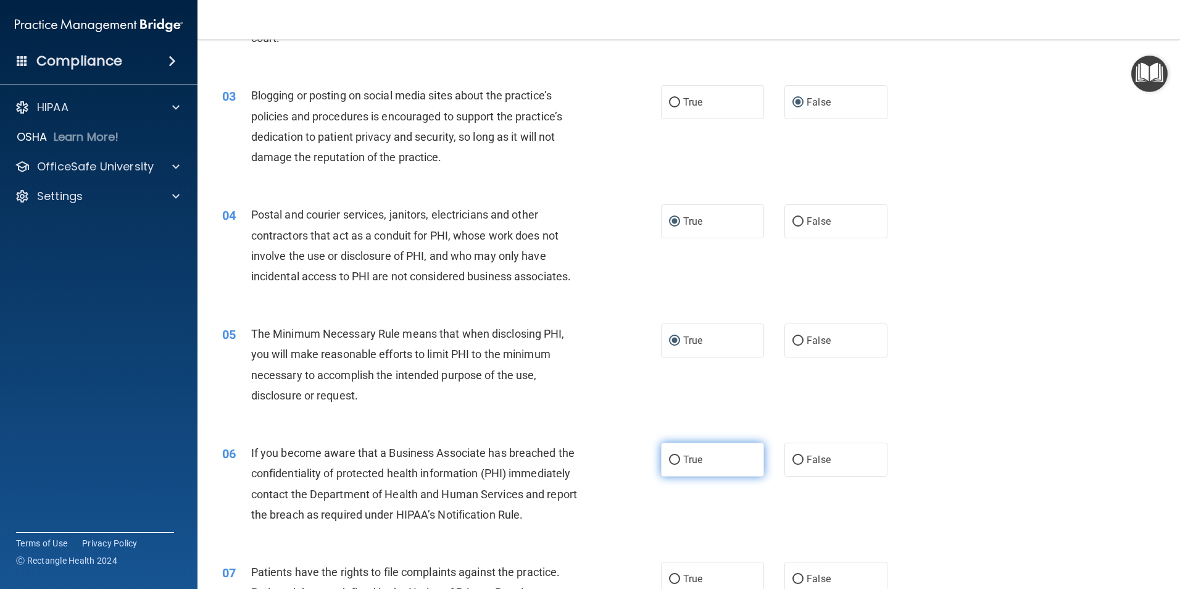
radio input "true"
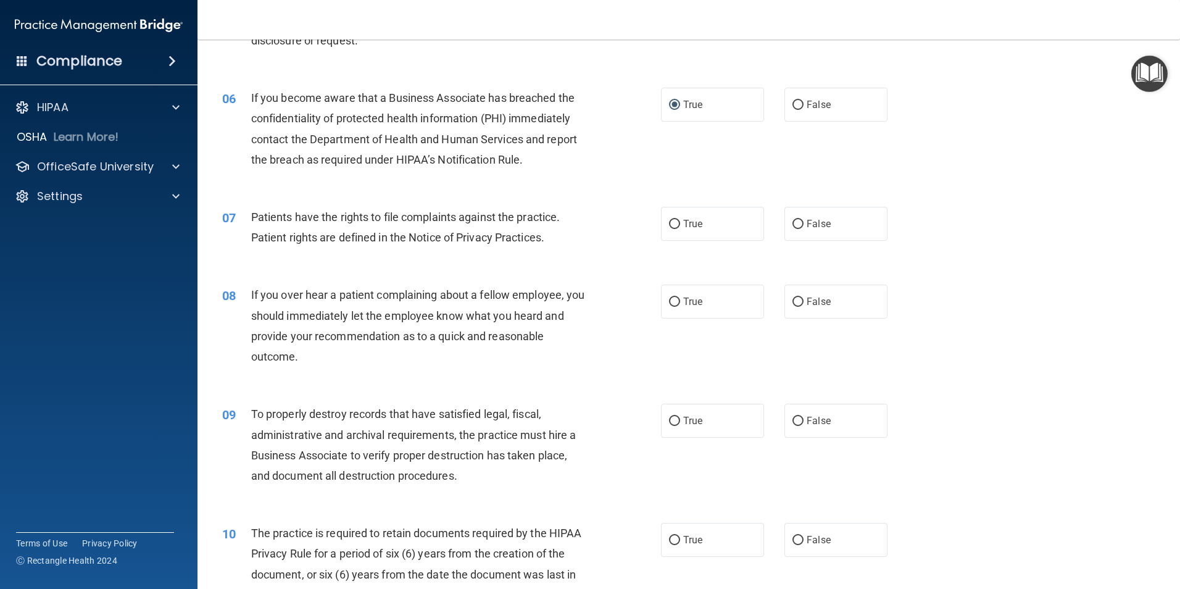
scroll to position [540, 0]
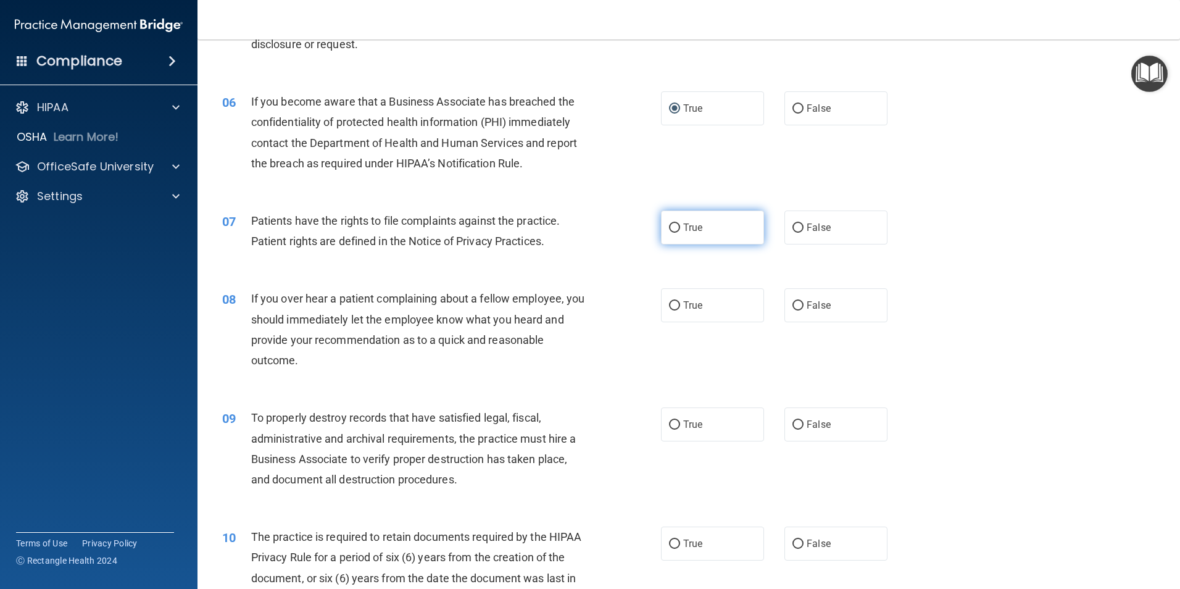
click at [669, 226] on input "True" at bounding box center [674, 227] width 11 height 9
radio input "true"
click at [793, 303] on input "False" at bounding box center [798, 305] width 11 height 9
radio input "true"
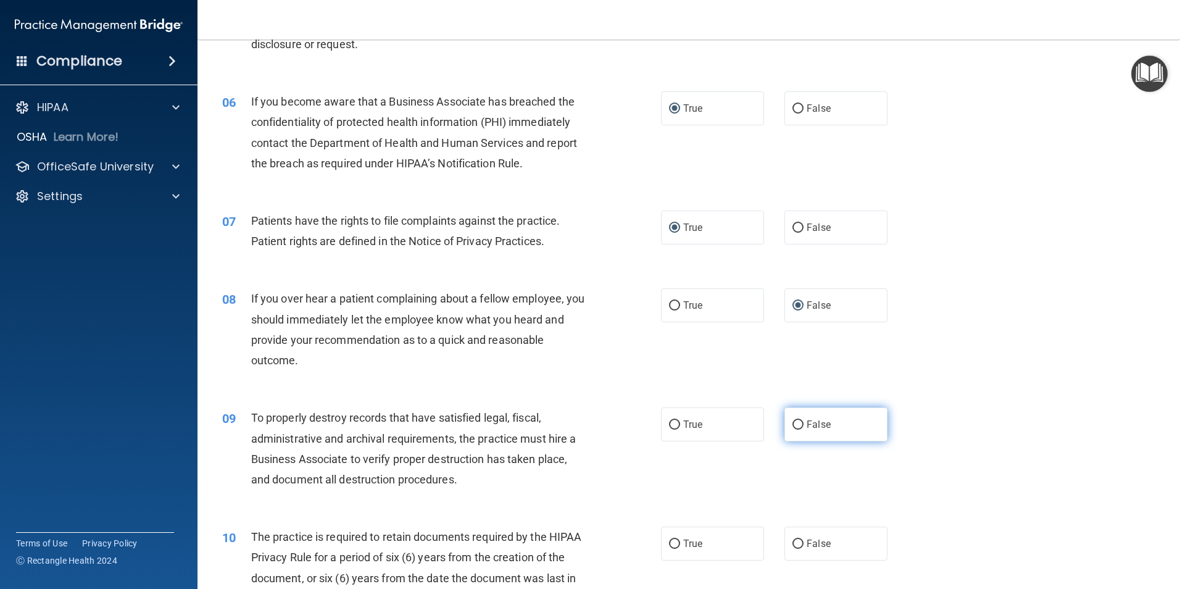
click at [793, 424] on input "False" at bounding box center [798, 424] width 11 height 9
radio input "true"
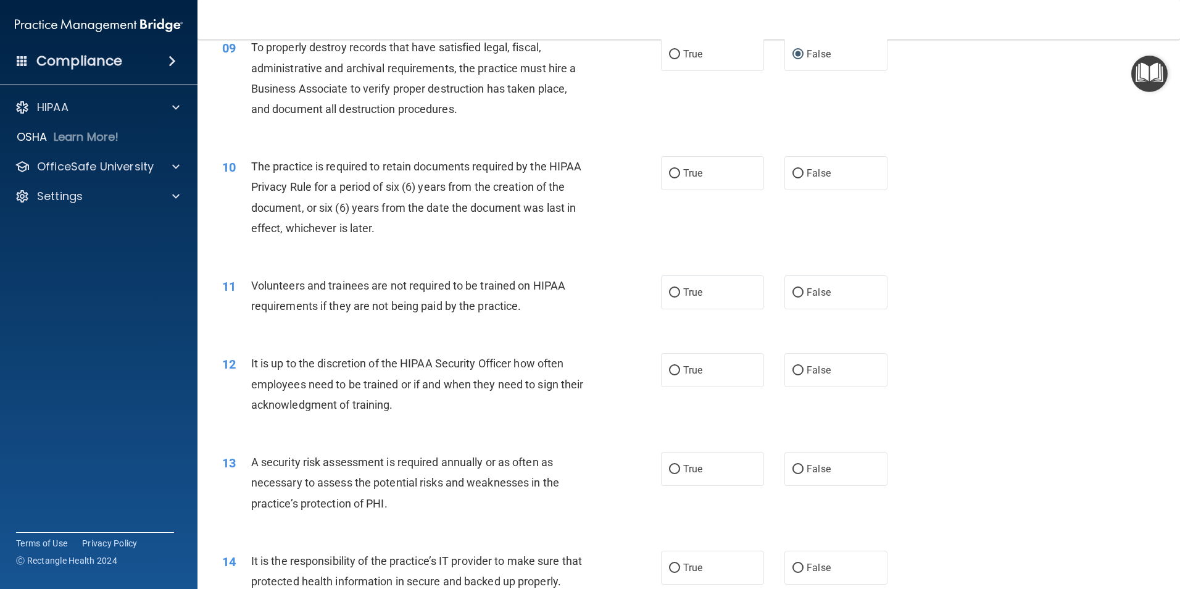
scroll to position [936, 0]
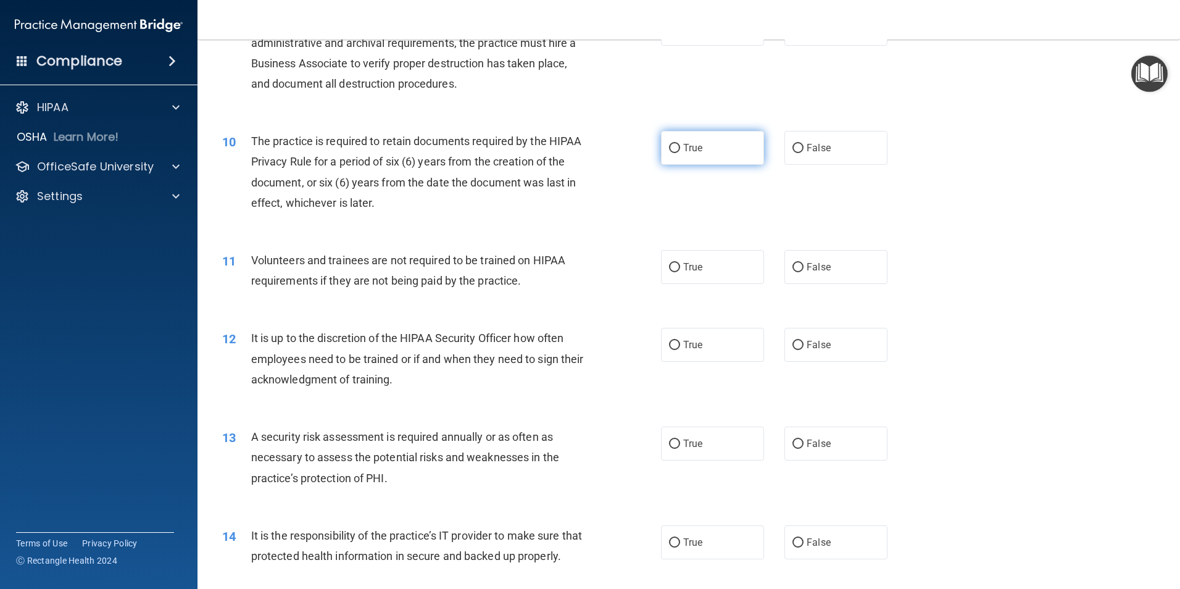
click at [673, 147] on input "True" at bounding box center [674, 148] width 11 height 9
radio input "true"
click at [794, 263] on input "False" at bounding box center [798, 267] width 11 height 9
radio input "true"
click at [793, 345] on input "False" at bounding box center [798, 345] width 11 height 9
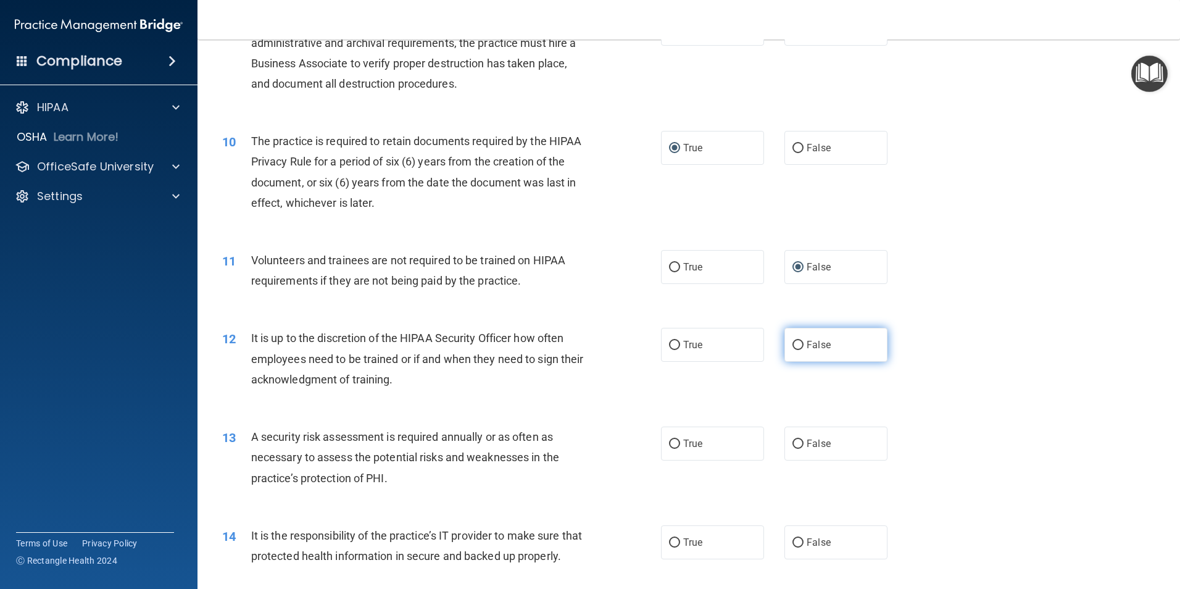
radio input "true"
click at [671, 445] on input "True" at bounding box center [674, 444] width 11 height 9
radio input "true"
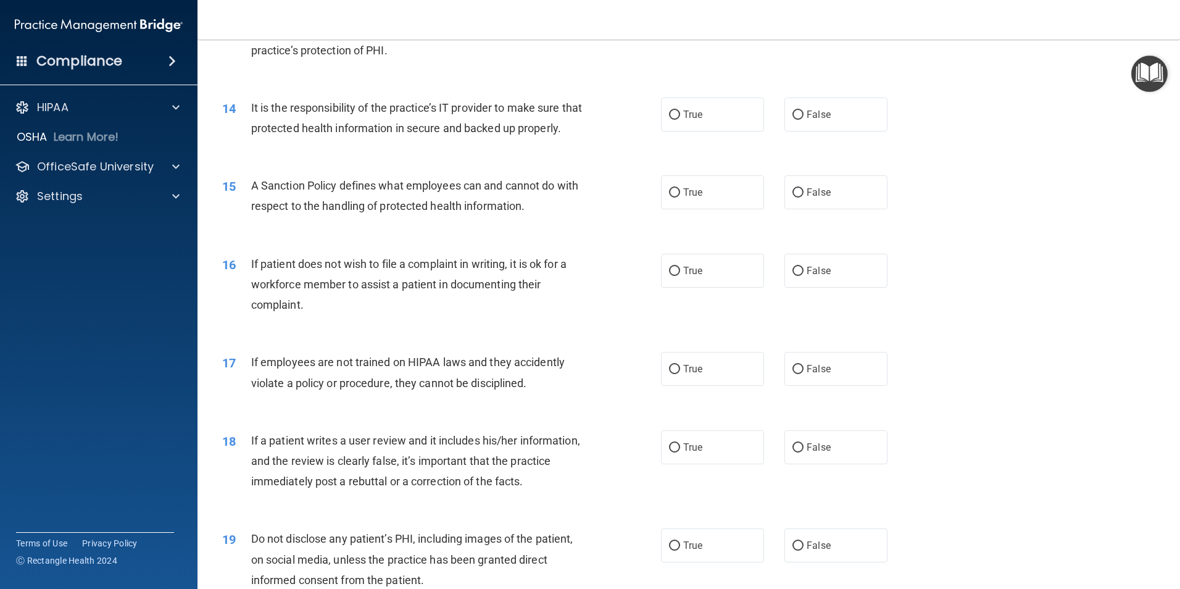
scroll to position [1367, 0]
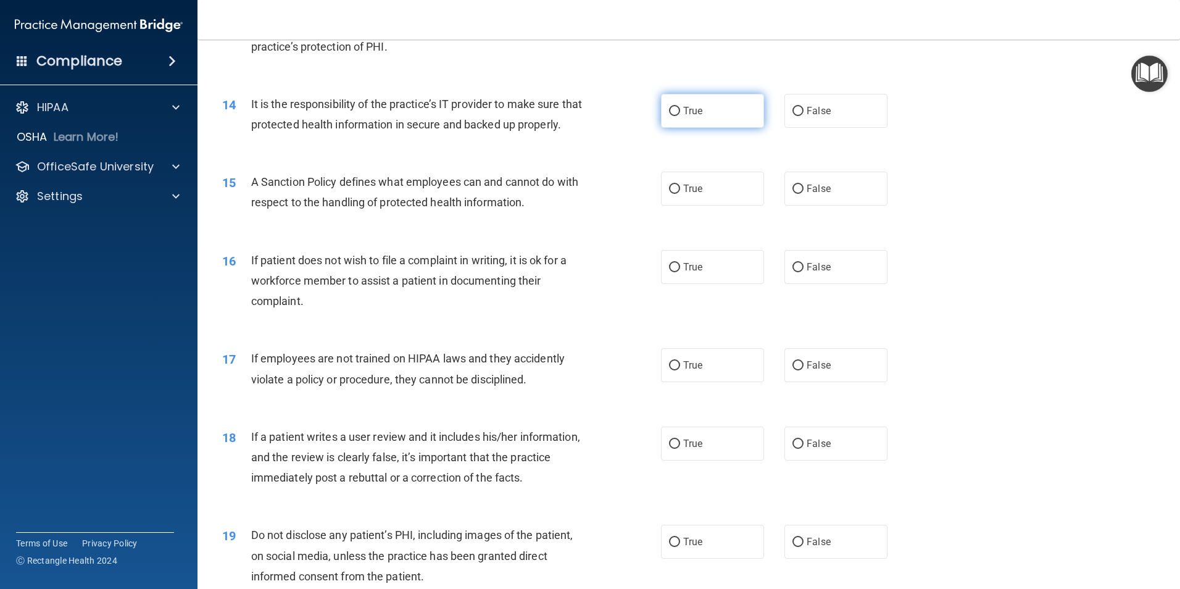
click at [664, 109] on label "True" at bounding box center [712, 111] width 103 height 34
click at [669, 109] on input "True" at bounding box center [674, 111] width 11 height 9
radio input "true"
click at [669, 194] on input "True" at bounding box center [674, 189] width 11 height 9
radio input "true"
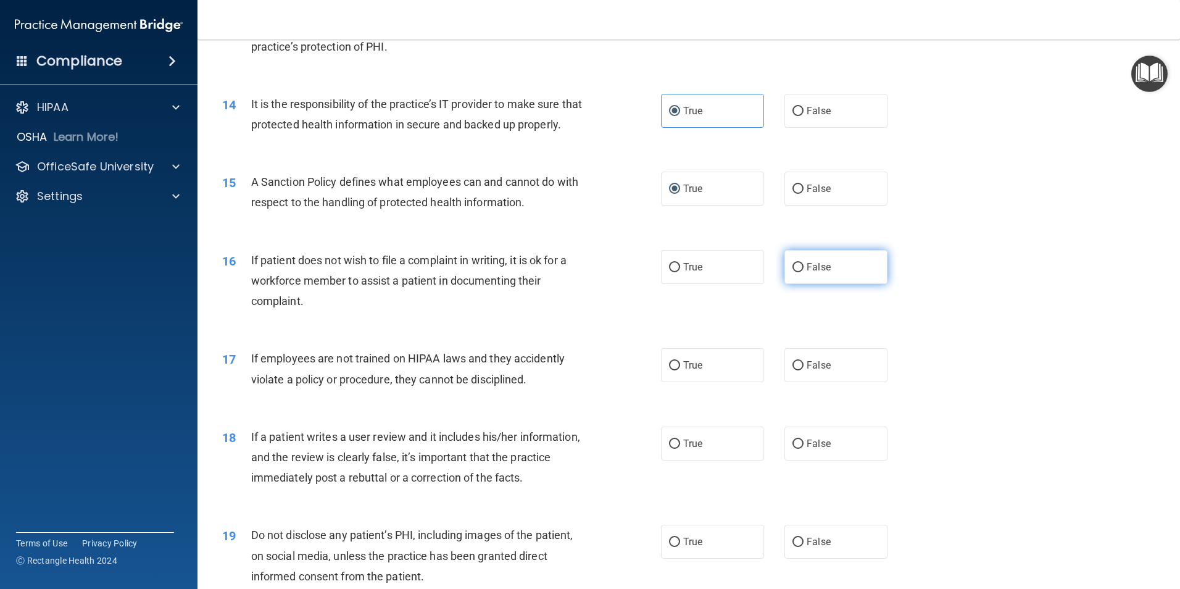
click at [793, 272] on input "False" at bounding box center [798, 267] width 11 height 9
radio input "true"
click at [669, 370] on input "True" at bounding box center [674, 365] width 11 height 9
radio input "true"
click at [799, 459] on label "False" at bounding box center [836, 444] width 103 height 34
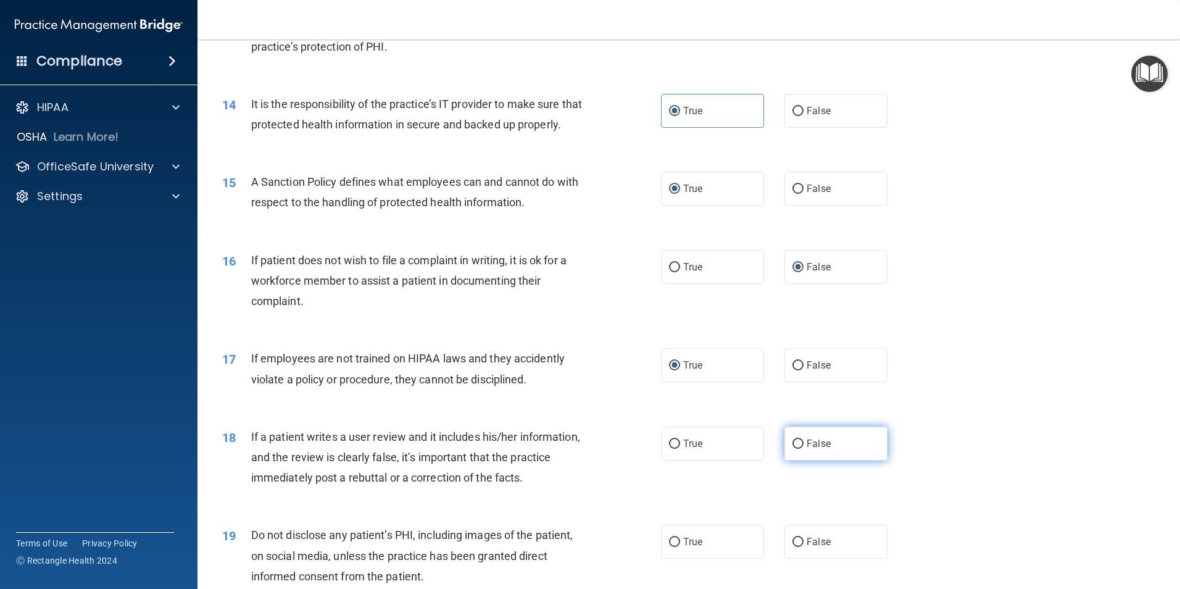
click at [799, 449] on input "False" at bounding box center [798, 444] width 11 height 9
radio input "true"
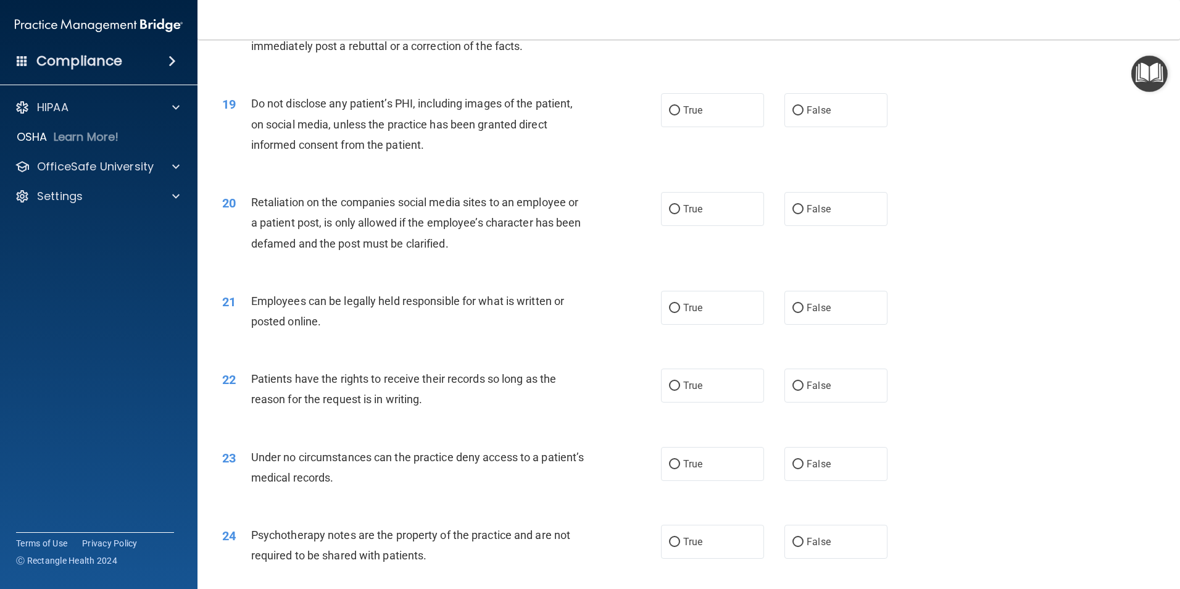
scroll to position [1806, 0]
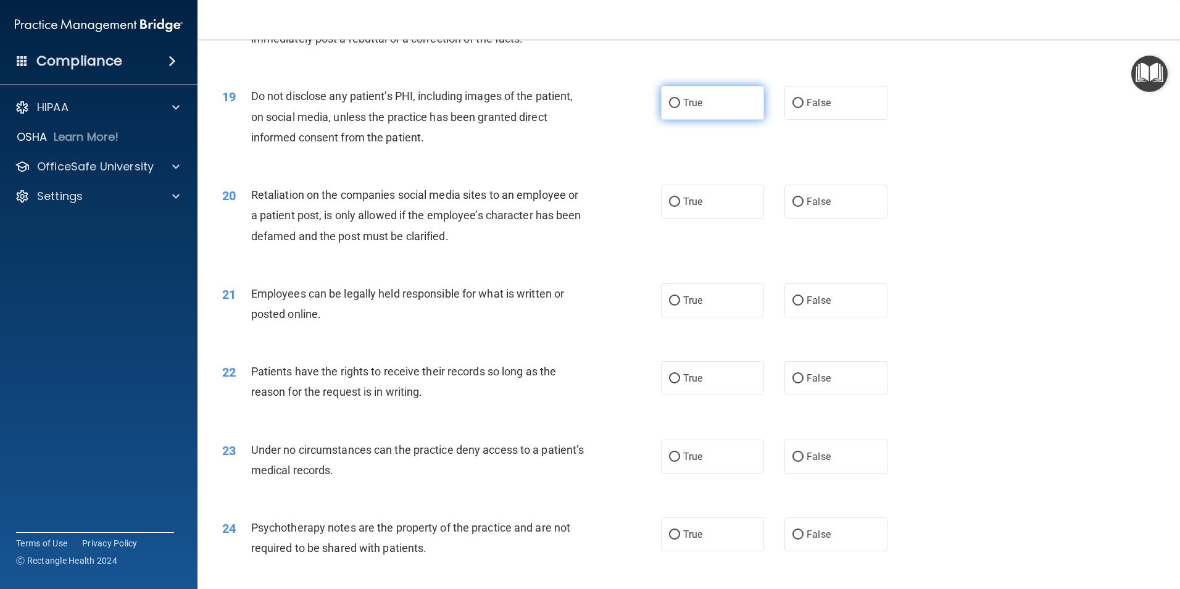
click at [670, 108] on input "True" at bounding box center [674, 103] width 11 height 9
radio input "true"
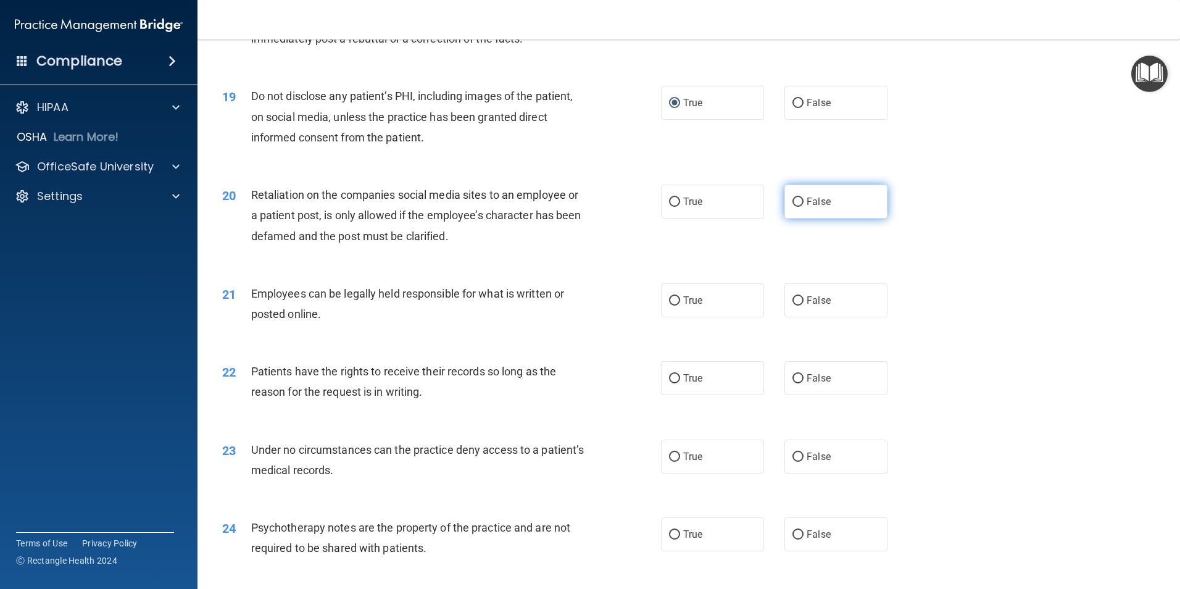
click at [793, 207] on input "False" at bounding box center [798, 202] width 11 height 9
radio input "true"
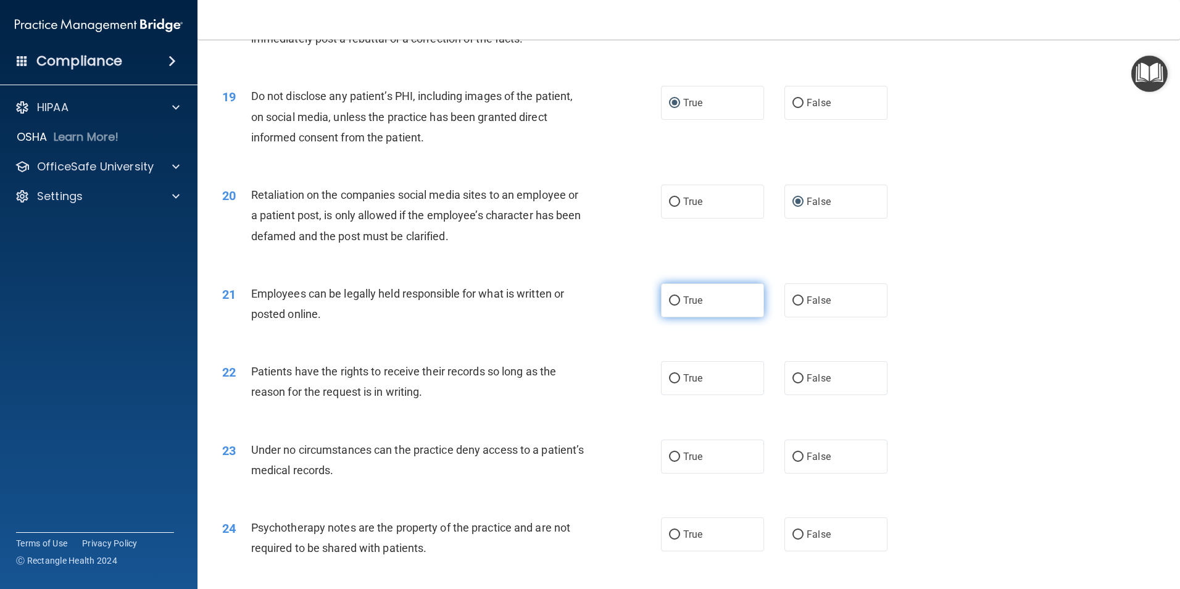
click at [672, 306] on input "True" at bounding box center [674, 300] width 11 height 9
radio input "true"
click at [671, 383] on input "True" at bounding box center [674, 378] width 11 height 9
radio input "true"
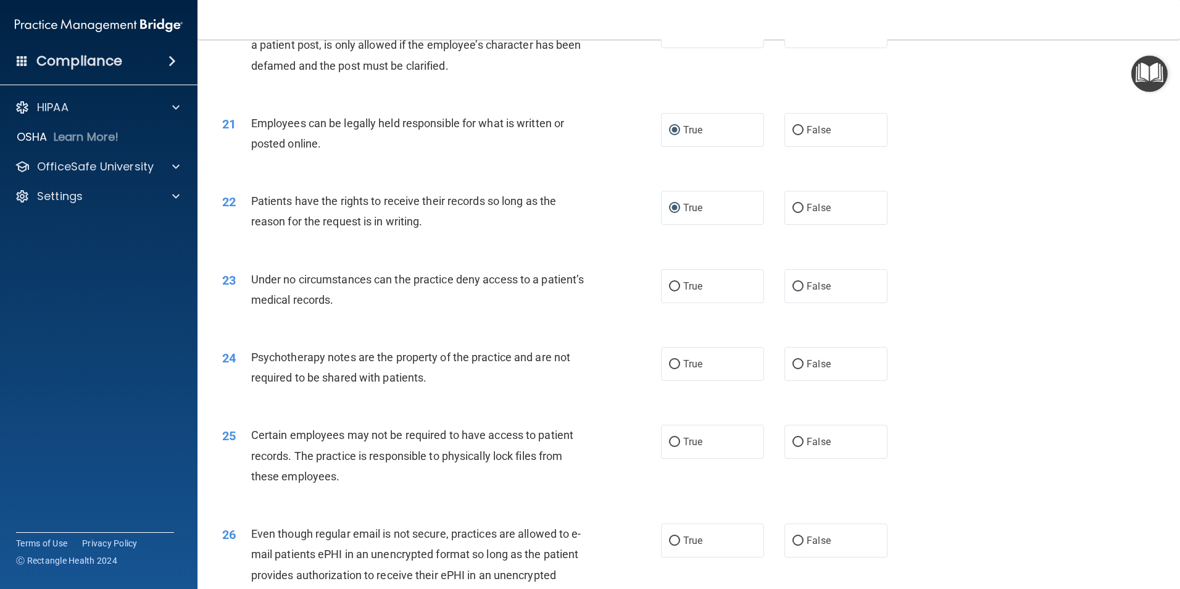
scroll to position [2009, 0]
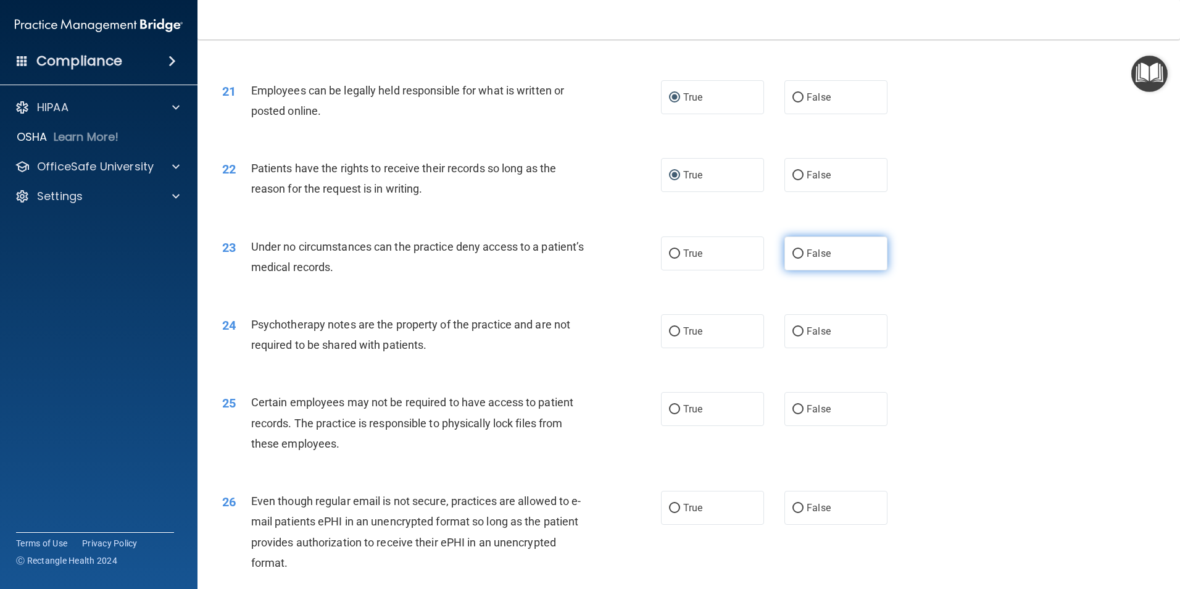
click at [794, 259] on input "False" at bounding box center [798, 253] width 11 height 9
radio input "true"
click at [669, 336] on input "True" at bounding box center [674, 331] width 11 height 9
radio input "true"
click at [670, 414] on input "True" at bounding box center [674, 409] width 11 height 9
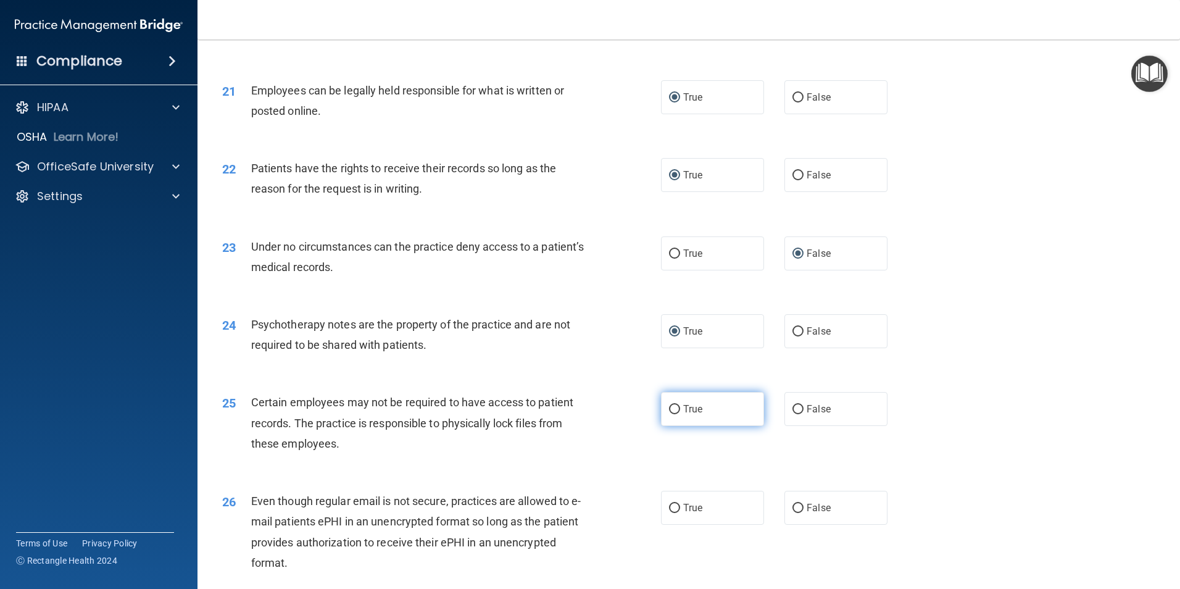
radio input "true"
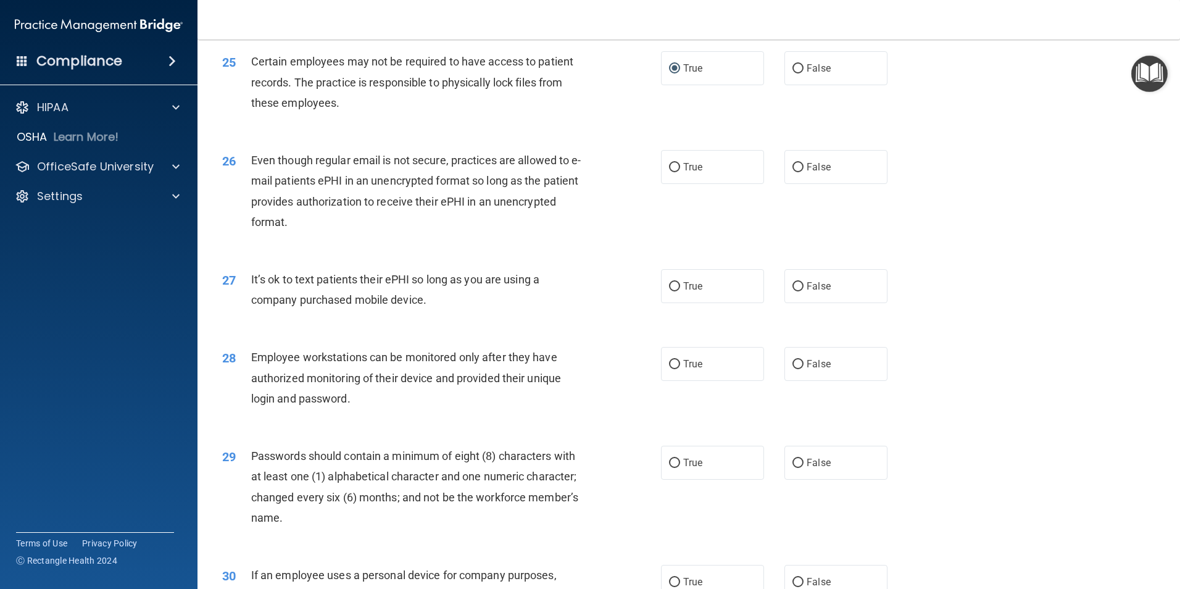
scroll to position [2369, 0]
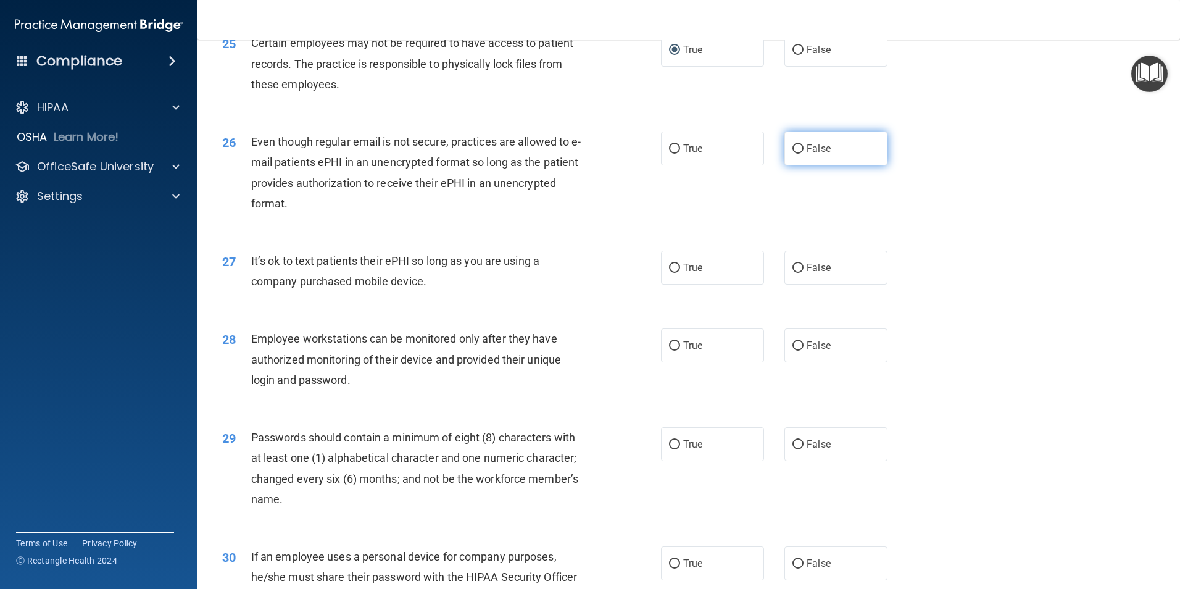
click at [793, 154] on input "False" at bounding box center [798, 148] width 11 height 9
radio input "true"
click at [793, 273] on input "False" at bounding box center [798, 268] width 11 height 9
radio input "true"
click at [795, 351] on input "False" at bounding box center [798, 345] width 11 height 9
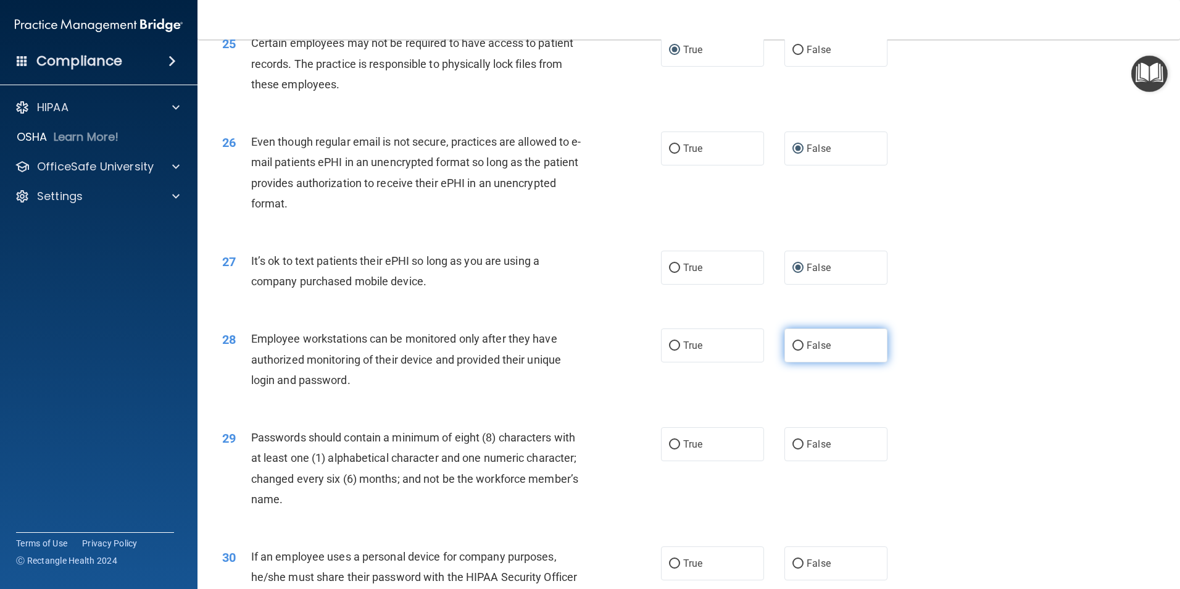
radio input "true"
click at [794, 449] on input "False" at bounding box center [798, 444] width 11 height 9
radio input "true"
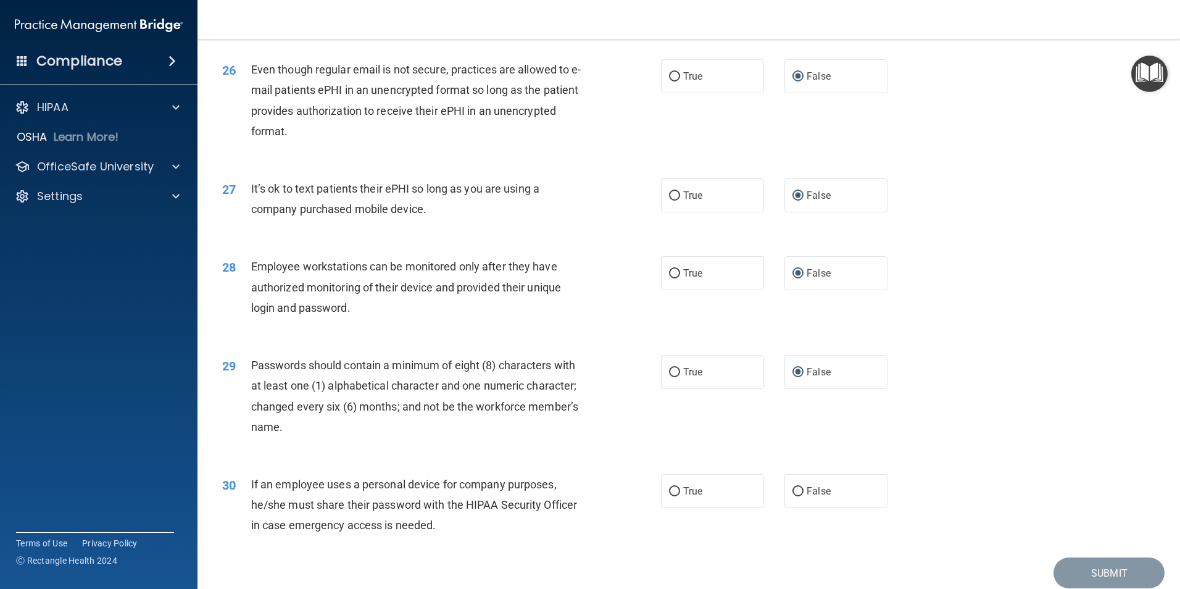
scroll to position [2510, 0]
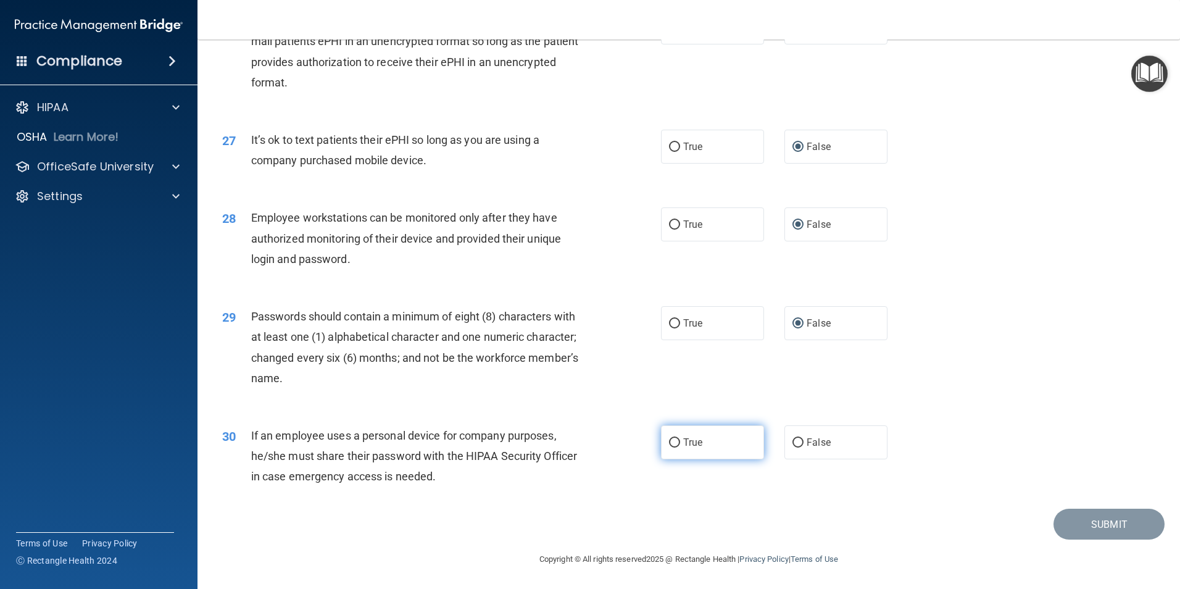
click at [673, 444] on input "True" at bounding box center [674, 442] width 11 height 9
radio input "true"
click at [1077, 521] on button "Submit" at bounding box center [1109, 524] width 111 height 31
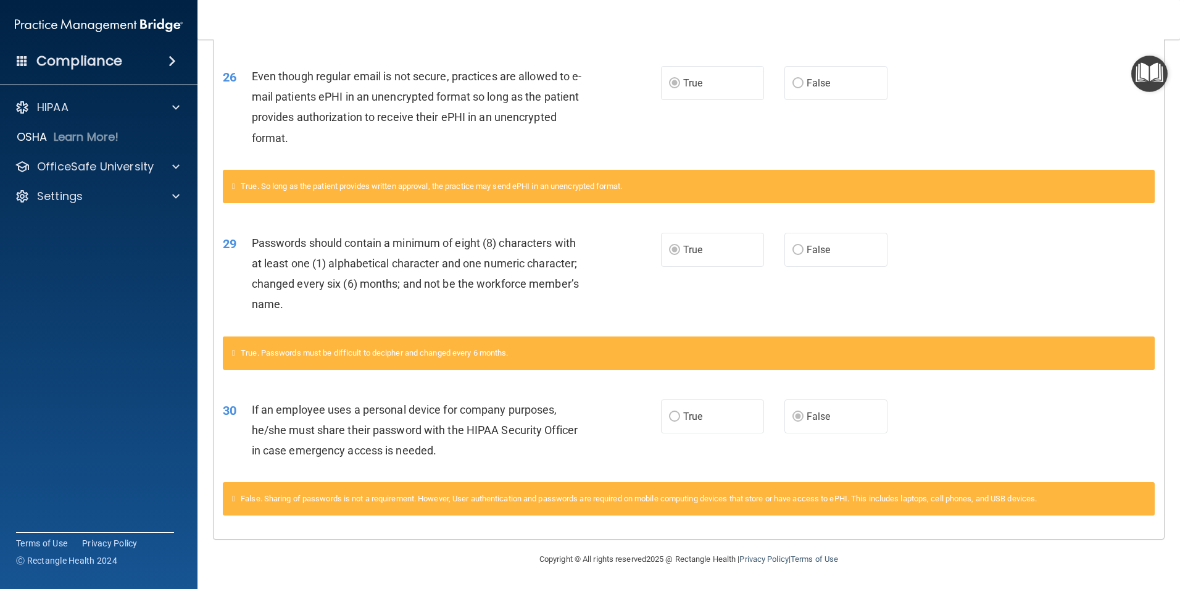
scroll to position [1116, 0]
click at [177, 162] on span at bounding box center [175, 166] width 7 height 15
click at [109, 194] on p "HIPAA Training" at bounding box center [59, 196] width 102 height 12
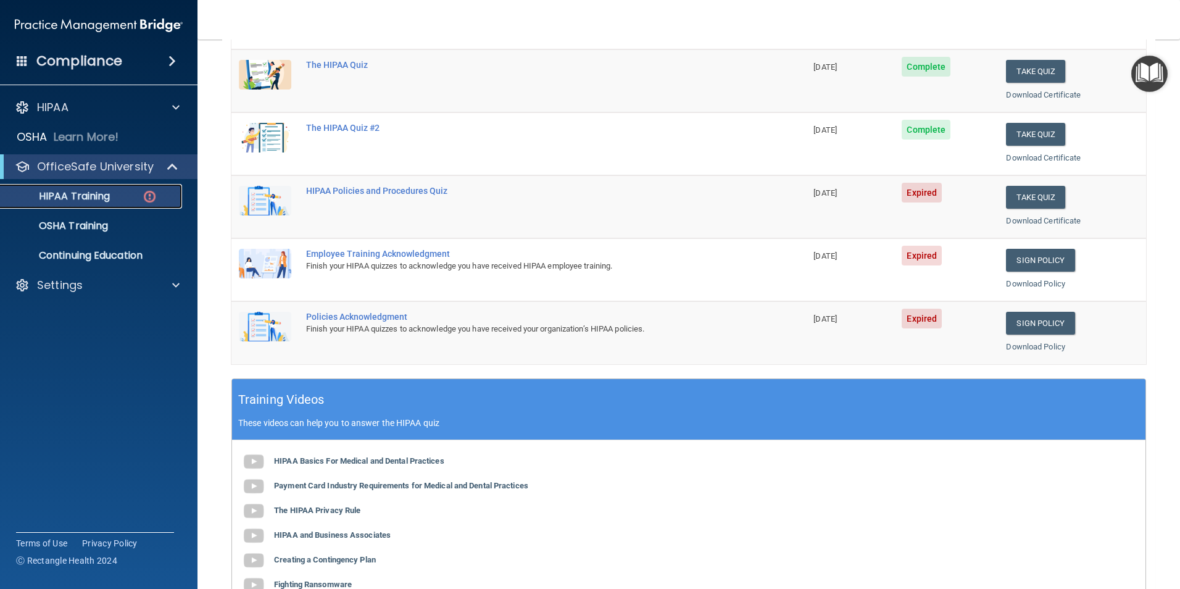
scroll to position [167, 0]
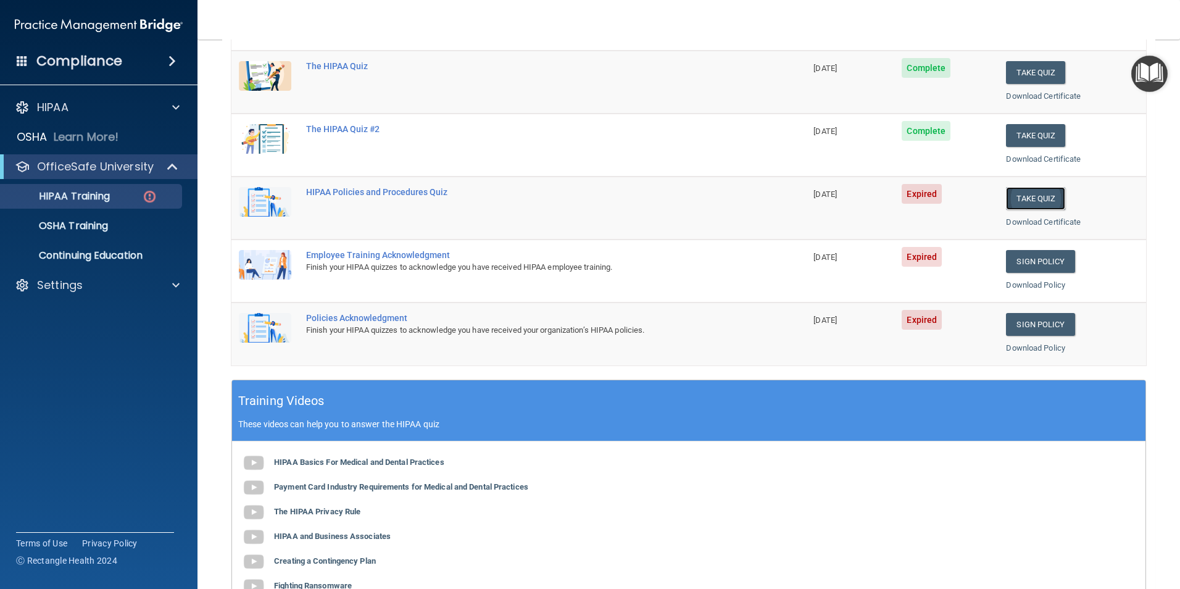
click at [1028, 195] on button "Take Quiz" at bounding box center [1035, 198] width 59 height 23
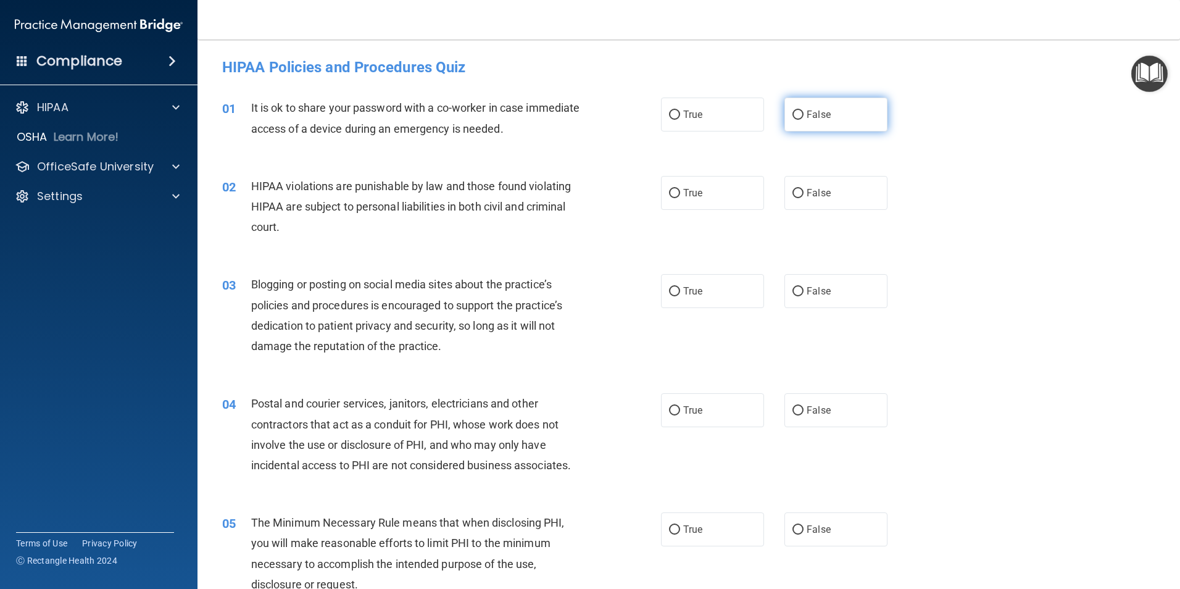
click at [793, 116] on input "False" at bounding box center [798, 114] width 11 height 9
radio input "true"
click at [669, 190] on input "True" at bounding box center [674, 193] width 11 height 9
radio input "true"
click at [793, 291] on input "False" at bounding box center [798, 291] width 11 height 9
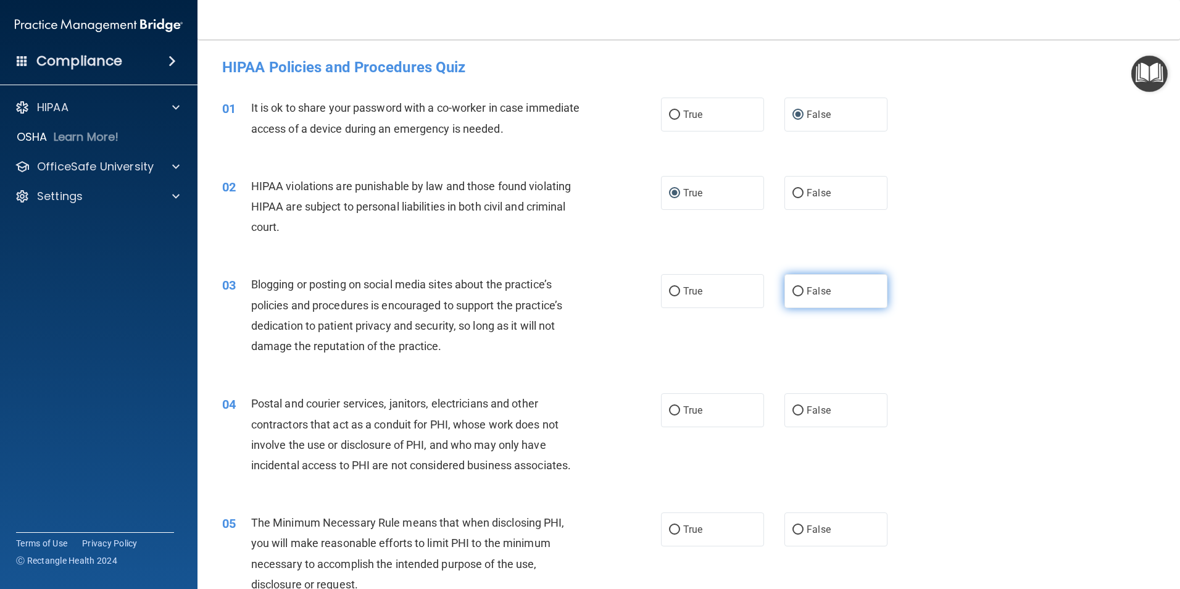
radio input "true"
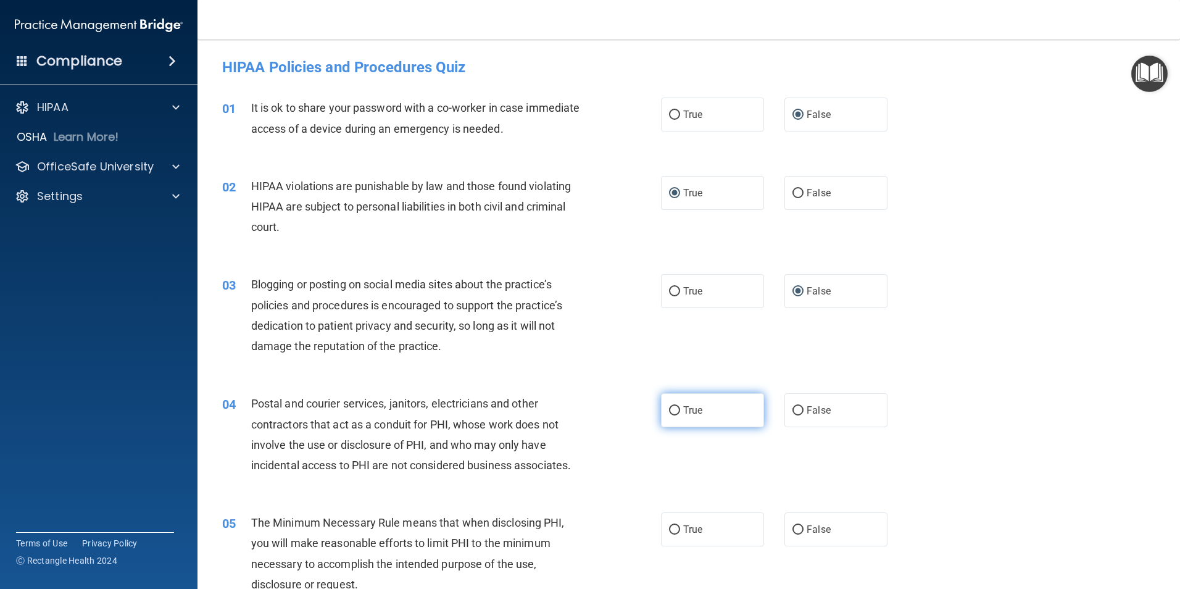
click at [669, 410] on input "True" at bounding box center [674, 410] width 11 height 9
radio input "true"
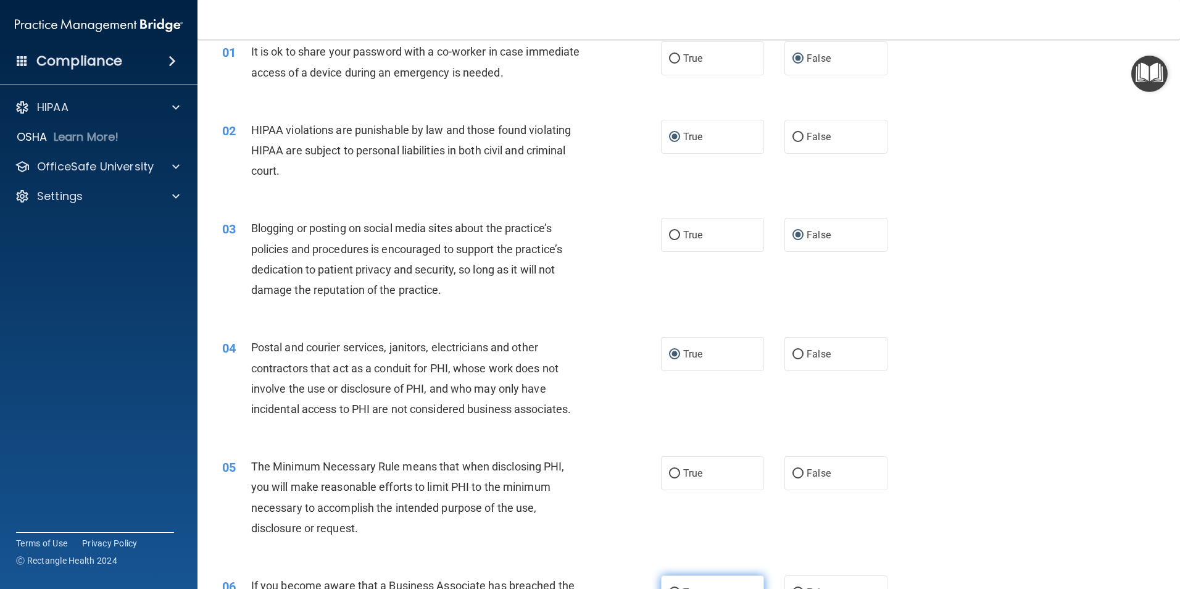
scroll to position [185, 0]
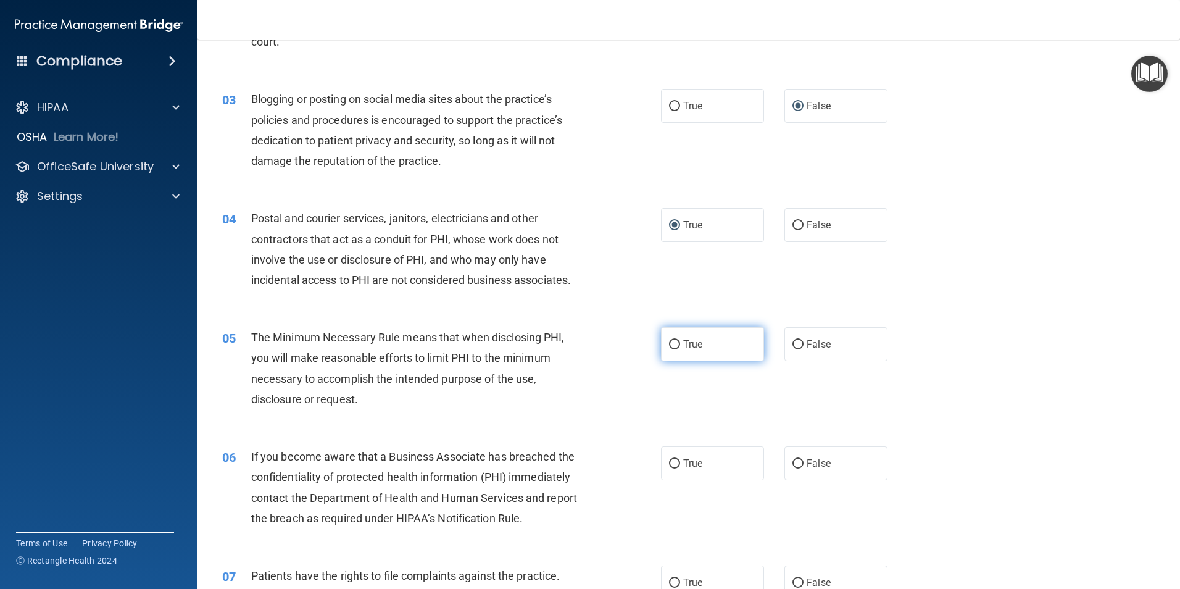
click at [669, 345] on input "True" at bounding box center [674, 344] width 11 height 9
radio input "true"
click at [793, 463] on input "False" at bounding box center [798, 463] width 11 height 9
radio input "true"
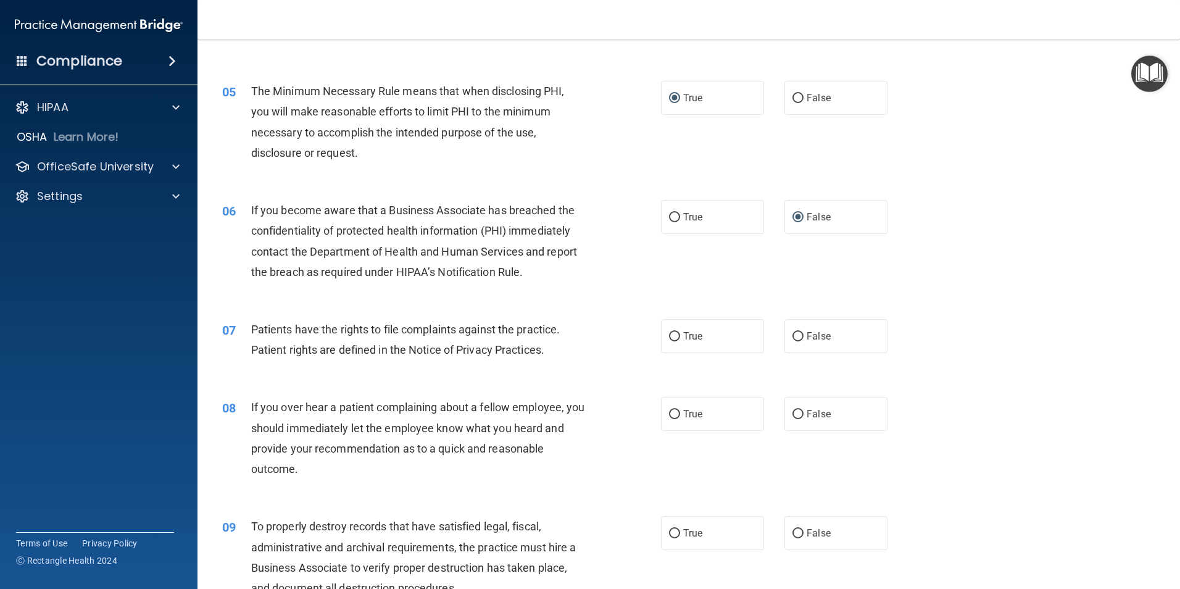
scroll to position [494, 0]
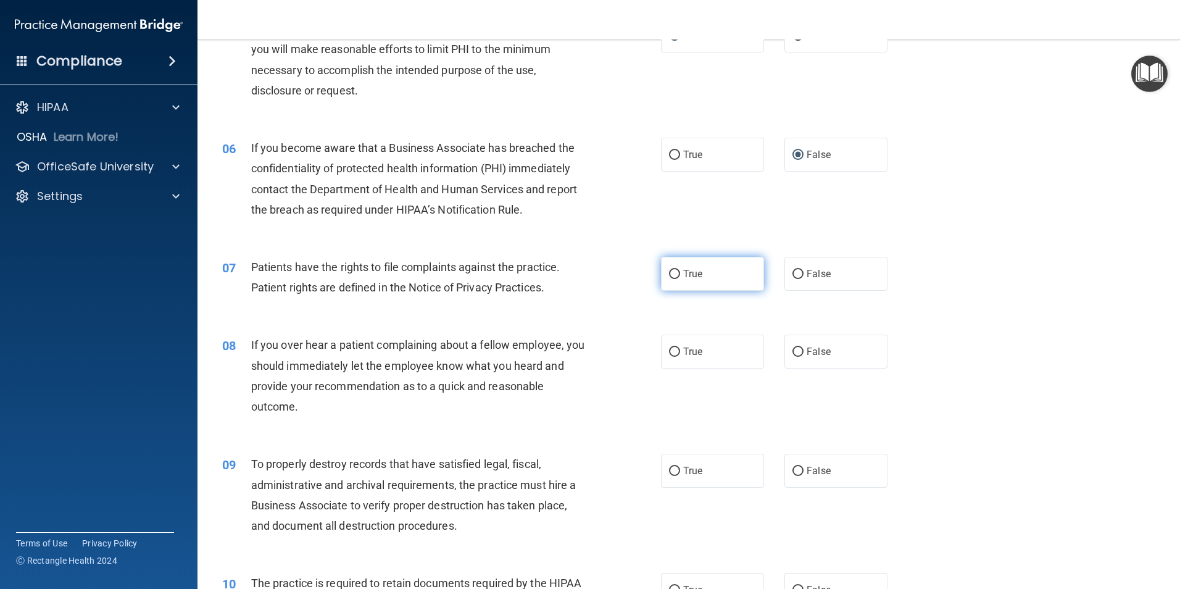
click at [671, 276] on input "True" at bounding box center [674, 274] width 11 height 9
radio input "true"
click at [793, 352] on input "False" at bounding box center [798, 352] width 11 height 9
radio input "true"
click at [793, 471] on input "False" at bounding box center [798, 471] width 11 height 9
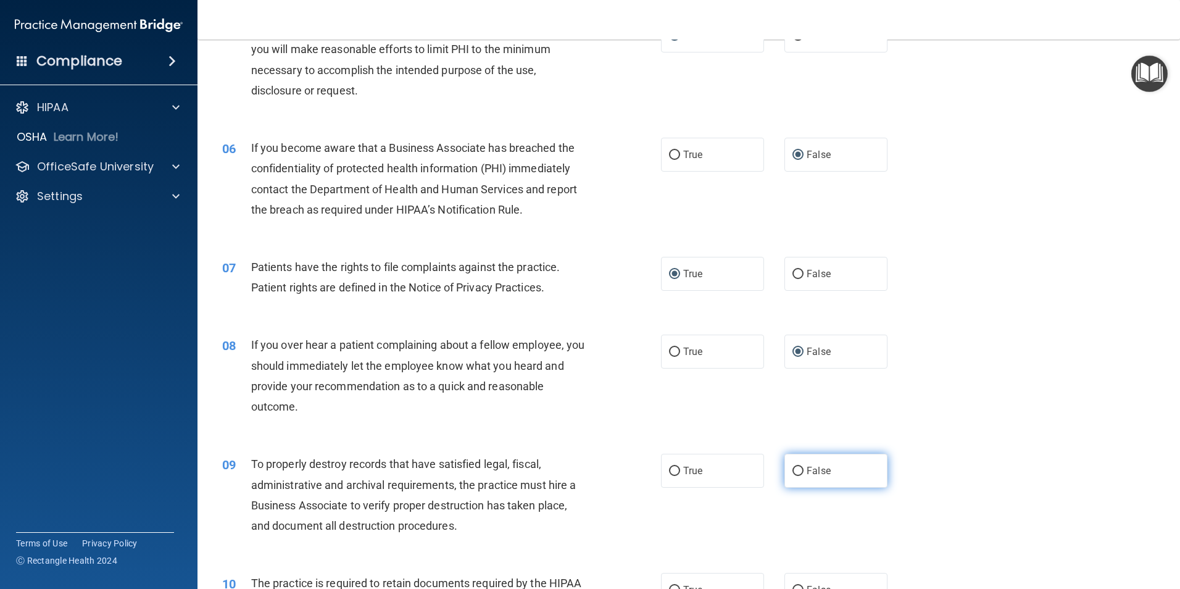
radio input "true"
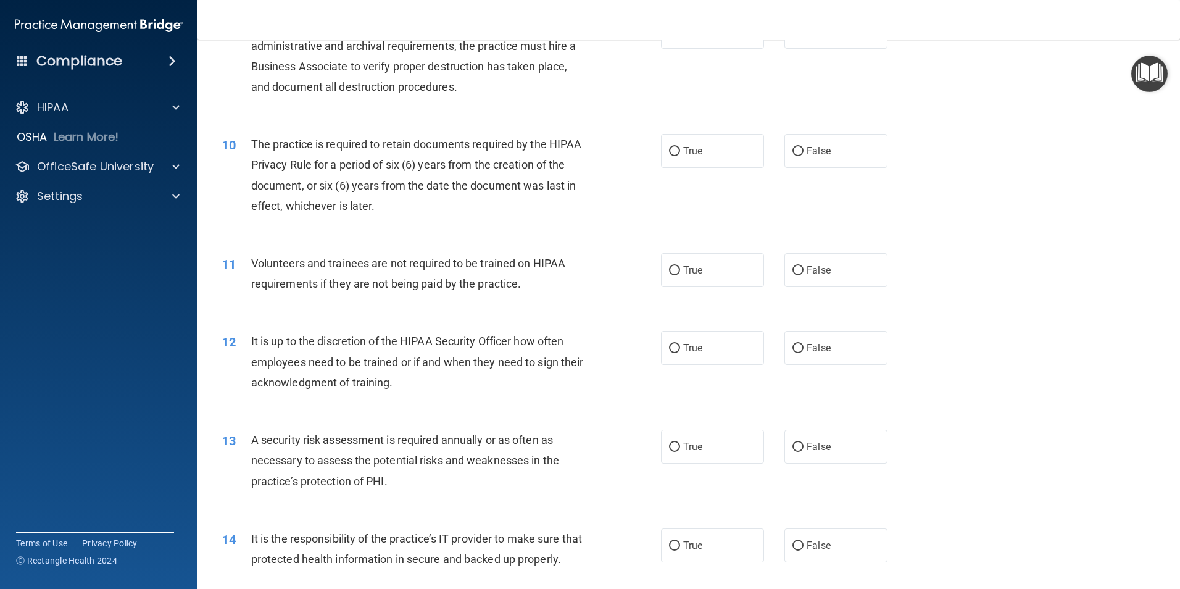
scroll to position [944, 0]
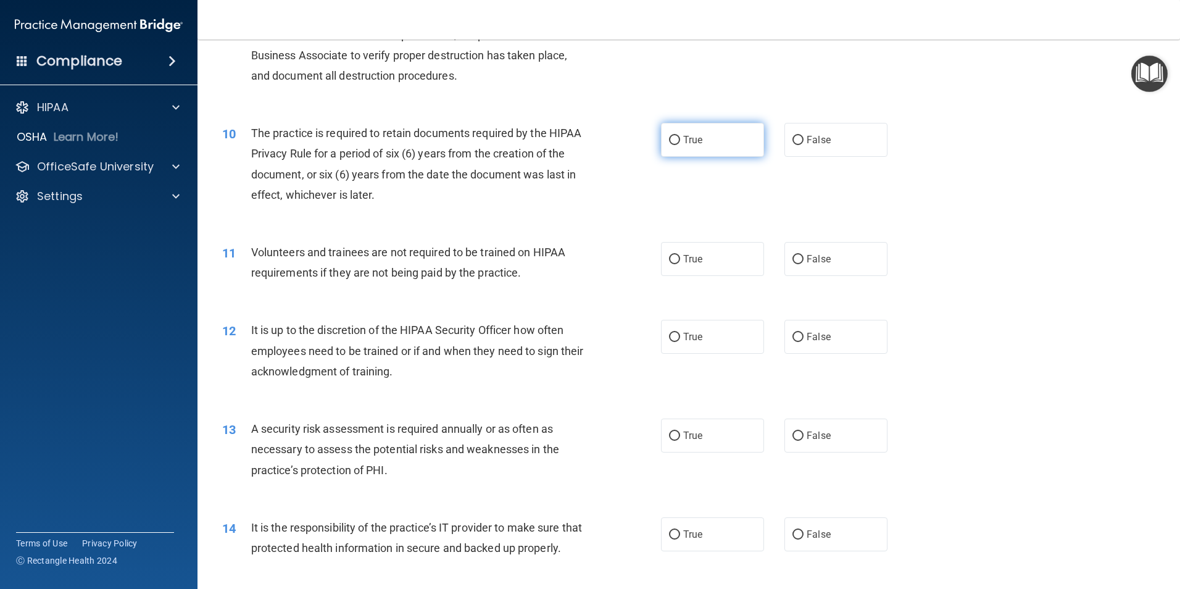
click at [670, 137] on input "True" at bounding box center [674, 140] width 11 height 9
radio input "true"
click at [793, 258] on input "False" at bounding box center [798, 259] width 11 height 9
radio input "true"
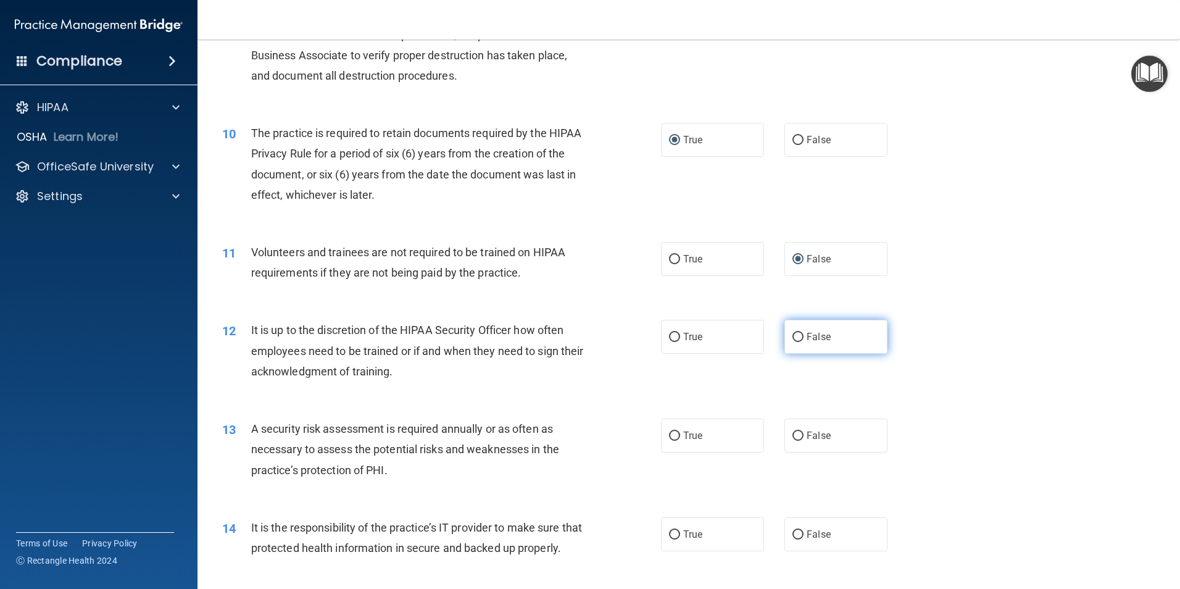
click at [793, 333] on input "False" at bounding box center [798, 337] width 11 height 9
radio input "true"
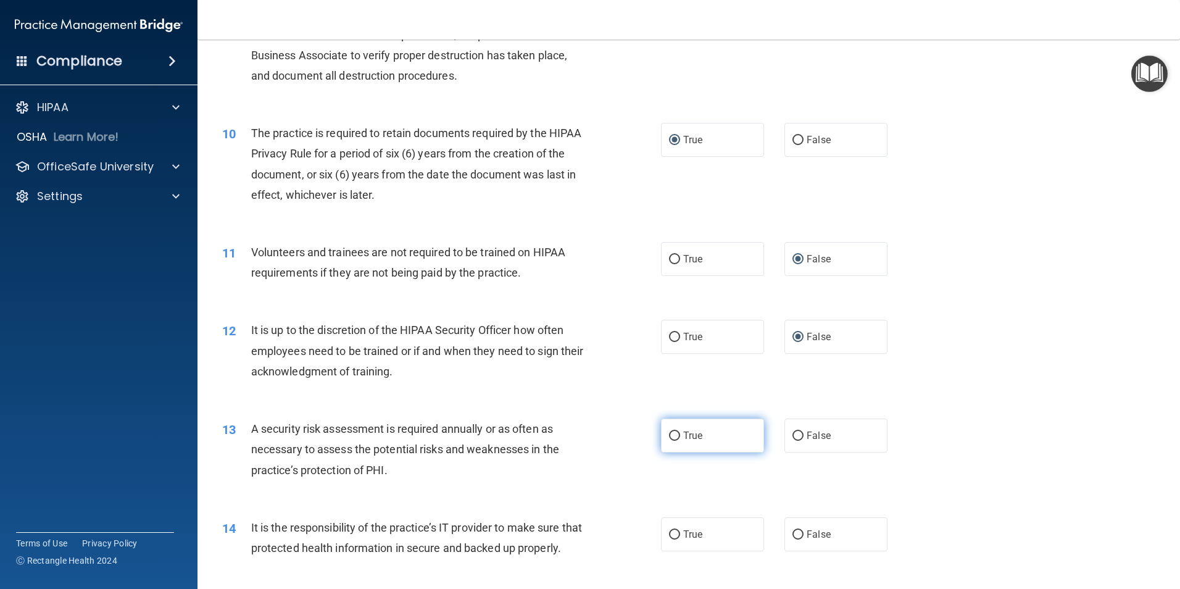
click at [673, 436] on input "True" at bounding box center [674, 435] width 11 height 9
radio input "true"
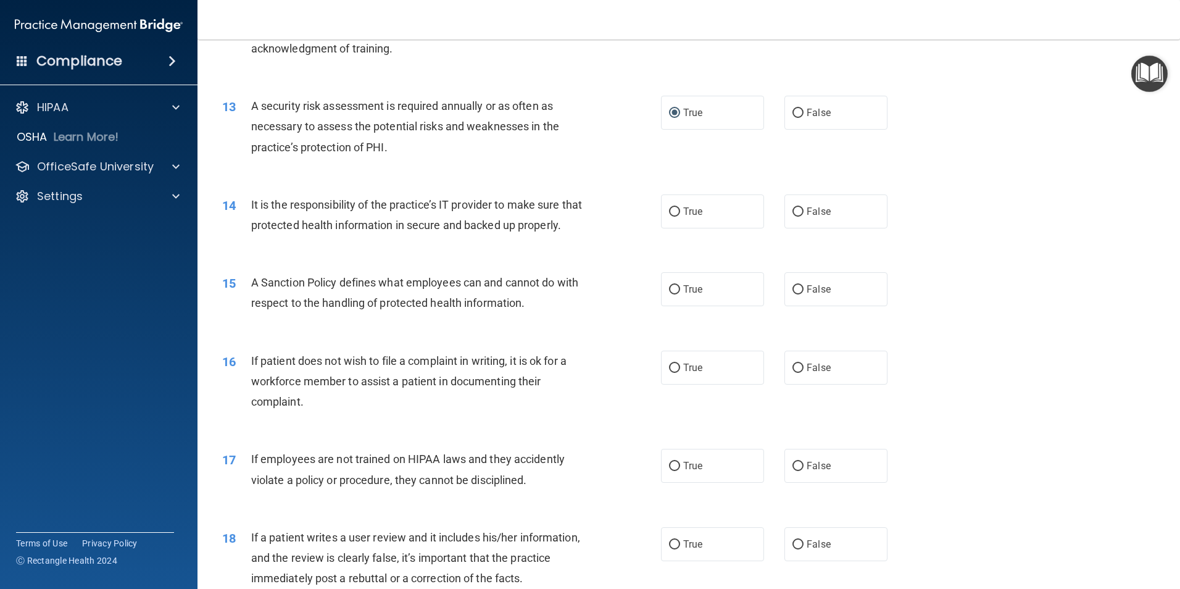
scroll to position [1273, 0]
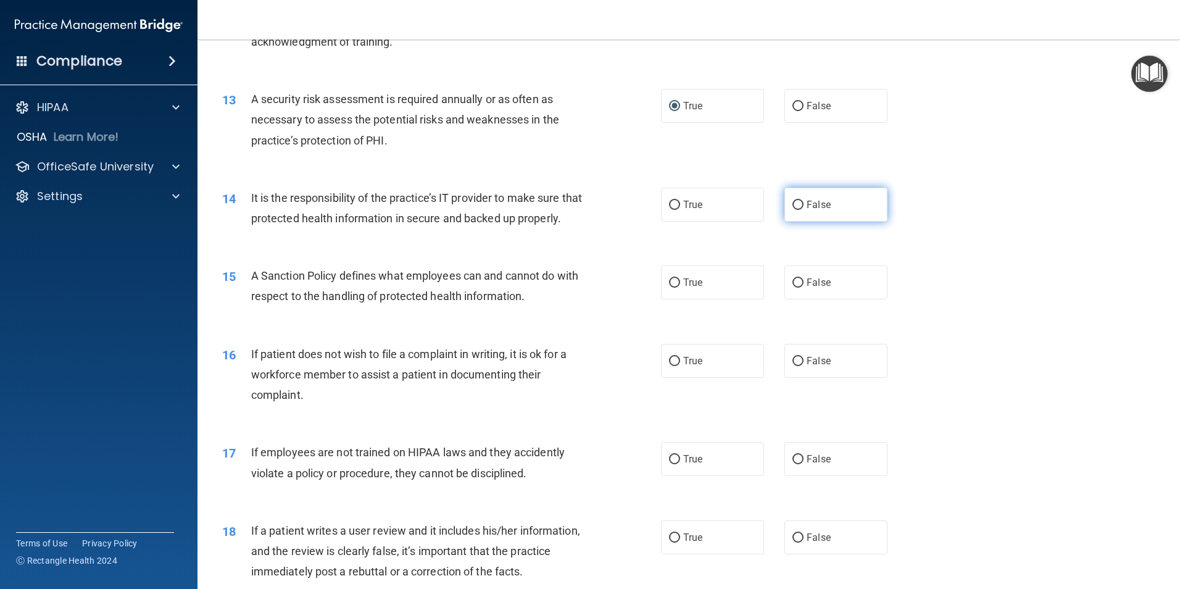
click at [793, 202] on input "False" at bounding box center [798, 205] width 11 height 9
radio input "true"
click at [793, 288] on input "False" at bounding box center [798, 282] width 11 height 9
radio input "true"
click at [669, 366] on input "True" at bounding box center [674, 361] width 11 height 9
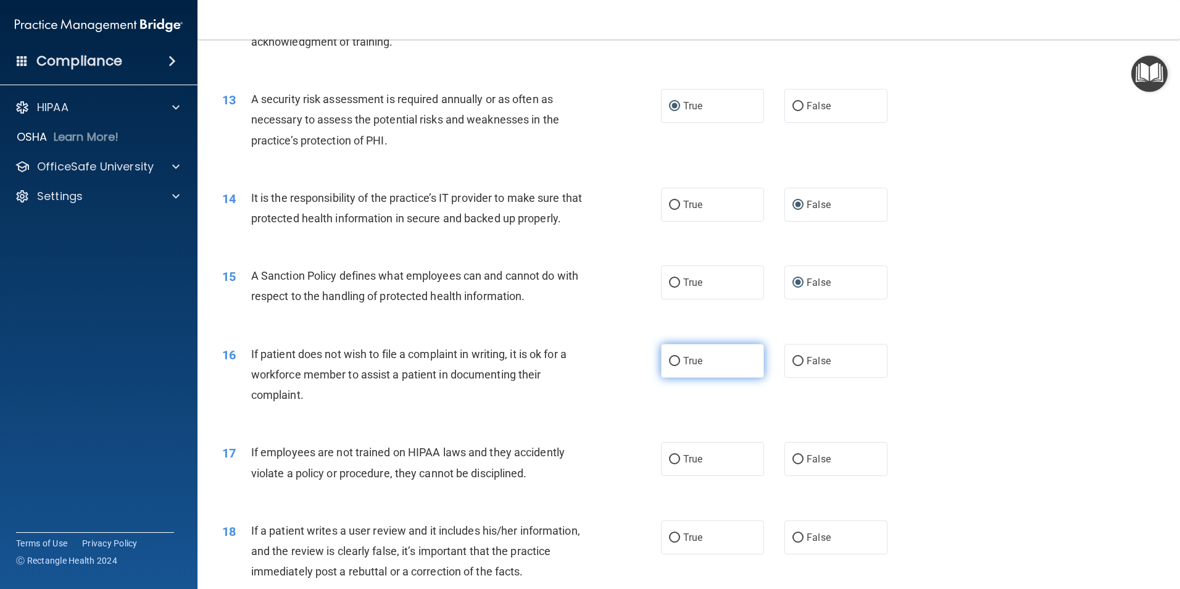
radio input "true"
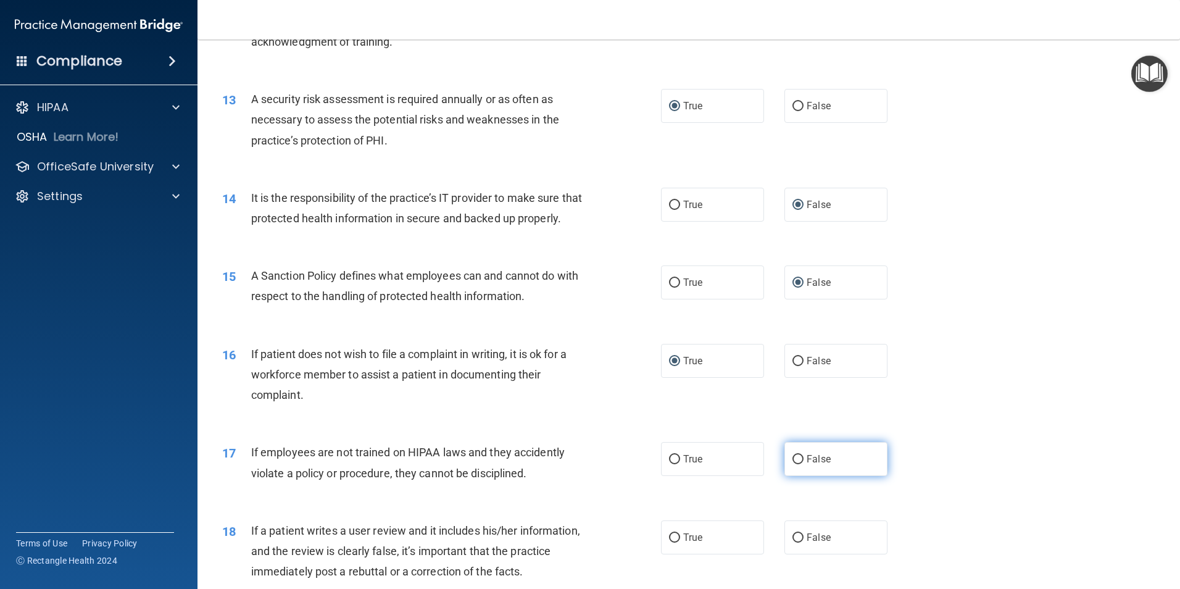
click at [793, 464] on input "False" at bounding box center [798, 459] width 11 height 9
radio input "true"
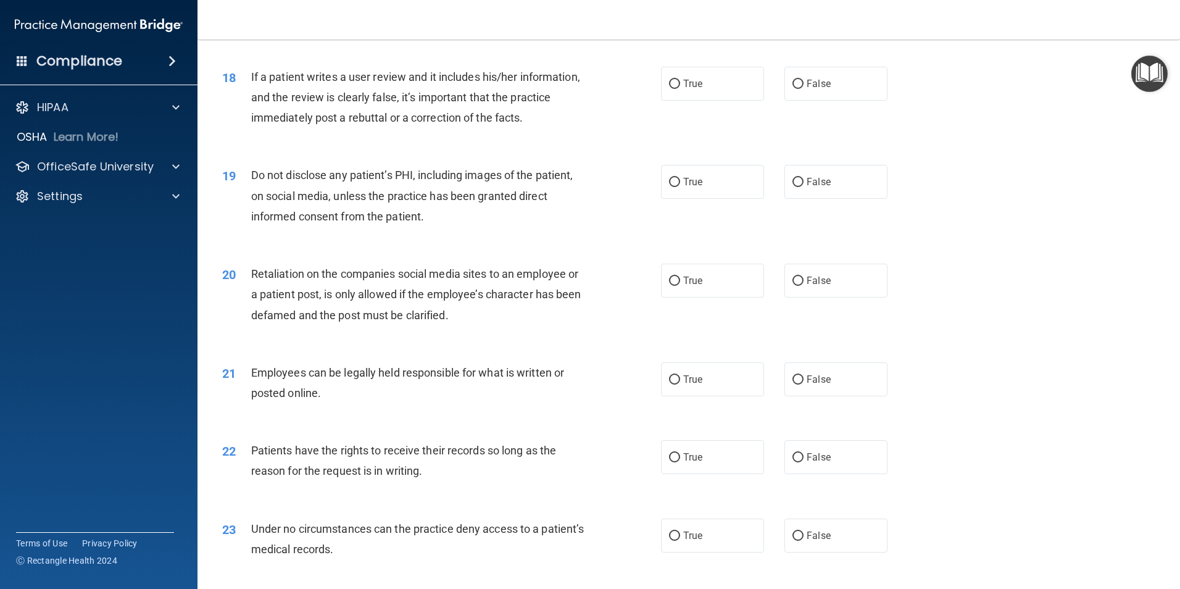
scroll to position [1745, 0]
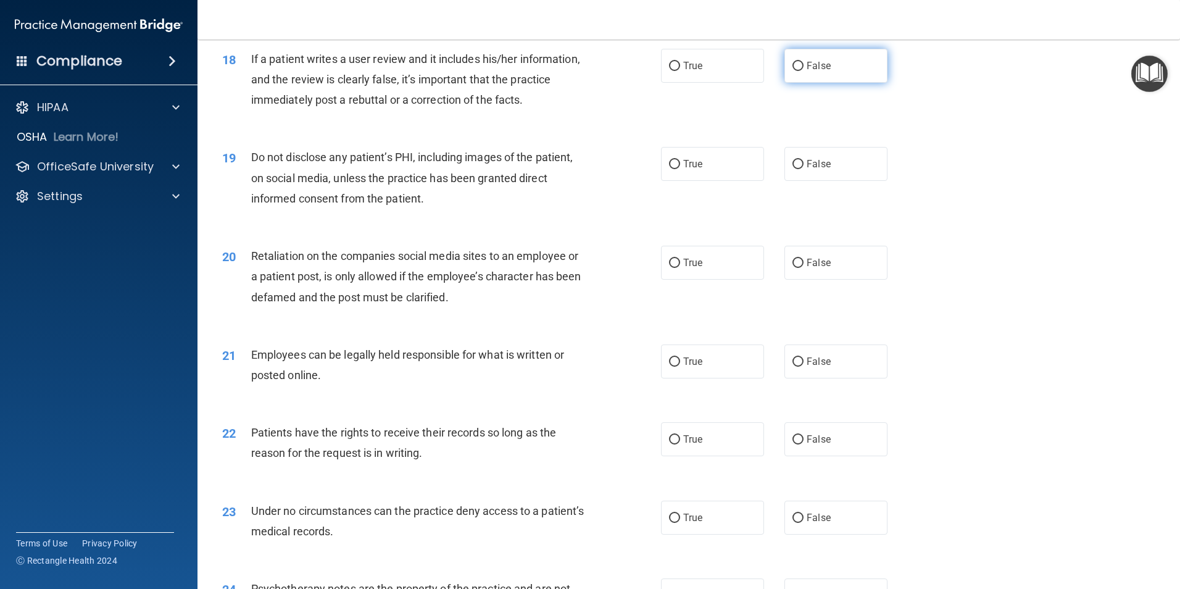
click at [798, 71] on input "False" at bounding box center [798, 66] width 11 height 9
radio input "true"
click at [675, 169] on input "True" at bounding box center [674, 164] width 11 height 9
radio input "true"
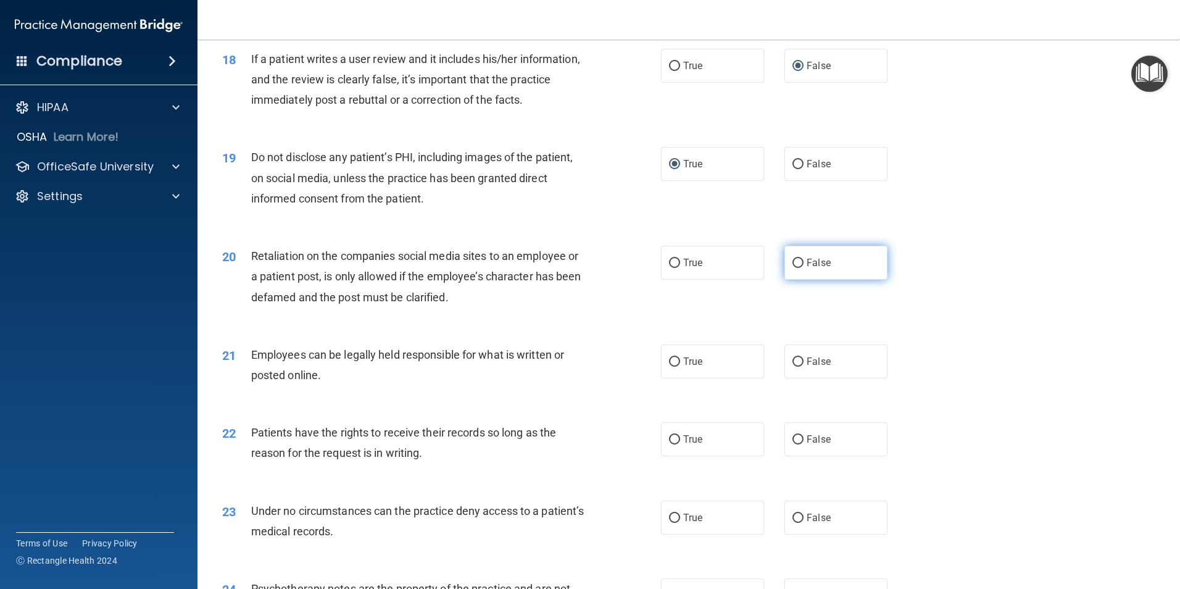
click at [794, 268] on input "False" at bounding box center [798, 263] width 11 height 9
radio input "true"
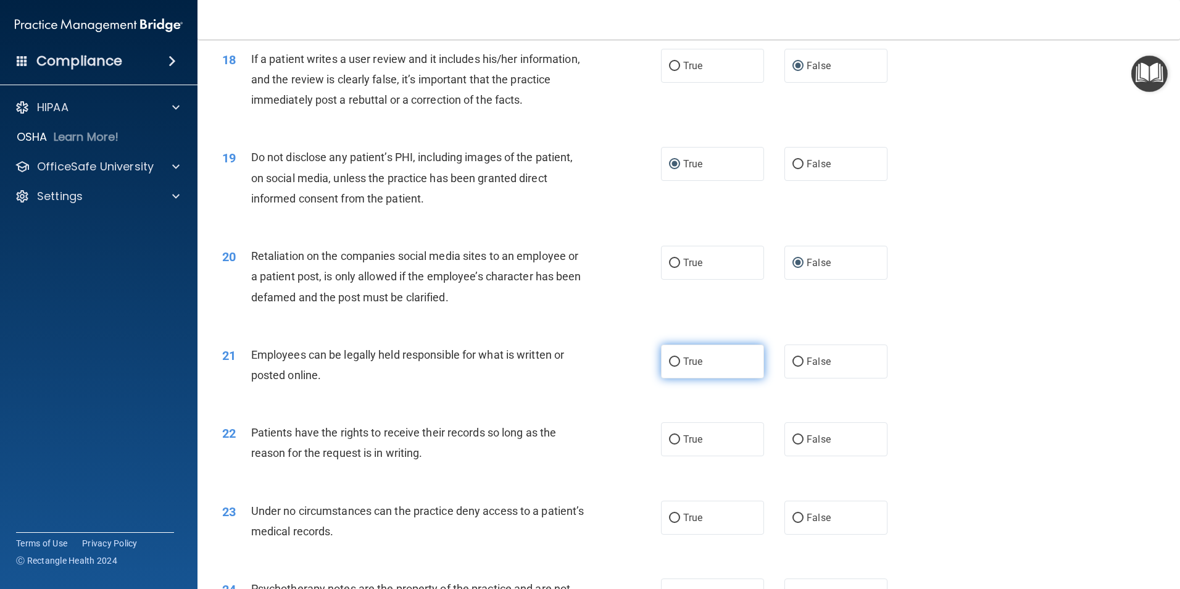
click at [674, 367] on input "True" at bounding box center [674, 361] width 11 height 9
radio input "true"
click at [796, 444] on input "False" at bounding box center [798, 439] width 11 height 9
radio input "true"
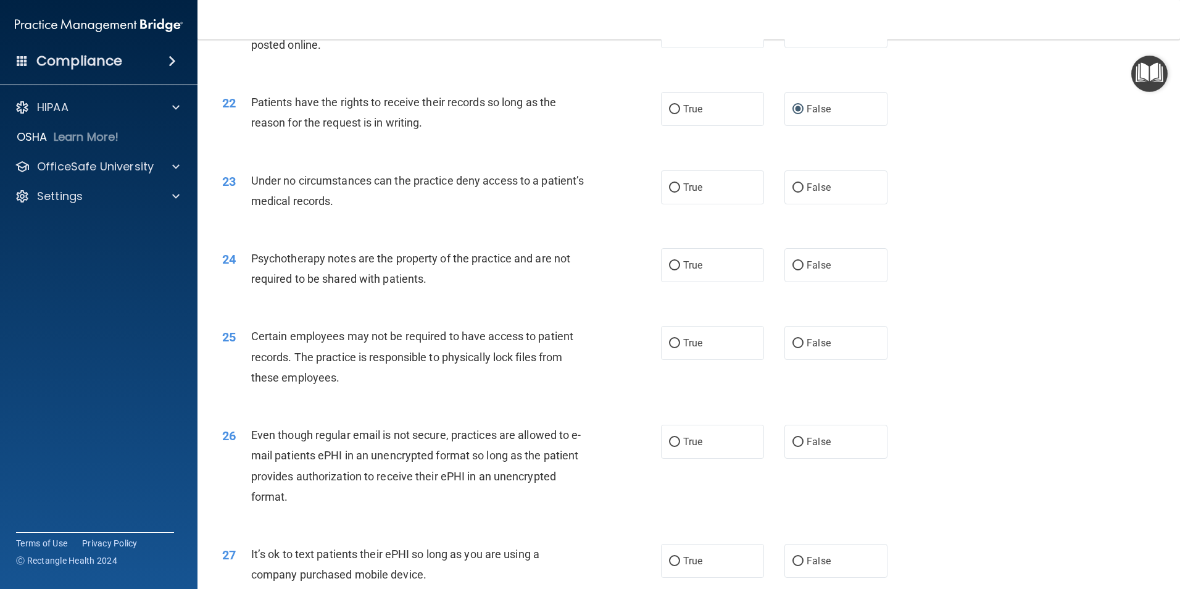
scroll to position [2115, 0]
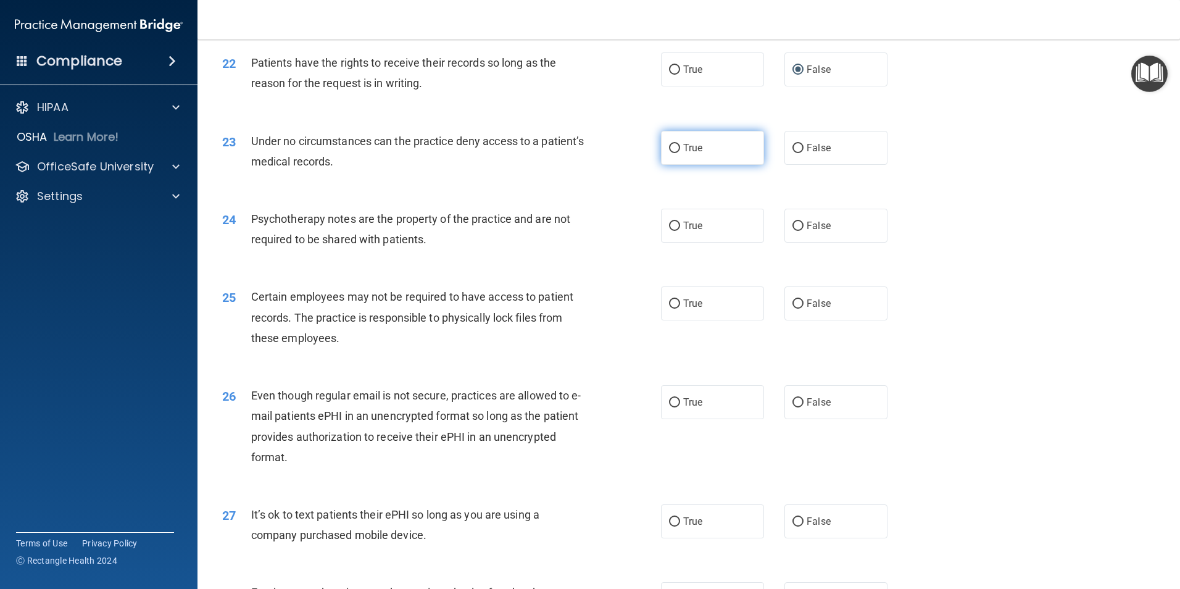
click at [671, 153] on input "True" at bounding box center [674, 148] width 11 height 9
radio input "true"
click at [796, 153] on input "False" at bounding box center [798, 148] width 11 height 9
radio input "true"
radio input "false"
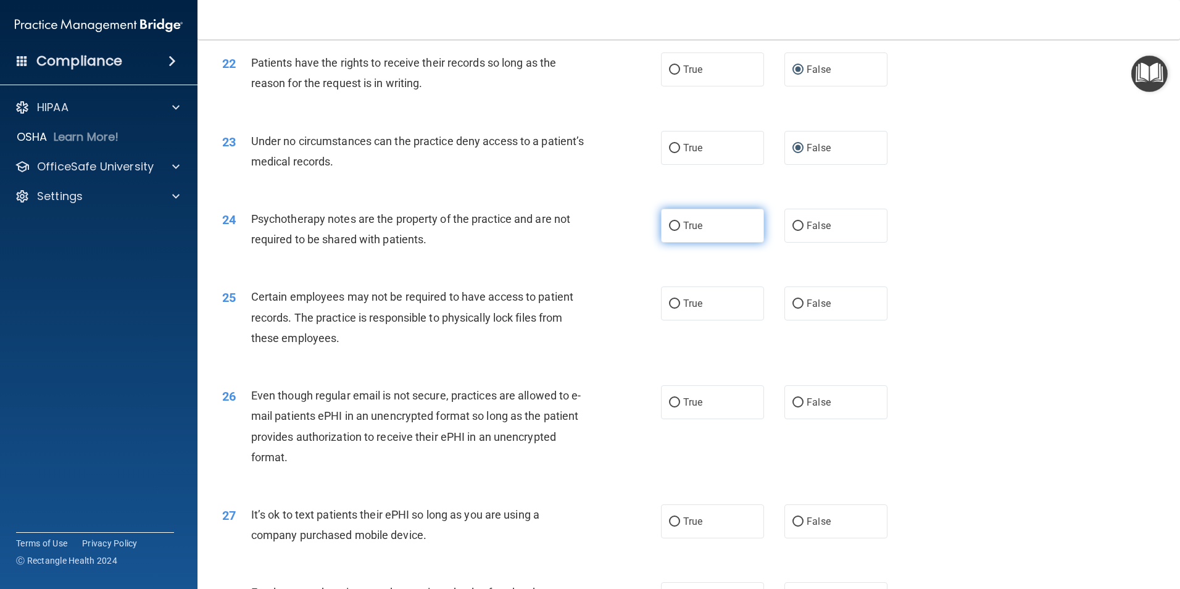
click at [671, 231] on input "True" at bounding box center [674, 226] width 11 height 9
radio input "true"
click at [672, 309] on input "True" at bounding box center [674, 303] width 11 height 9
radio input "true"
click at [674, 407] on input "True" at bounding box center [674, 402] width 11 height 9
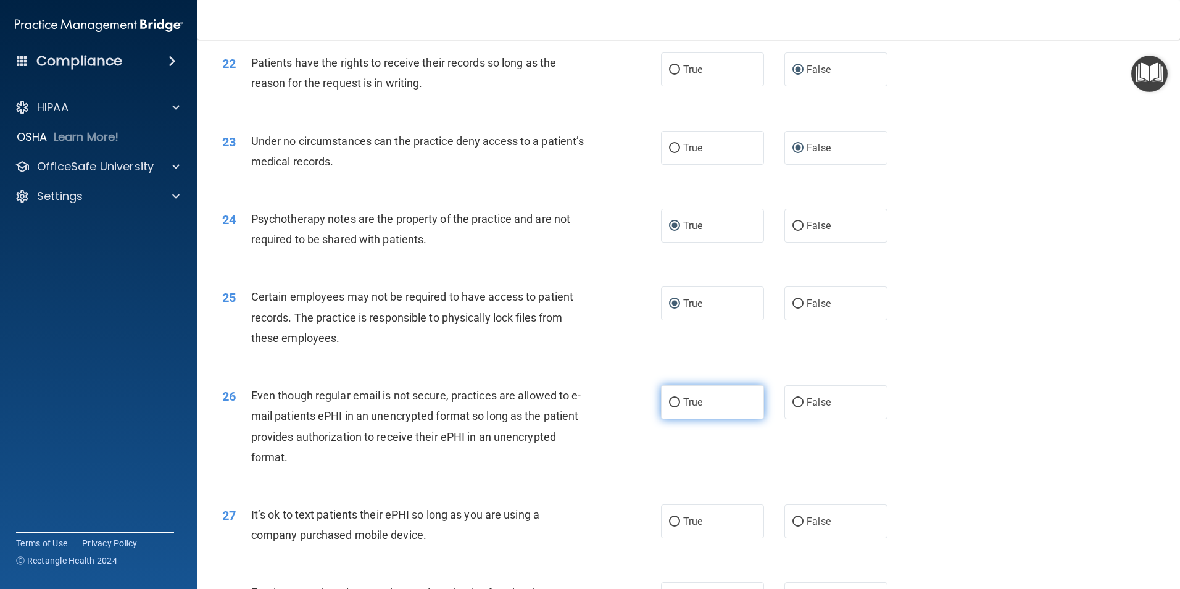
radio input "true"
click at [794, 527] on input "False" at bounding box center [798, 521] width 11 height 9
radio input "true"
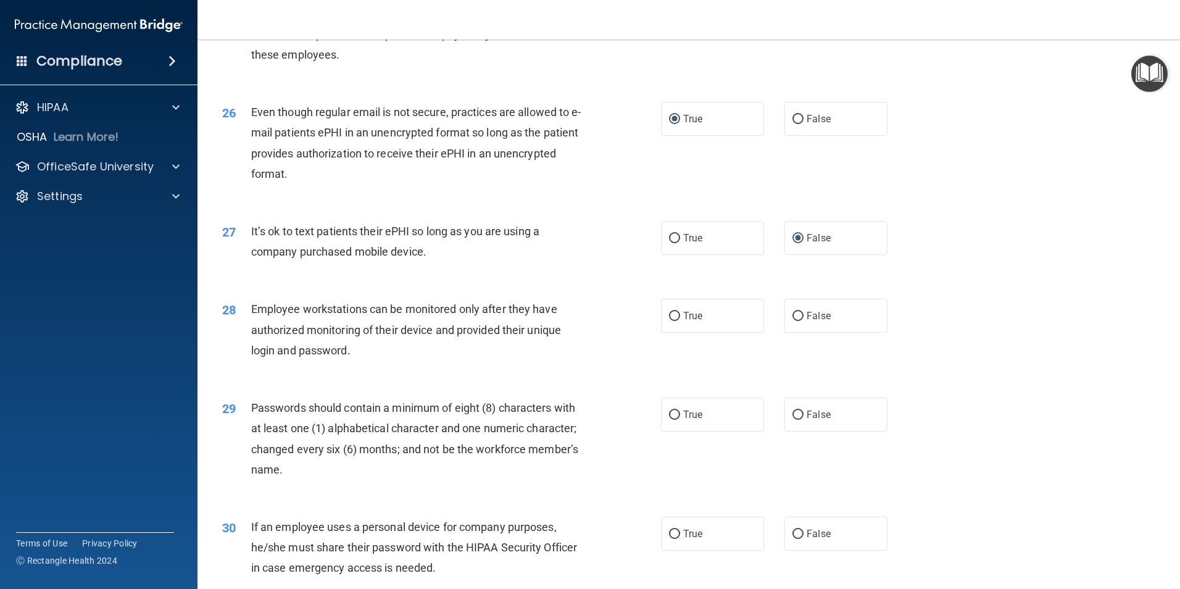
scroll to position [2510, 0]
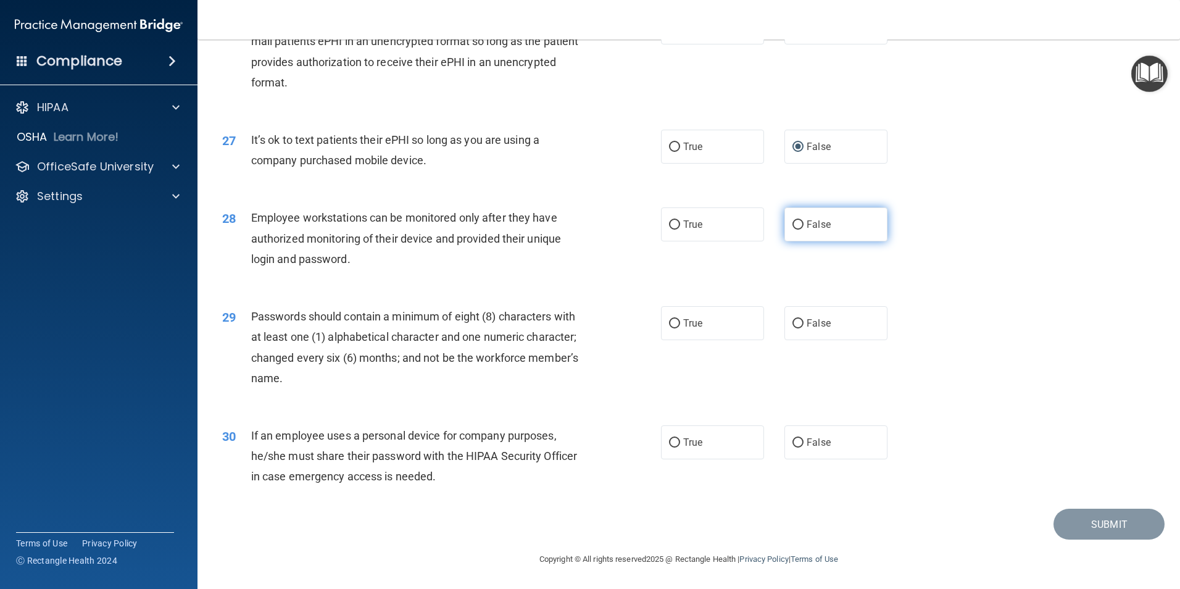
click at [793, 225] on input "False" at bounding box center [798, 224] width 11 height 9
radio input "true"
click at [674, 320] on input "True" at bounding box center [674, 323] width 11 height 9
radio input "true"
click at [793, 440] on input "False" at bounding box center [798, 442] width 11 height 9
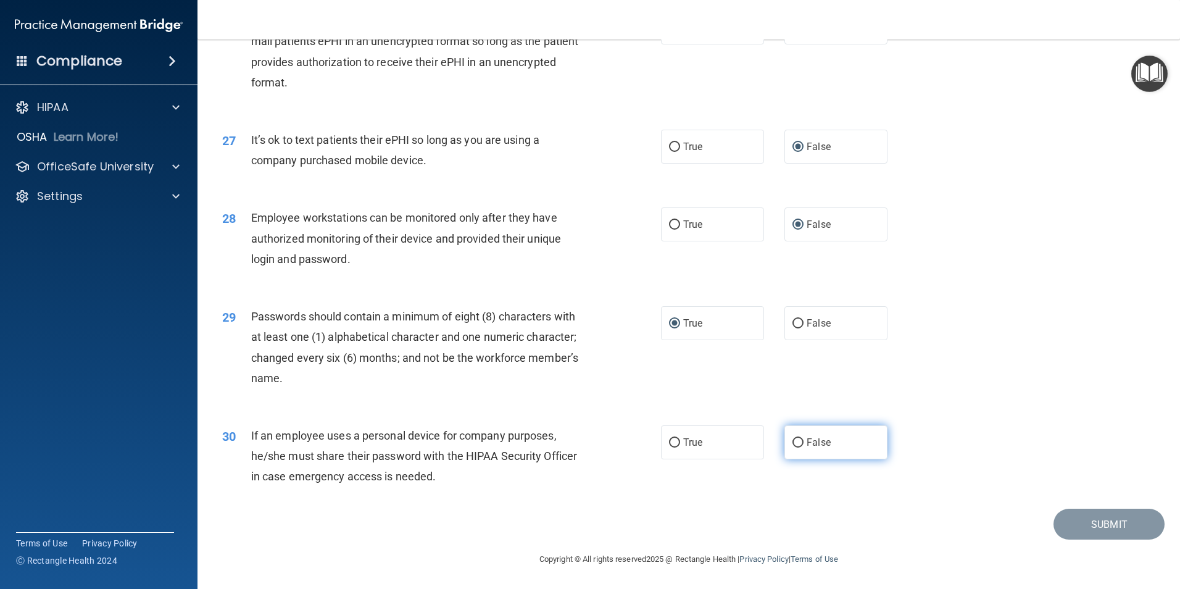
radio input "true"
click at [1112, 522] on button "Submit" at bounding box center [1109, 524] width 111 height 31
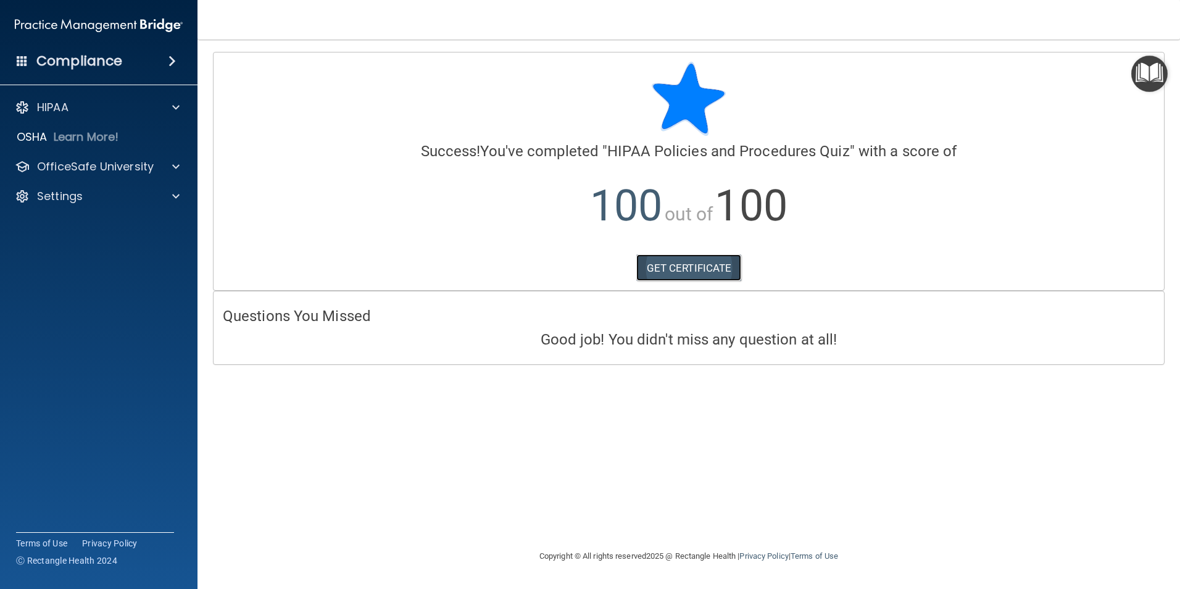
click at [678, 267] on link "GET CERTIFICATE" at bounding box center [689, 267] width 106 height 27
click at [175, 165] on span at bounding box center [175, 166] width 7 height 15
click at [90, 200] on p "HIPAA Training" at bounding box center [59, 196] width 102 height 12
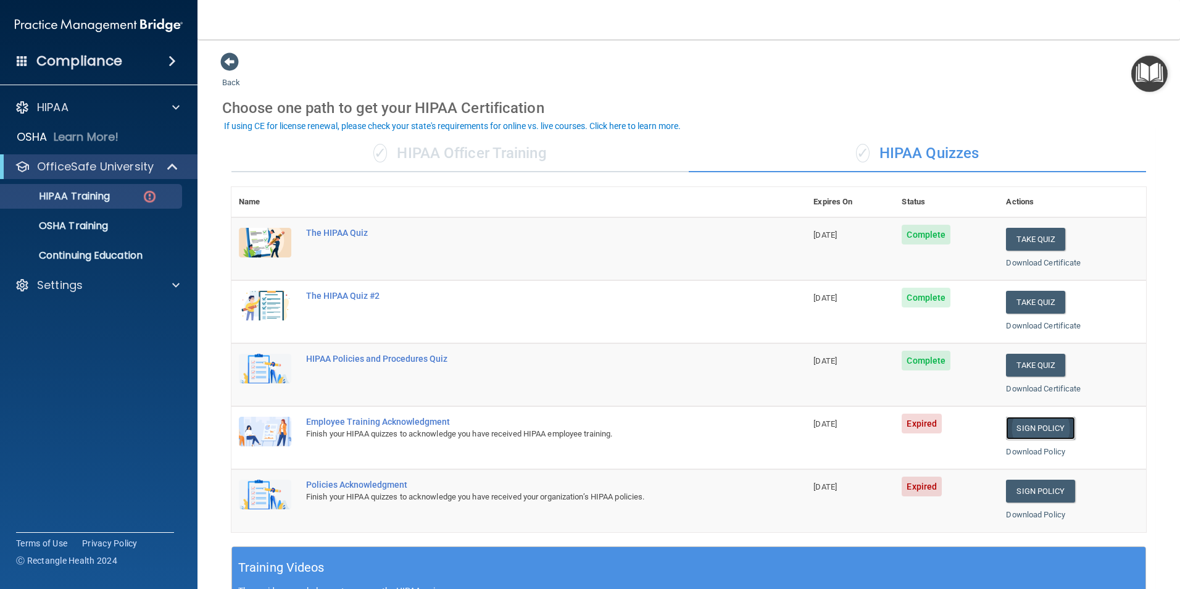
click at [1017, 425] on link "Sign Policy" at bounding box center [1040, 428] width 69 height 23
click at [84, 196] on p "HIPAA Training" at bounding box center [59, 196] width 102 height 12
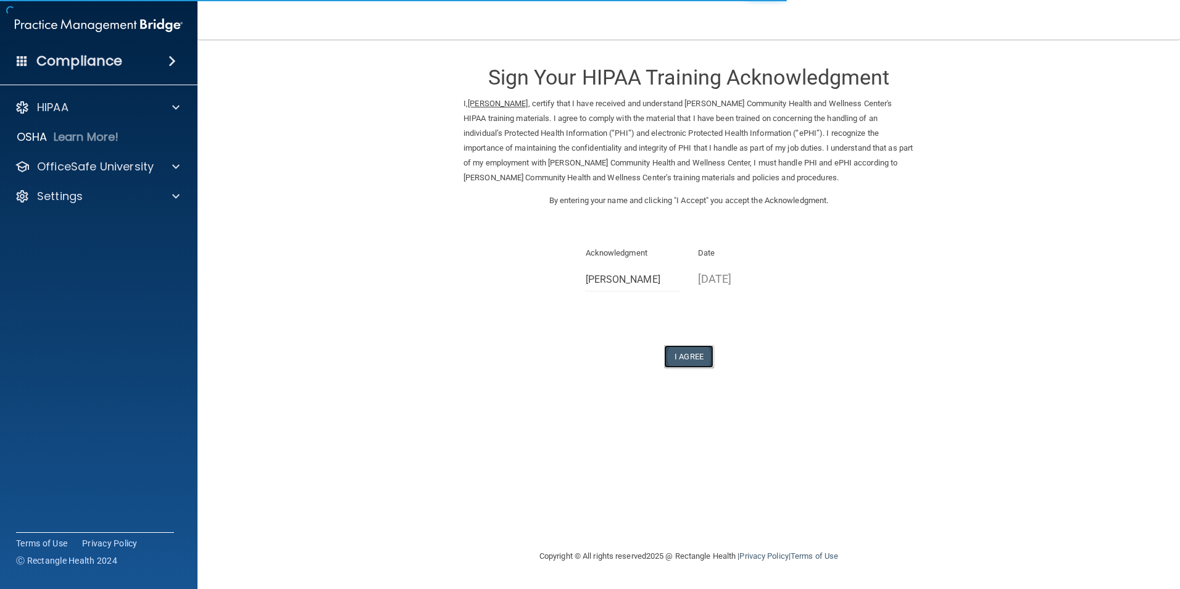
click at [682, 354] on button "I Agree" at bounding box center [688, 356] width 49 height 23
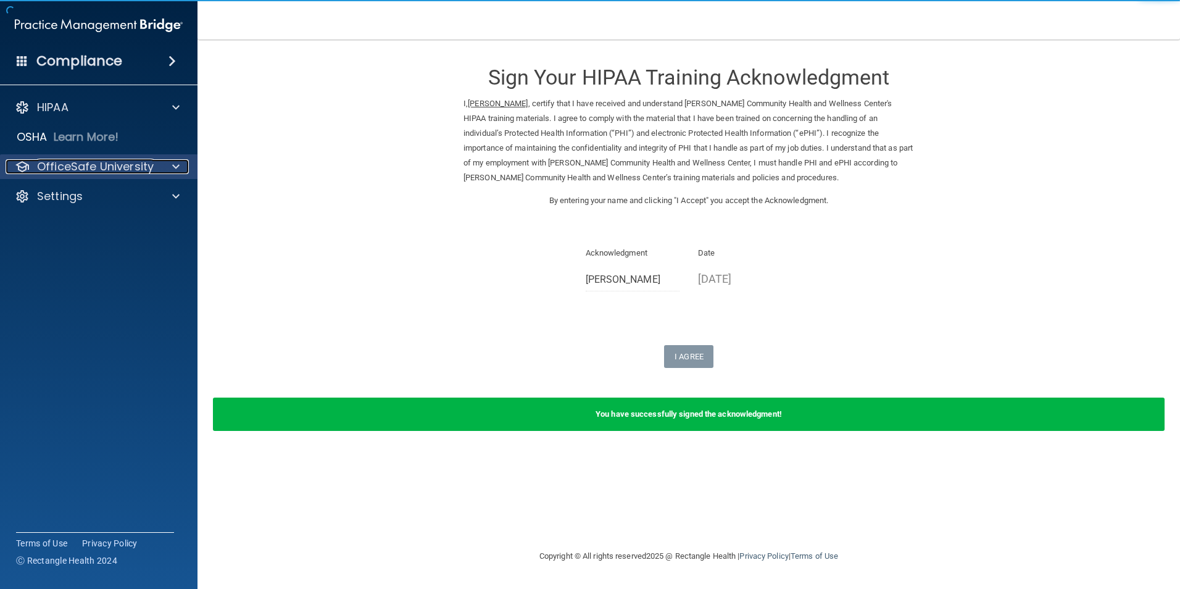
click at [178, 166] on span at bounding box center [175, 166] width 7 height 15
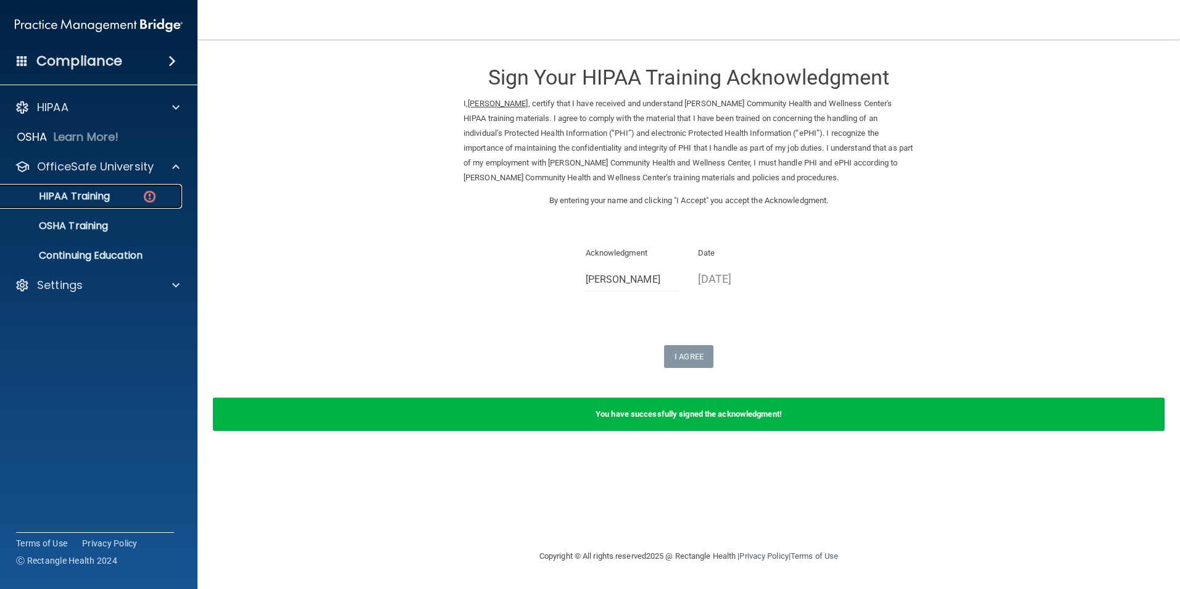
click at [93, 199] on p "HIPAA Training" at bounding box center [59, 196] width 102 height 12
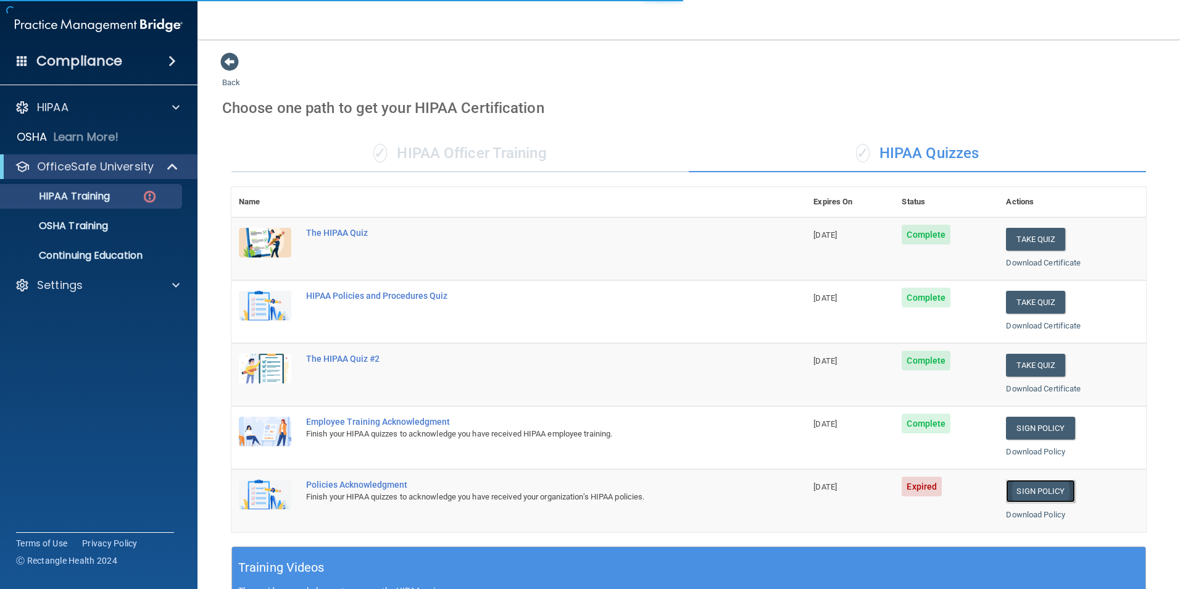
click at [1018, 486] on link "Sign Policy" at bounding box center [1040, 491] width 69 height 23
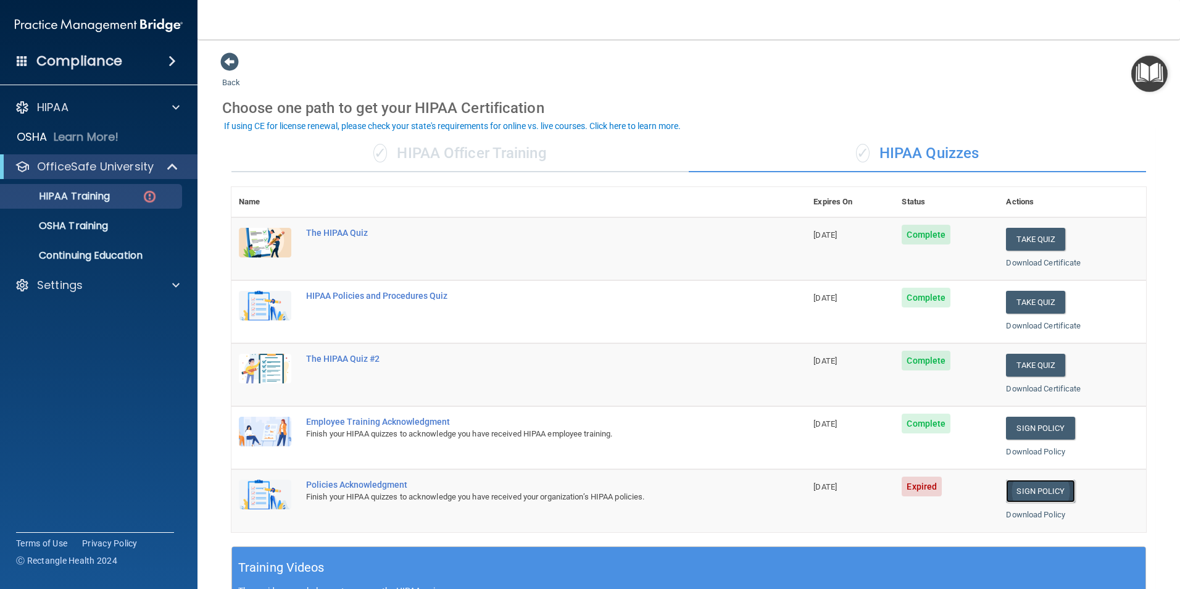
click at [1026, 490] on link "Sign Policy" at bounding box center [1040, 491] width 69 height 23
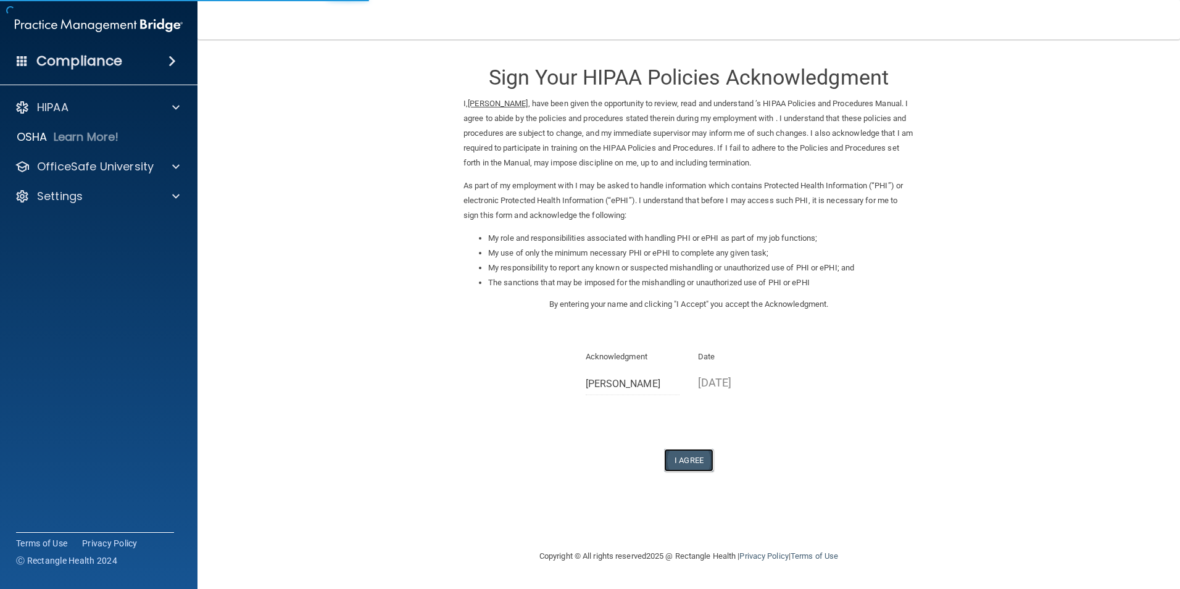
click at [689, 459] on button "I Agree" at bounding box center [688, 460] width 49 height 23
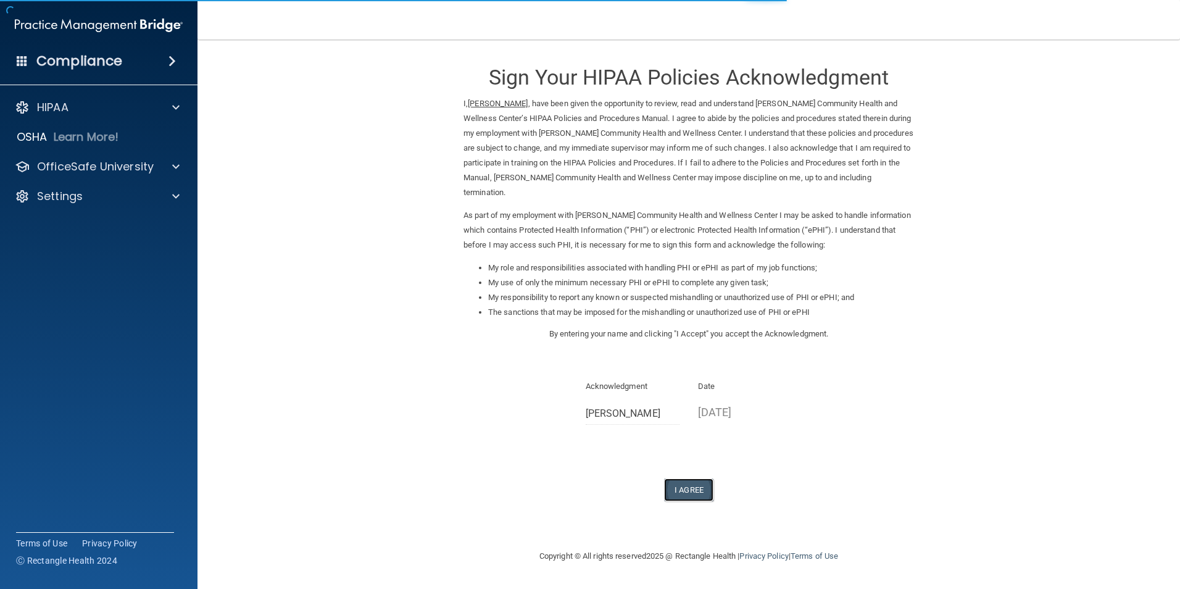
click at [691, 478] on button "I Agree" at bounding box center [688, 489] width 49 height 23
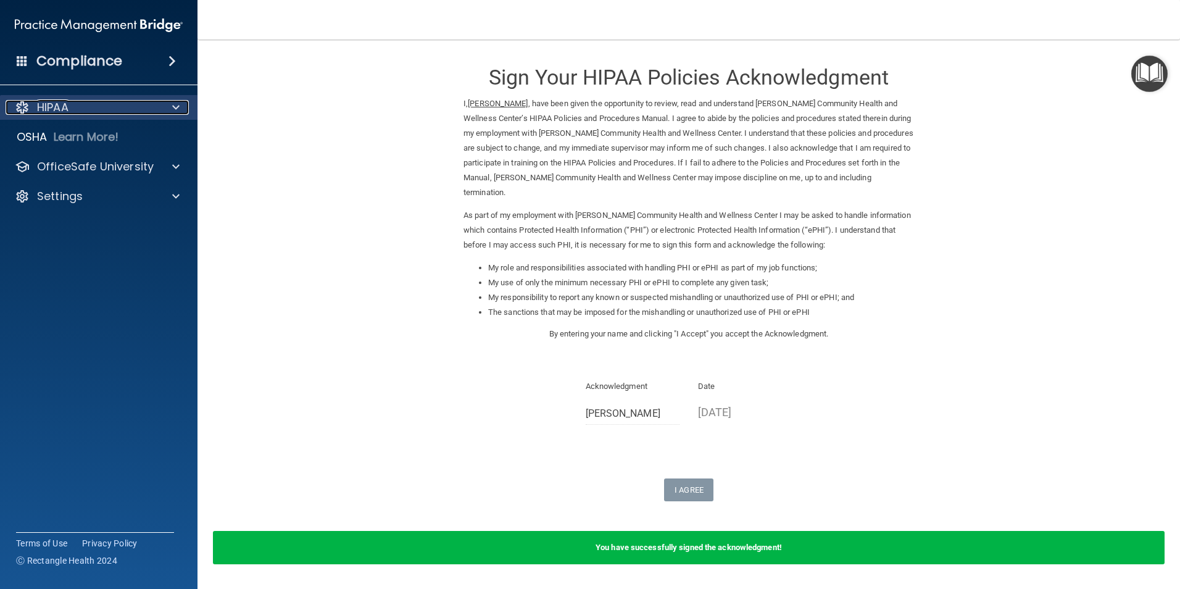
click at [172, 104] on span at bounding box center [175, 107] width 7 height 15
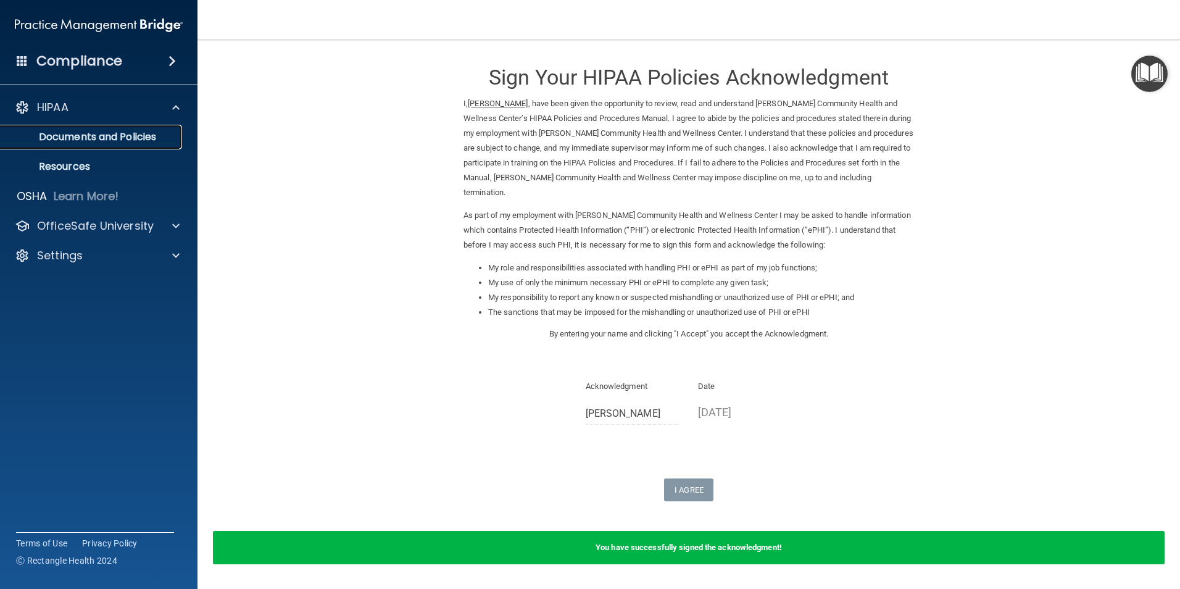
click at [153, 132] on p "Documents and Policies" at bounding box center [92, 137] width 169 height 12
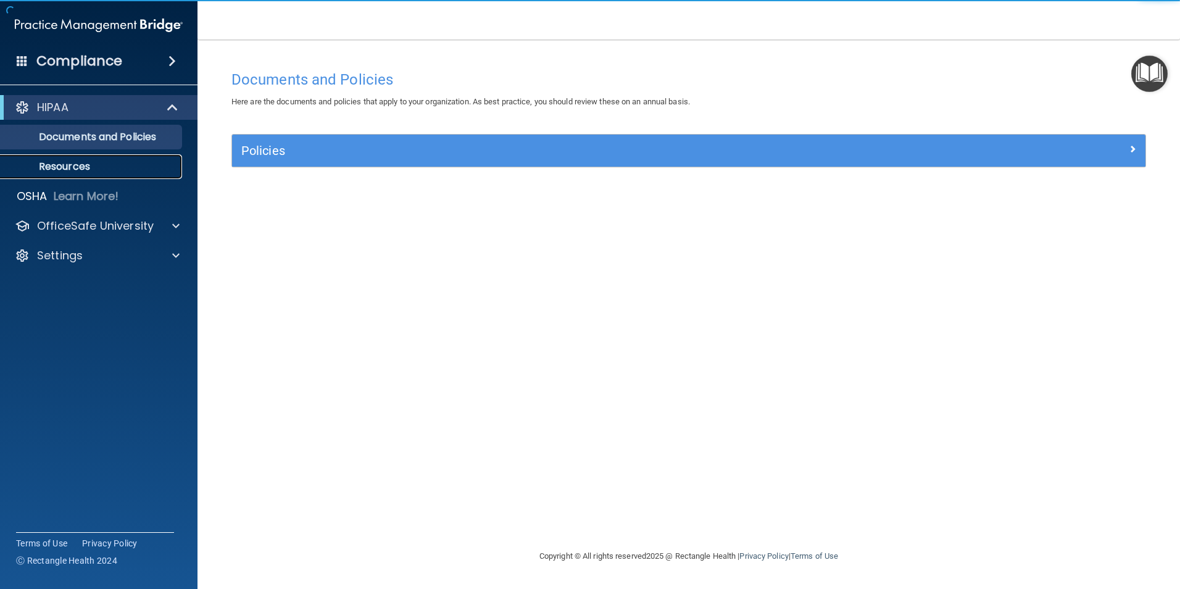
click at [89, 169] on p "Resources" at bounding box center [92, 166] width 169 height 12
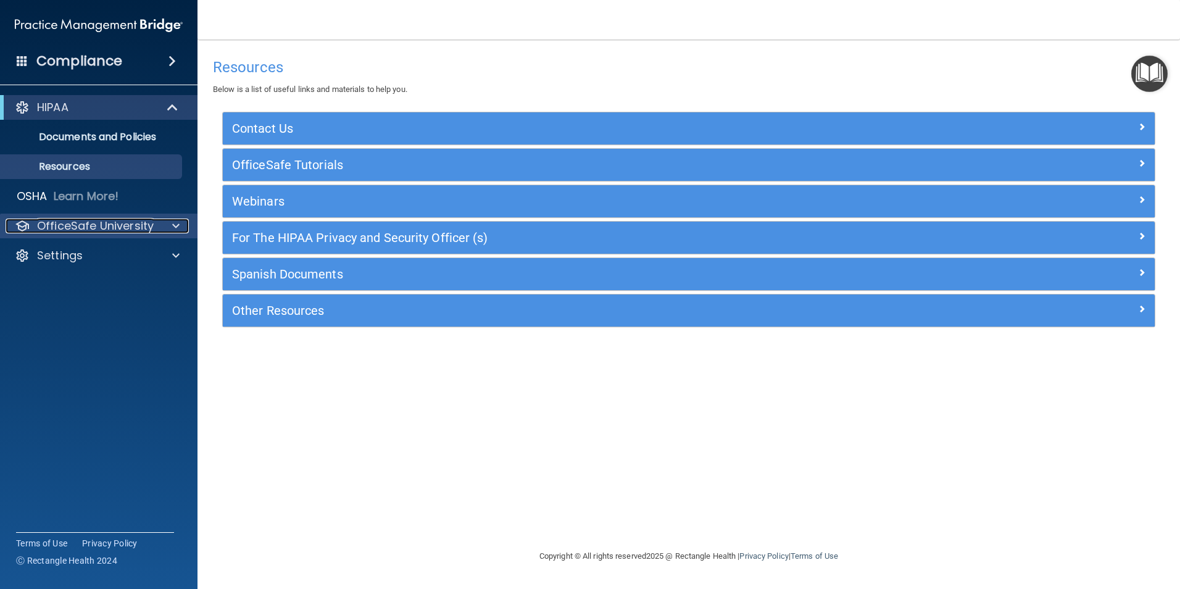
click at [169, 222] on div at bounding box center [174, 226] width 31 height 15
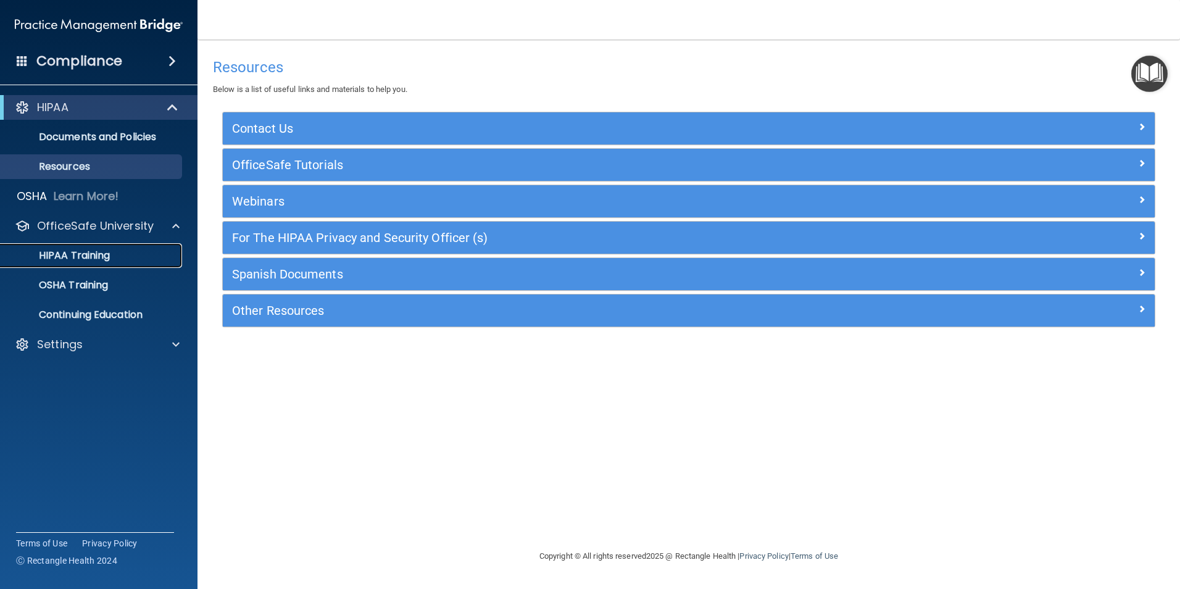
click at [85, 257] on p "HIPAA Training" at bounding box center [59, 255] width 102 height 12
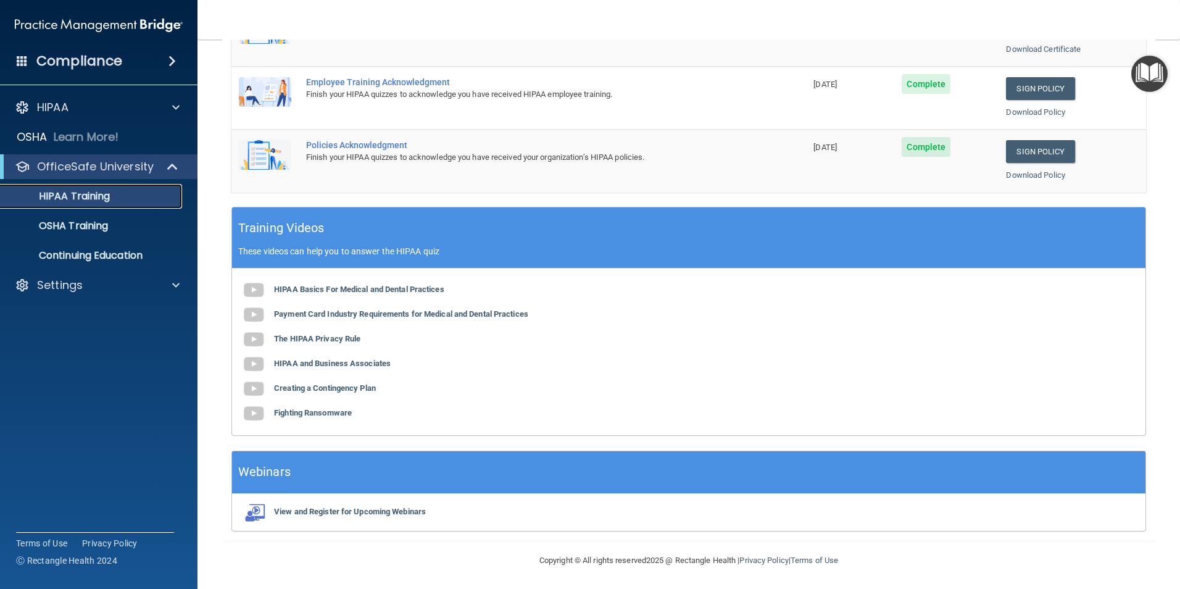
scroll to position [341, 0]
